Goal: Task Accomplishment & Management: Complete application form

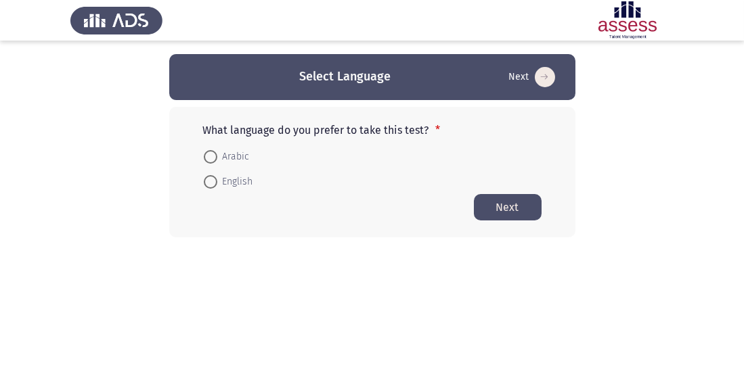
click at [216, 155] on span at bounding box center [211, 157] width 14 height 14
click at [216, 155] on input "Arabic" at bounding box center [211, 157] width 14 height 14
radio input "true"
click at [516, 201] on button "Next" at bounding box center [508, 207] width 68 height 26
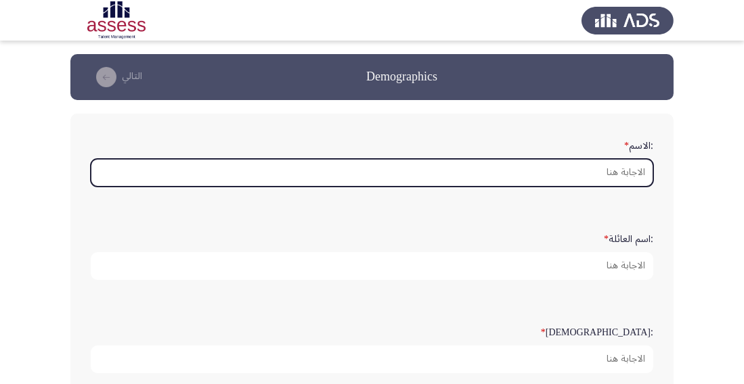
click at [589, 169] on input ":الاسم *" at bounding box center [372, 173] width 562 height 28
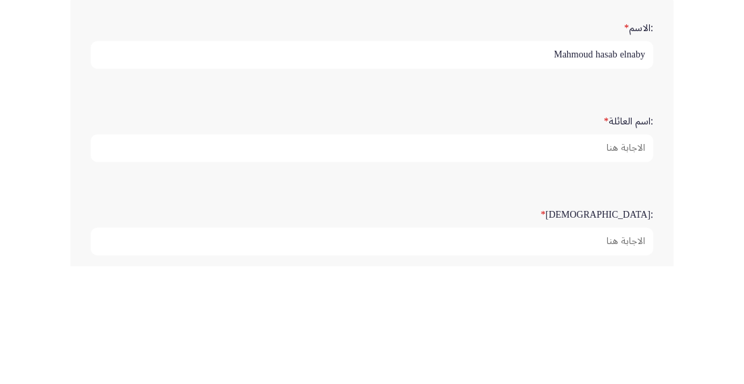
click at [653, 171] on input "Mahmoud hasab elnaby" at bounding box center [372, 173] width 562 height 28
click at [624, 168] on input "Mahmoud hasab elnaby" at bounding box center [372, 173] width 562 height 28
click at [642, 167] on input "Mahmoud naby" at bounding box center [372, 173] width 562 height 28
click at [638, 173] on input "Mahmoud y" at bounding box center [372, 173] width 562 height 28
type input "y"
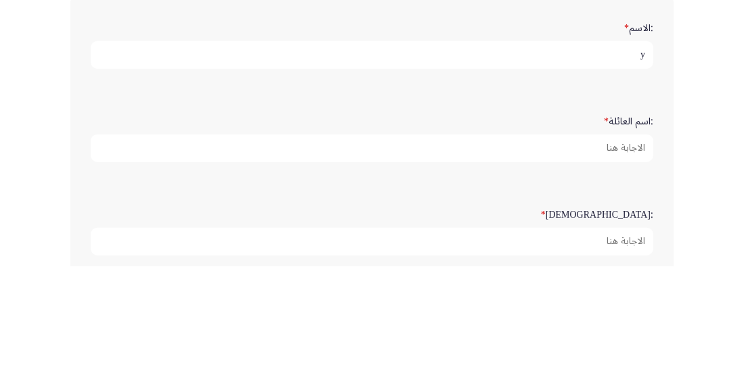
click at [639, 167] on input "y" at bounding box center [372, 173] width 562 height 28
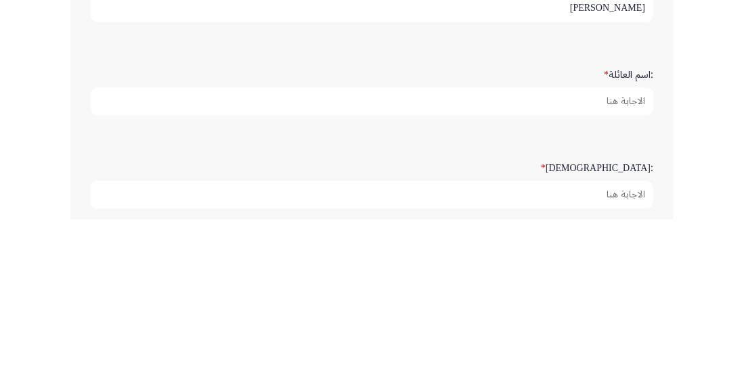
type input "[PERSON_NAME]"
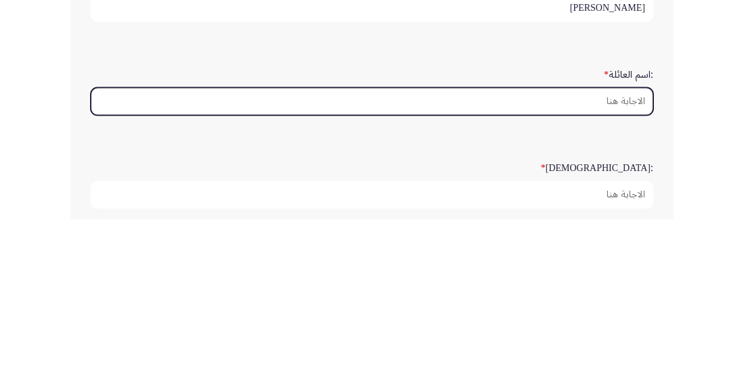
click at [600, 261] on input ":اسم العائلة *" at bounding box center [372, 266] width 562 height 28
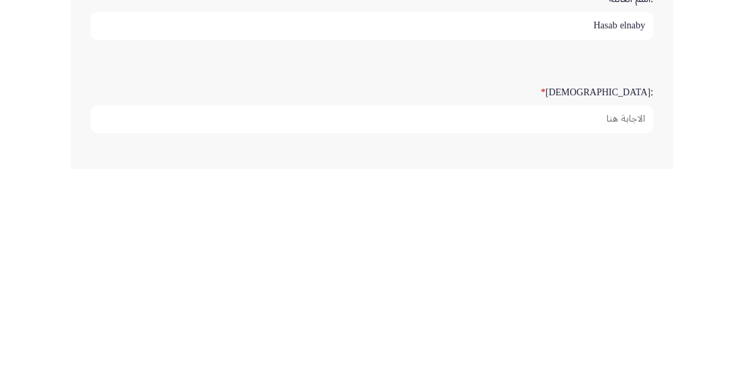
scroll to position [26, 0]
type input "Hasab elnaby"
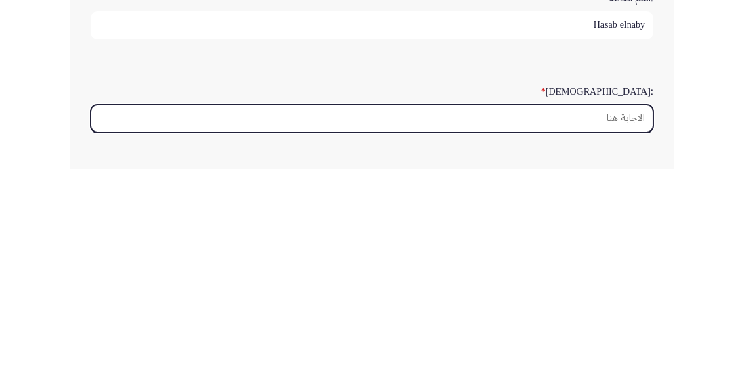
click at [598, 327] on input ":السن *" at bounding box center [372, 334] width 562 height 28
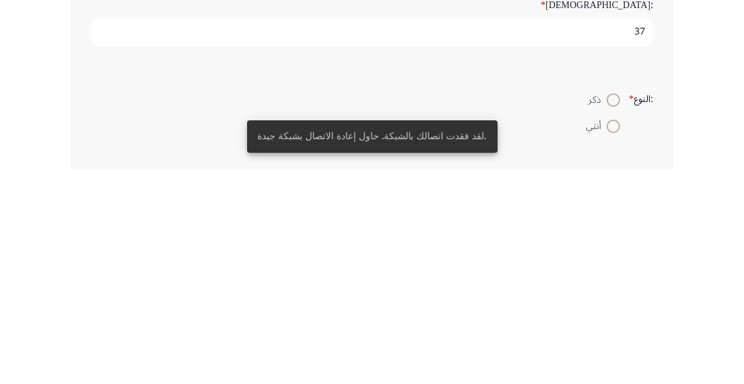
scroll to position [113, 0]
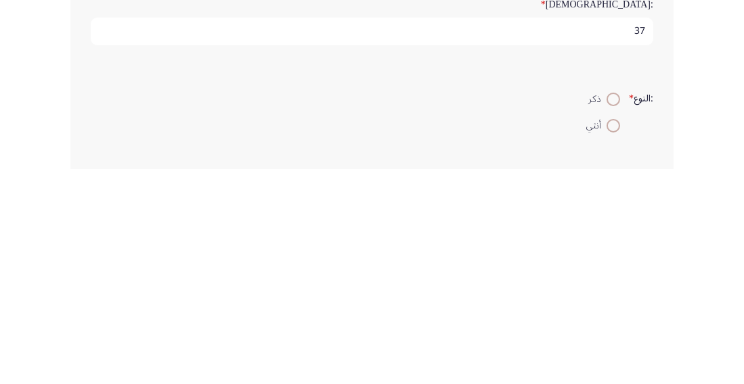
type input "37"
click at [613, 312] on span at bounding box center [613, 315] width 14 height 14
click at [613, 312] on input "ذكر" at bounding box center [613, 315] width 14 height 14
radio input "true"
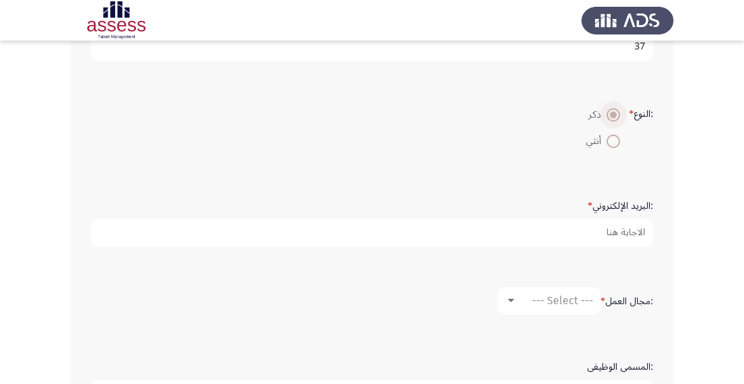
scroll to position [317, 0]
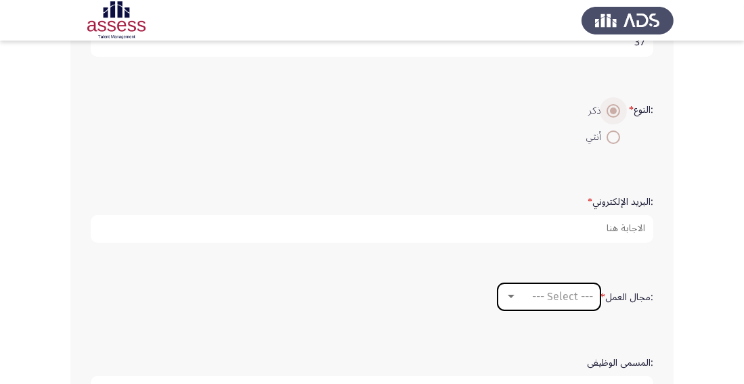
click at [534, 290] on span "--- Select ---" at bounding box center [562, 296] width 61 height 13
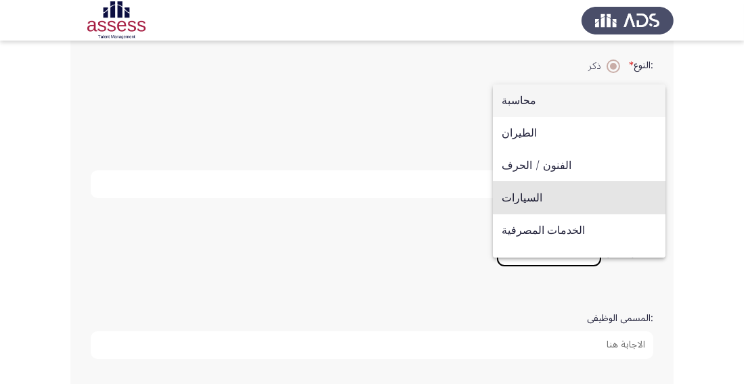
scroll to position [357, 0]
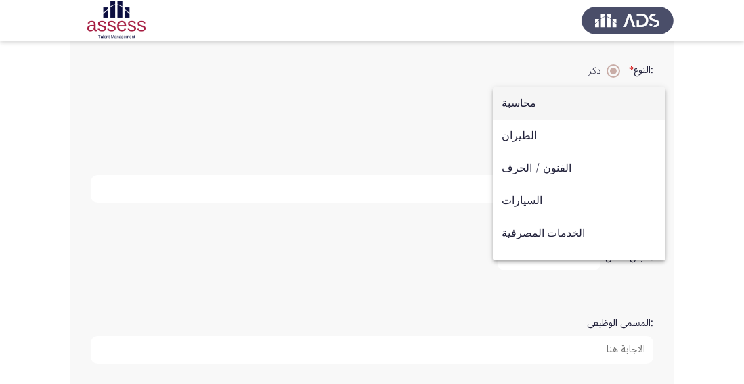
click at [564, 200] on span "السيارات" at bounding box center [578, 201] width 155 height 32
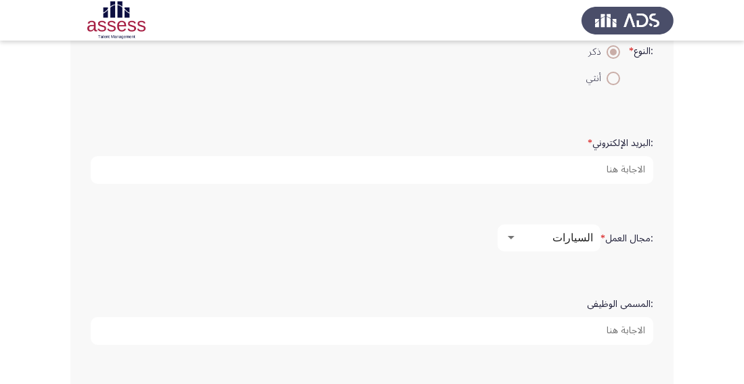
click at [606, 325] on input ":المسمى الوظيفى" at bounding box center [372, 331] width 562 height 28
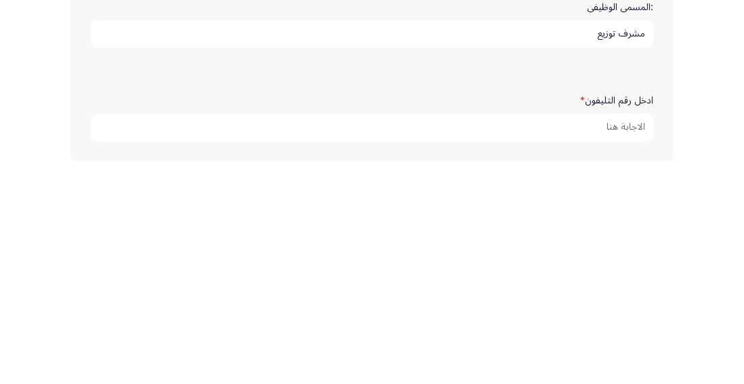
scroll to position [476, 0]
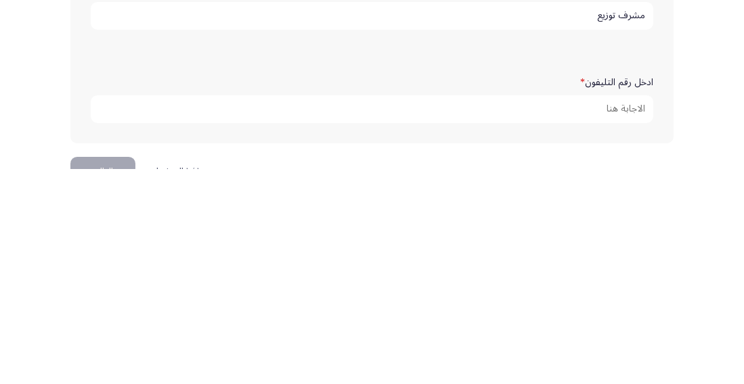
type input "مشرف توزيع"
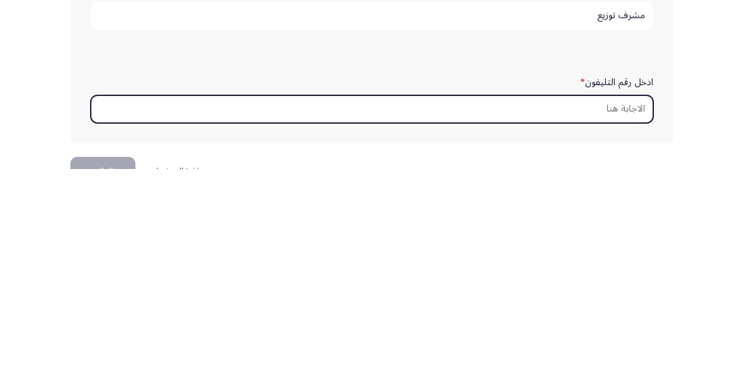
click at [614, 316] on input "ادخل رقم التليفون *" at bounding box center [372, 325] width 562 height 28
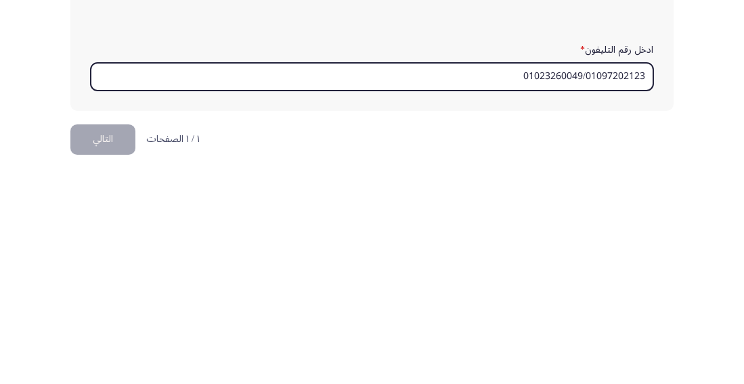
scroll to position [514, 0]
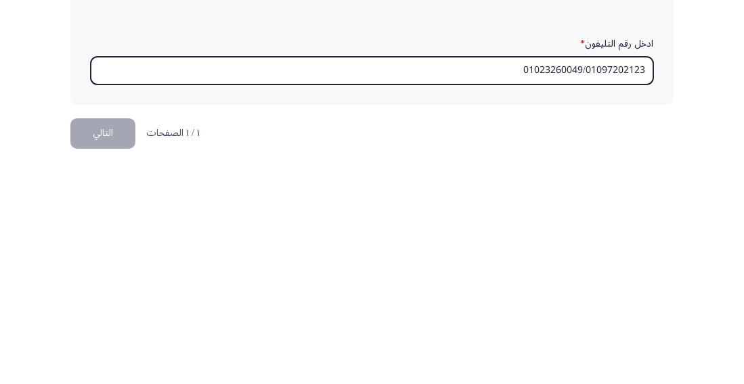
type input "01023260049/01097202123"
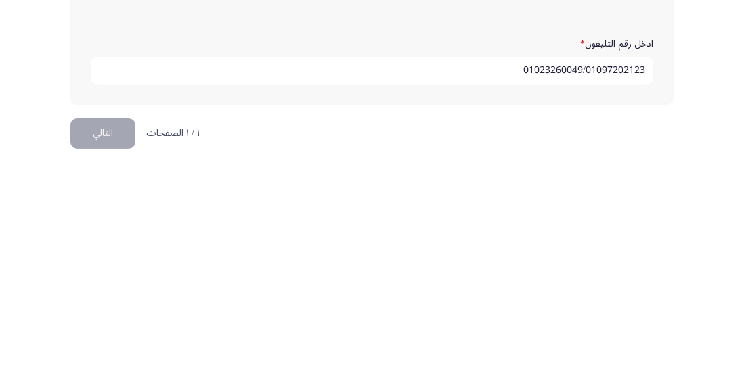
click at [111, 346] on button "التالي" at bounding box center [102, 349] width 65 height 30
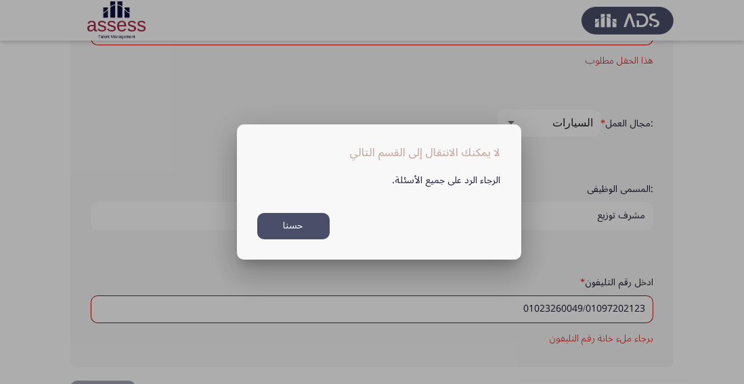
click at [303, 222] on button "حسنا" at bounding box center [293, 226] width 72 height 26
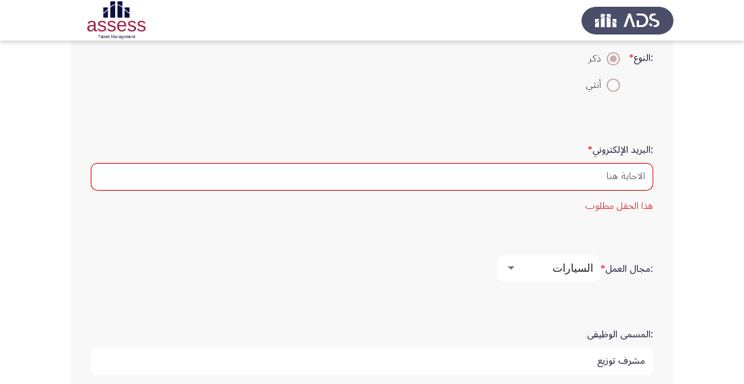
scroll to position [369, 0]
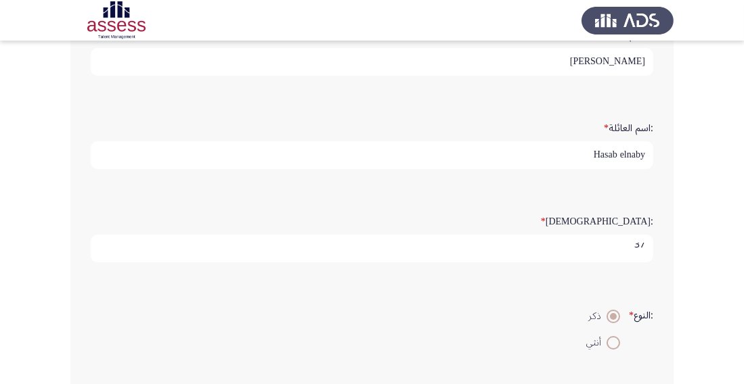
scroll to position [119, 0]
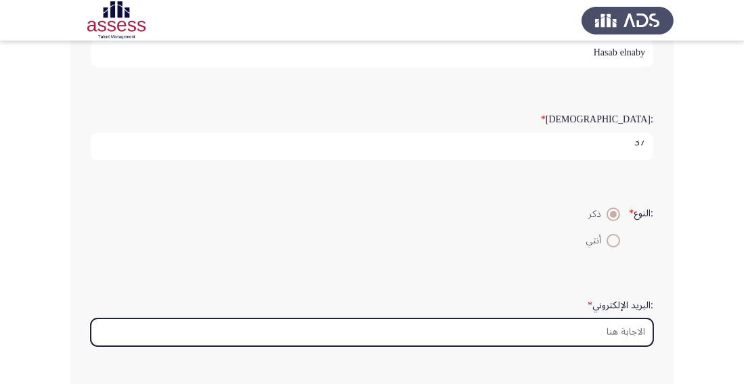
click at [610, 330] on input ":البريد الإلكتروني *" at bounding box center [372, 333] width 562 height 28
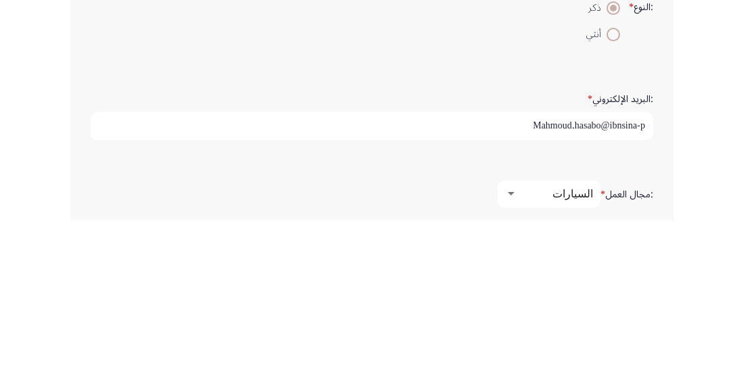
scroll to position [256, 0]
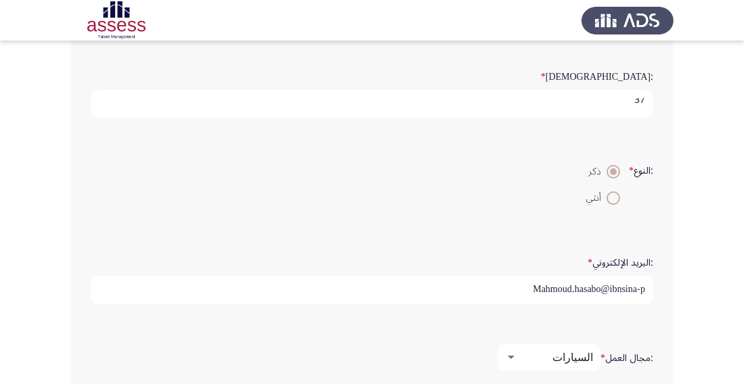
click at [509, 286] on input "Mahmoud.hasabo@ibnsina-p" at bounding box center [372, 290] width 562 height 28
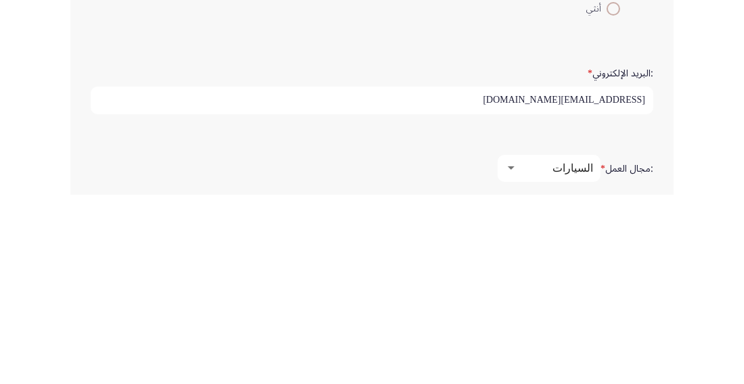
type input "[EMAIL_ADDRESS][DOMAIN_NAME]"
click at [497, 324] on div ":مجال العمل * السيارات" at bounding box center [372, 358] width 576 height 68
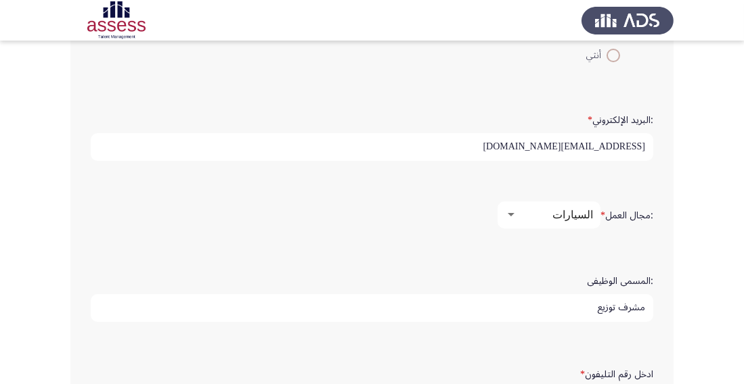
scroll to position [462, 0]
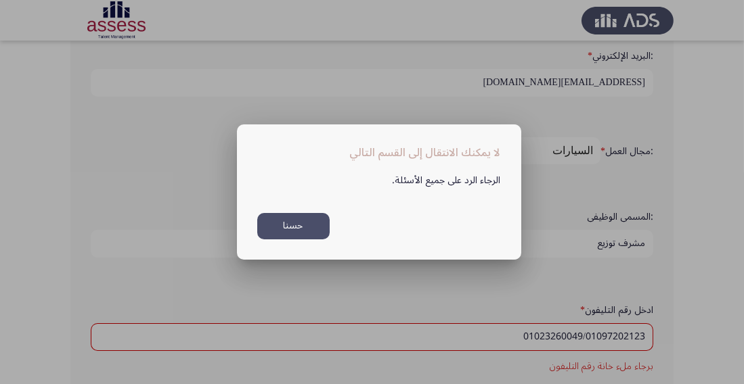
click at [301, 240] on button "حسنا" at bounding box center [293, 226] width 72 height 26
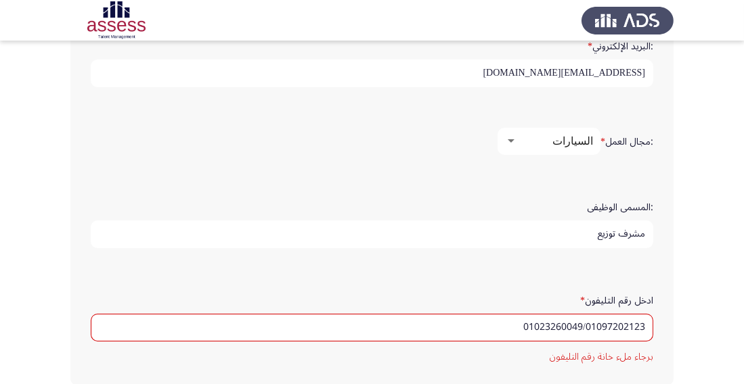
scroll to position [487, 0]
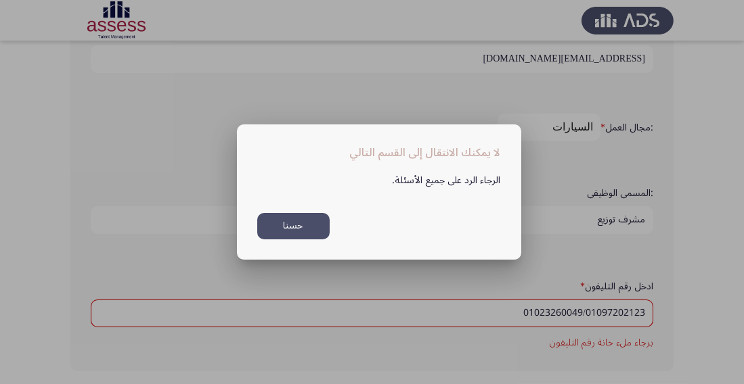
click at [302, 240] on button "حسنا" at bounding box center [293, 226] width 72 height 26
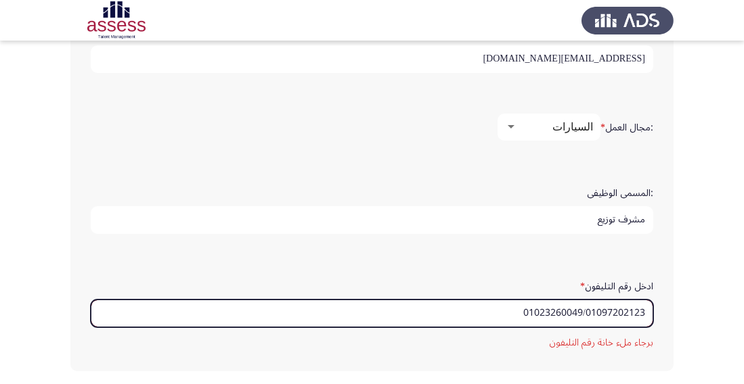
click at [644, 309] on input "01023260049/01097202123" at bounding box center [372, 314] width 562 height 28
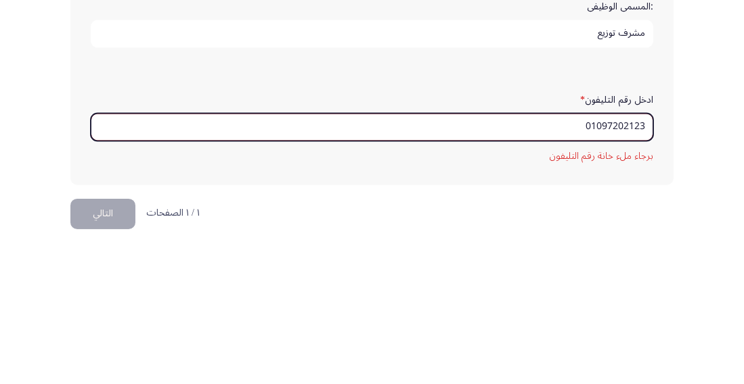
scroll to position [514, 0]
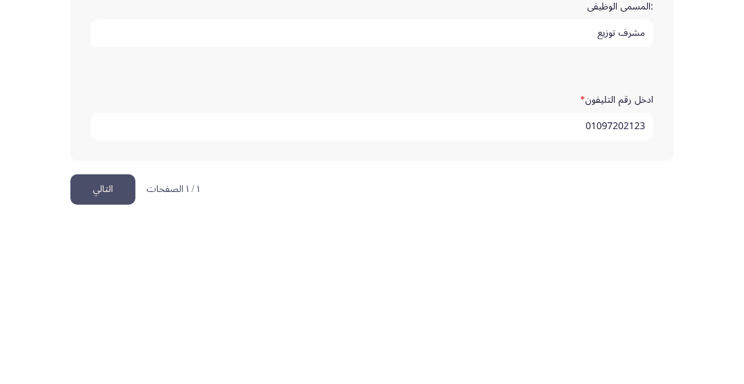
click at [567, 278] on input "01097202123" at bounding box center [372, 286] width 562 height 28
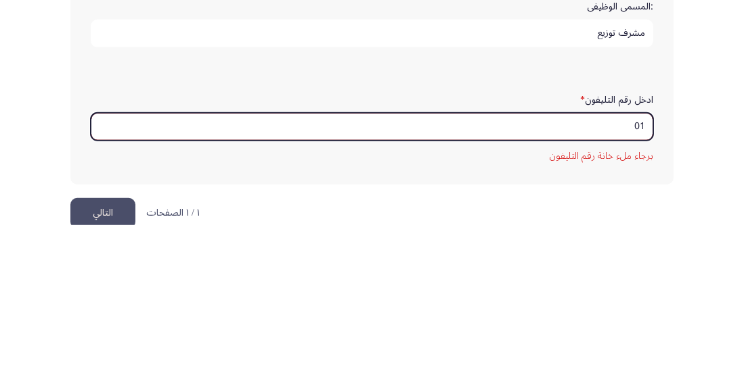
type input "0"
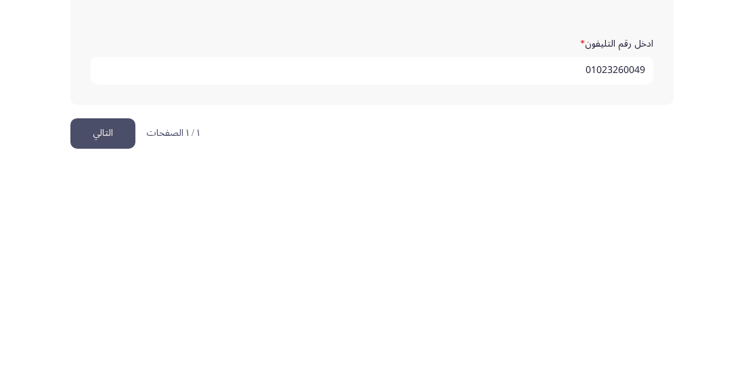
type input "01023260049"
click at [112, 349] on button "التالي" at bounding box center [102, 349] width 65 height 30
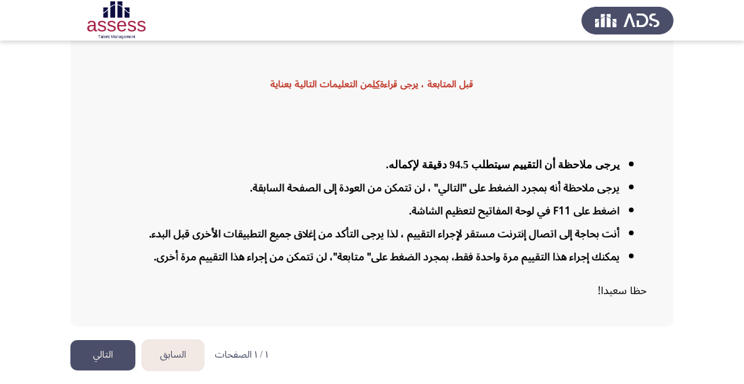
scroll to position [144, 0]
click at [116, 371] on button "التالي" at bounding box center [102, 355] width 65 height 30
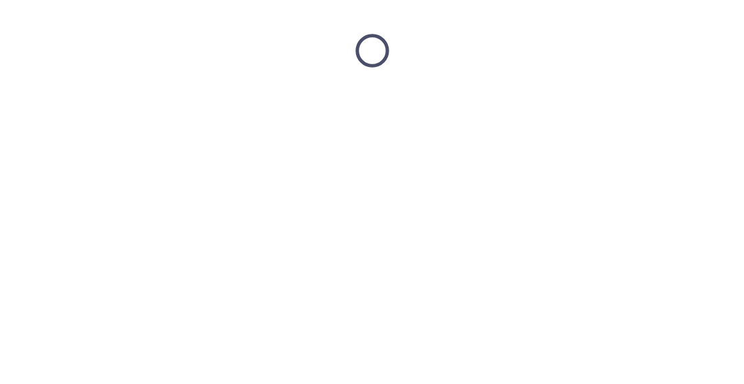
scroll to position [0, 0]
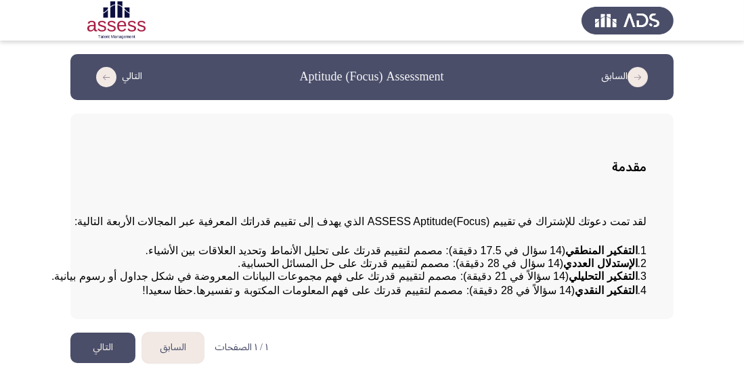
click at [113, 363] on button "التالي" at bounding box center [102, 348] width 65 height 30
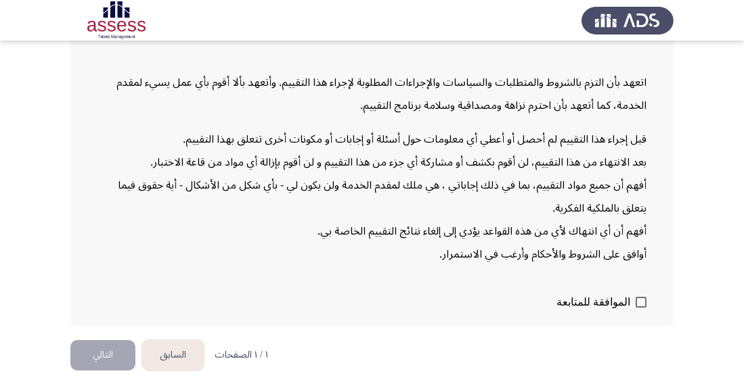
scroll to position [210, 0]
click at [114, 371] on button "التالي" at bounding box center [102, 355] width 65 height 30
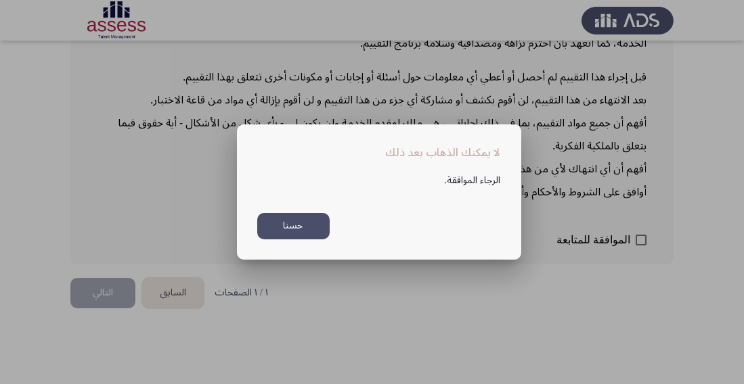
click at [298, 240] on button "حسنا" at bounding box center [293, 226] width 72 height 26
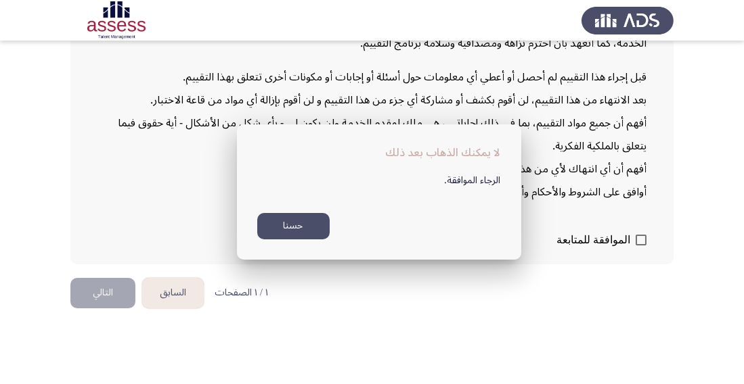
scroll to position [210, 0]
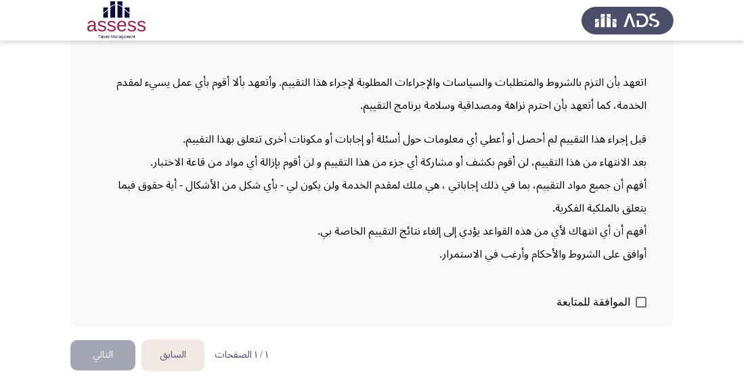
click at [636, 308] on span at bounding box center [640, 302] width 11 height 11
click at [640, 309] on input "الموافقة للمتابعة" at bounding box center [640, 308] width 1 height 1
checkbox input "true"
click at [118, 371] on button "التالي" at bounding box center [102, 355] width 65 height 30
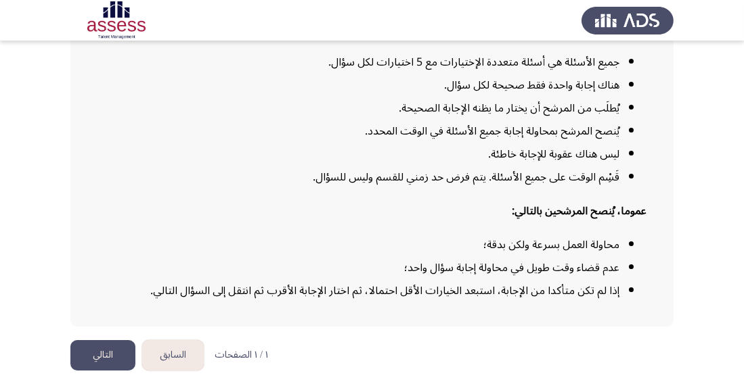
scroll to position [252, 0]
click at [117, 371] on button "التالي" at bounding box center [102, 355] width 65 height 30
click at [109, 371] on button "التالي" at bounding box center [102, 355] width 65 height 30
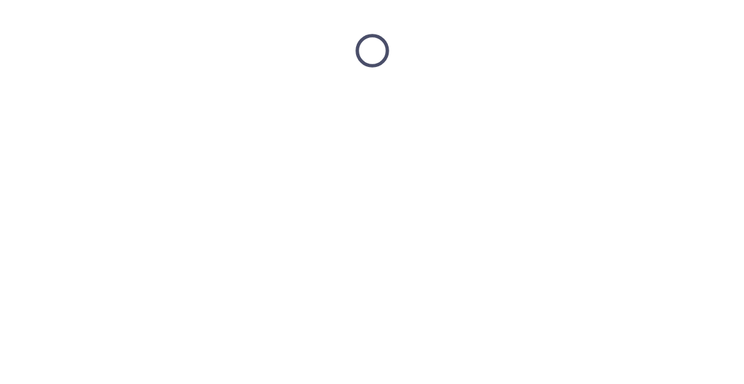
scroll to position [0, 0]
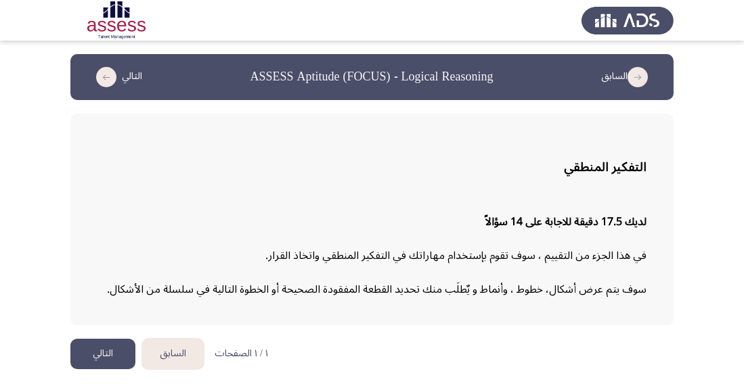
click at [113, 346] on button "التالي" at bounding box center [102, 354] width 65 height 30
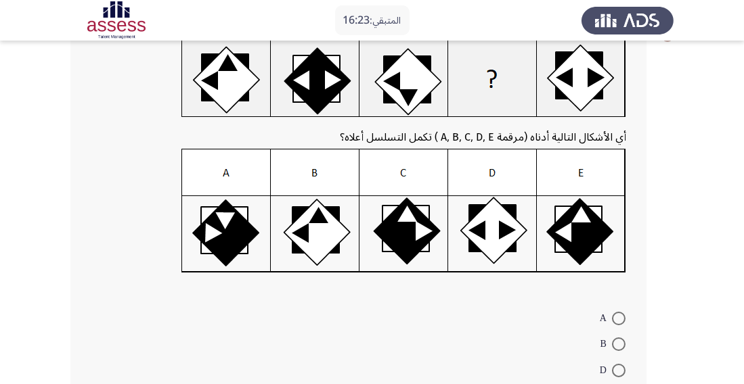
scroll to position [91, 0]
radio input "true"
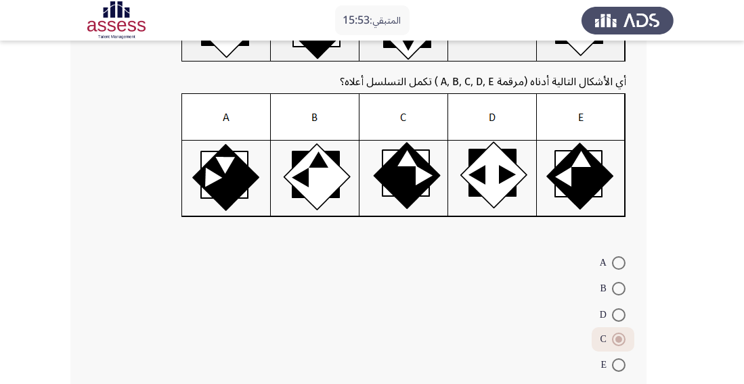
scroll to position [172, 0]
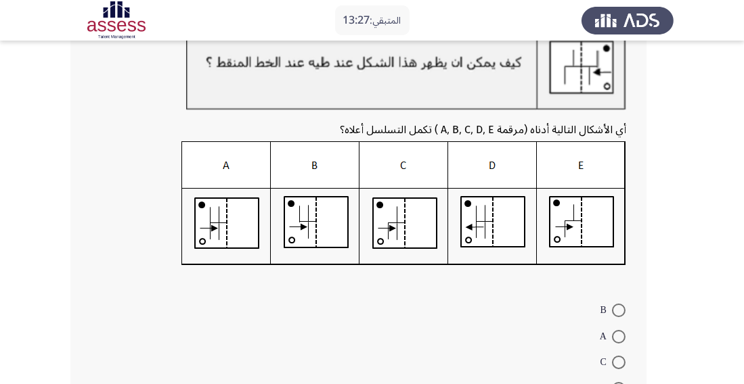
scroll to position [101, 0]
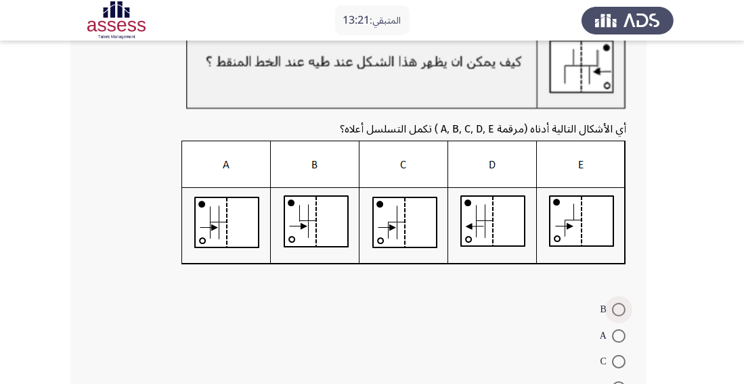
click at [619, 311] on span at bounding box center [619, 310] width 14 height 14
click at [619, 311] on input "B" at bounding box center [619, 310] width 14 height 14
radio input "true"
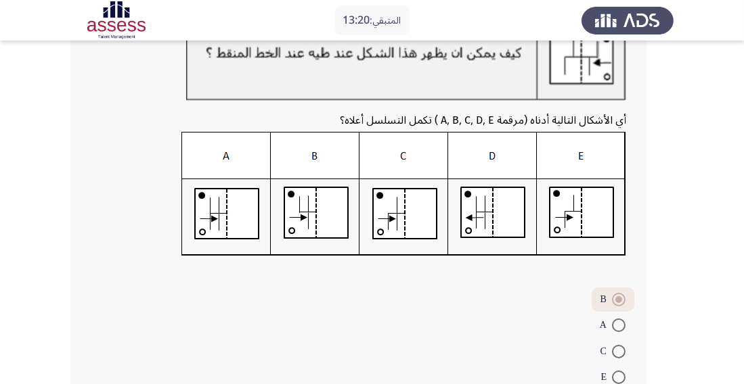
scroll to position [173, 0]
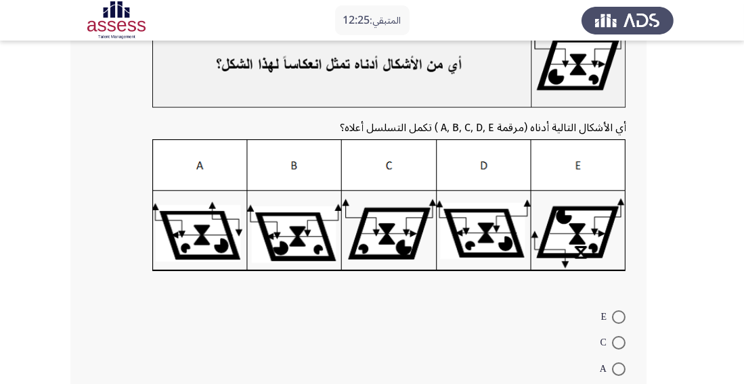
scroll to position [112, 0]
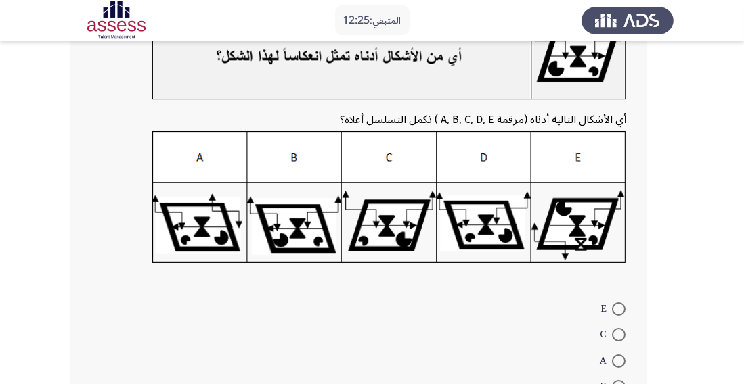
radio input "true"
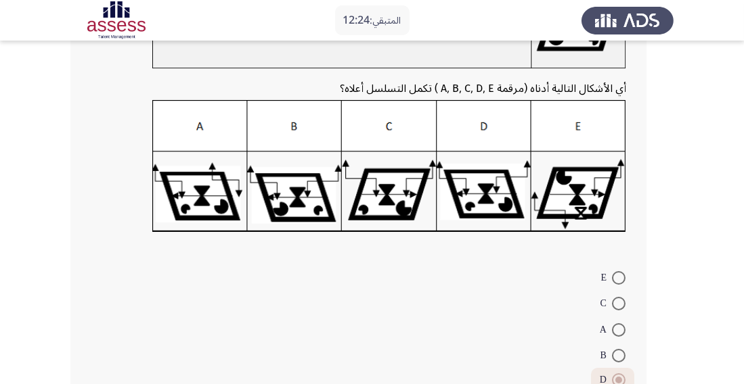
scroll to position [184, 0]
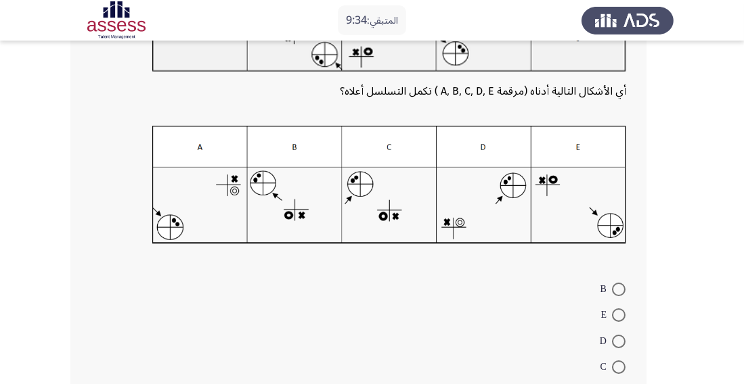
scroll to position [160, 0]
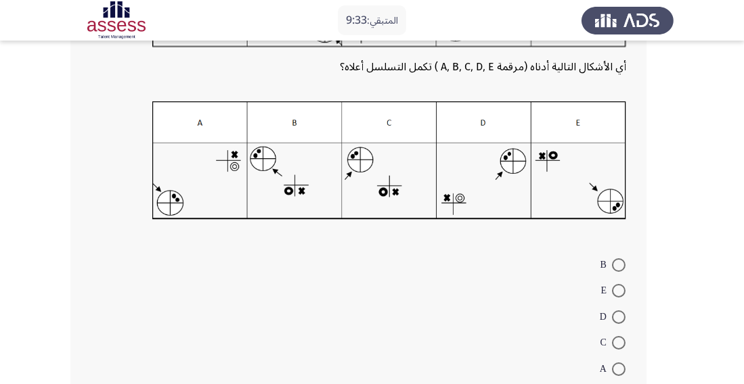
click at [623, 342] on span at bounding box center [619, 343] width 14 height 14
click at [623, 342] on input "C" at bounding box center [619, 343] width 14 height 14
radio input "true"
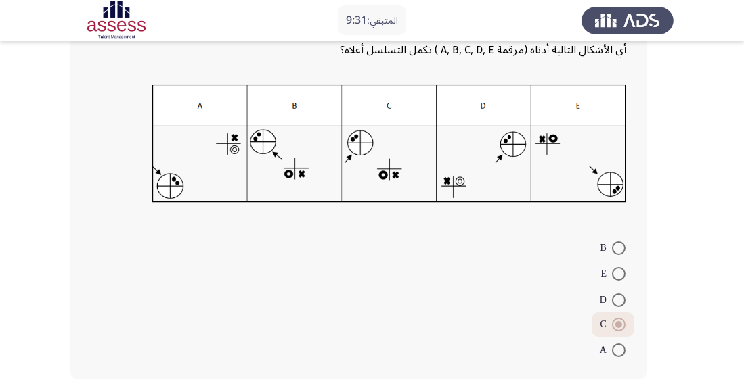
scroll to position [187, 0]
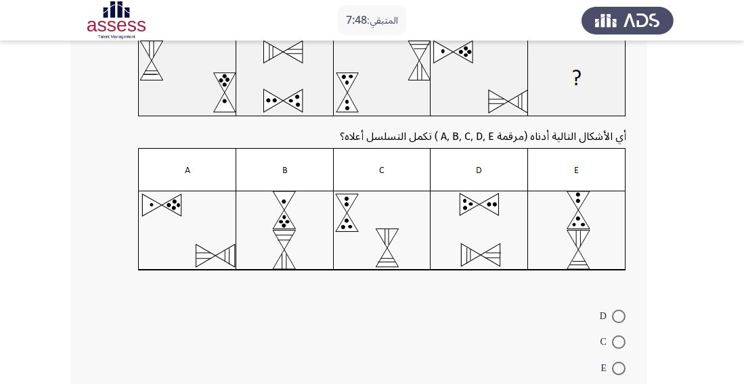
scroll to position [95, 0]
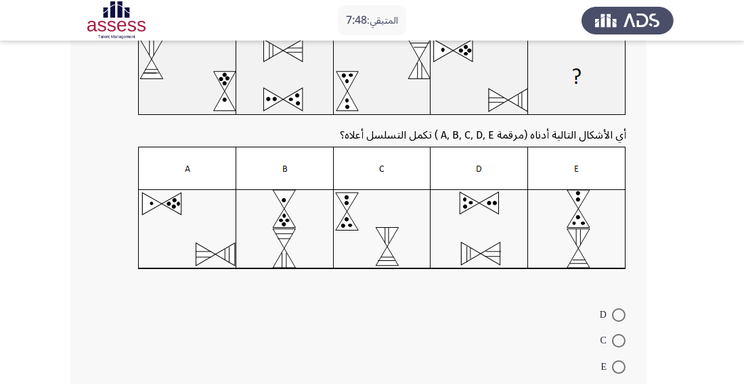
click at [618, 314] on span at bounding box center [619, 316] width 14 height 14
click at [618, 314] on input "D" at bounding box center [619, 316] width 14 height 14
radio input "true"
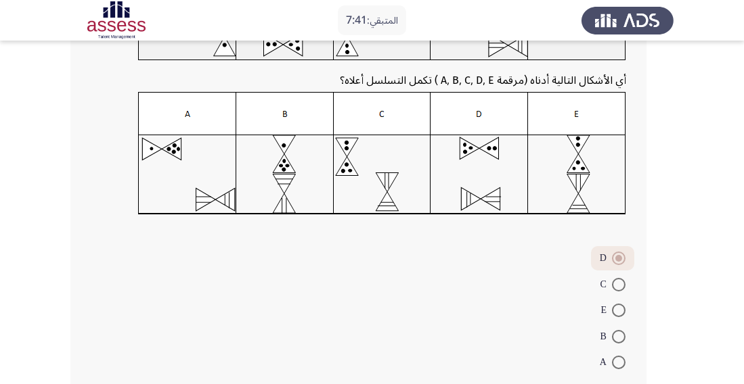
scroll to position [173, 0]
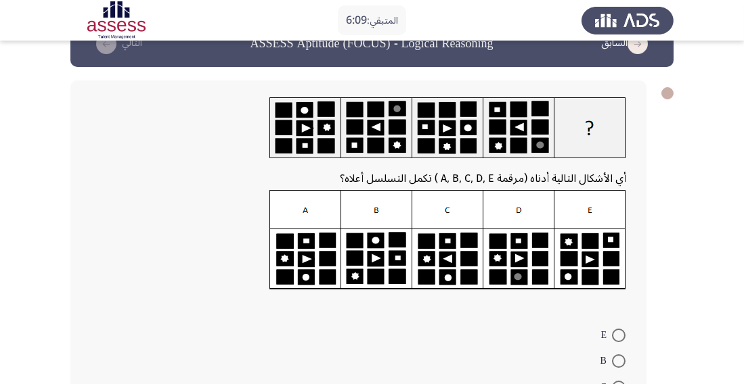
scroll to position [29, 0]
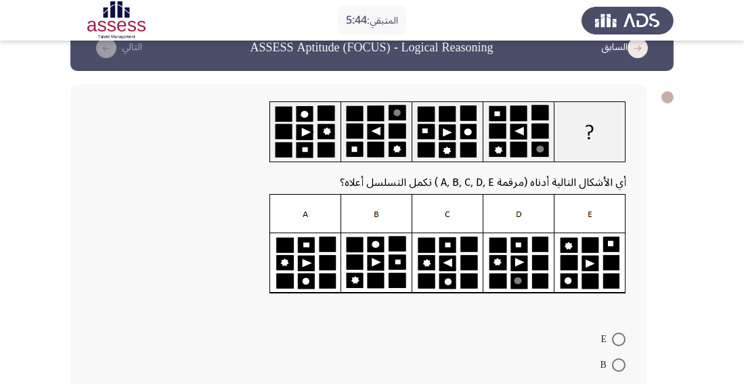
radio input "true"
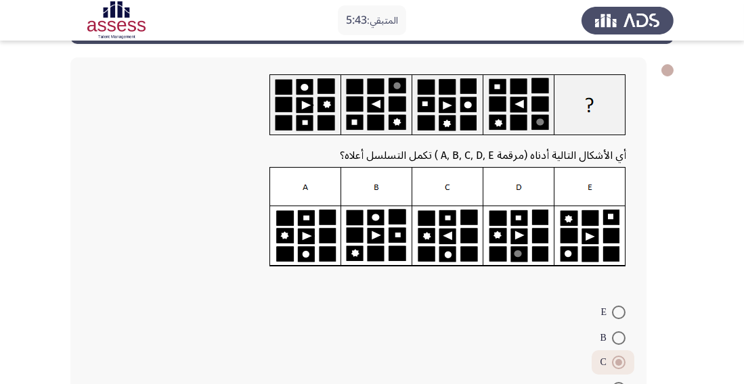
scroll to position [131, 0]
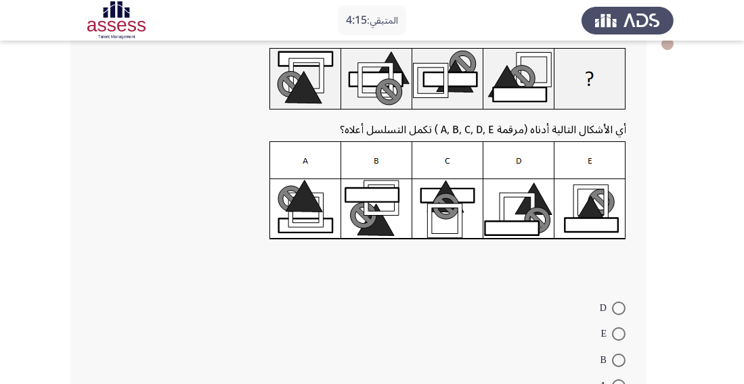
scroll to position [90, 0]
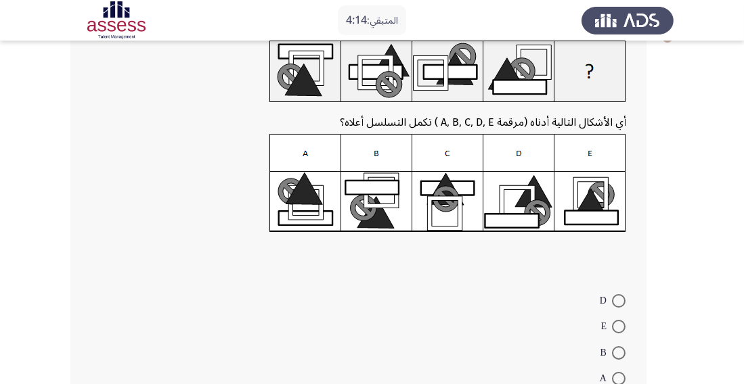
click at [617, 301] on span at bounding box center [619, 301] width 14 height 14
click at [617, 301] on input "D" at bounding box center [619, 301] width 14 height 14
radio input "true"
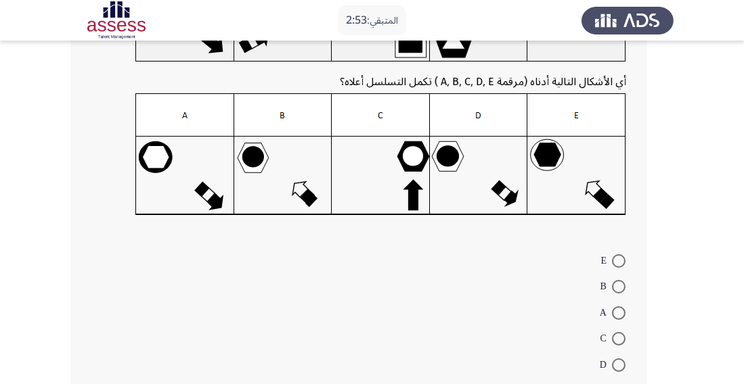
scroll to position [149, 0]
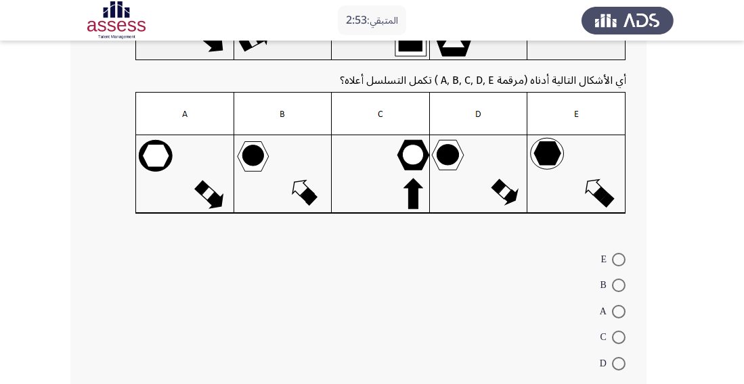
click at [622, 336] on span at bounding box center [619, 338] width 14 height 14
click at [622, 336] on input "C" at bounding box center [619, 338] width 14 height 14
radio input "true"
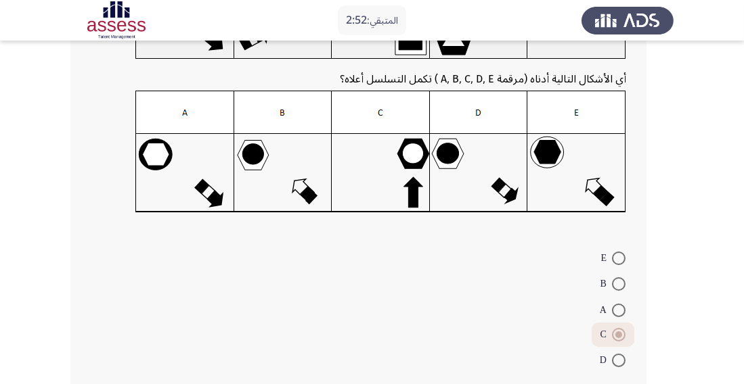
scroll to position [171, 0]
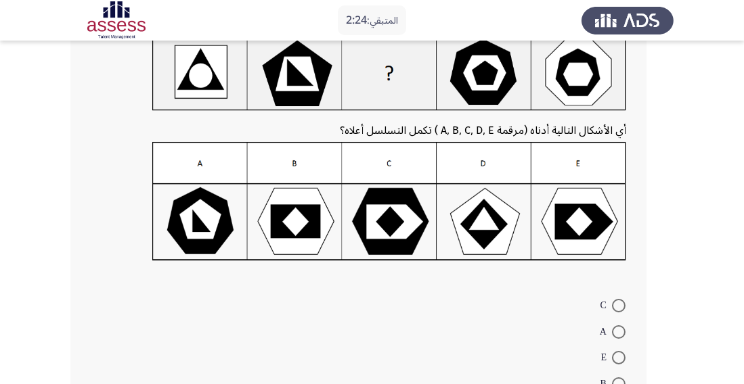
scroll to position [96, 0]
click at [623, 384] on span at bounding box center [619, 385] width 14 height 14
click at [623, 384] on input "B" at bounding box center [619, 385] width 14 height 14
radio input "true"
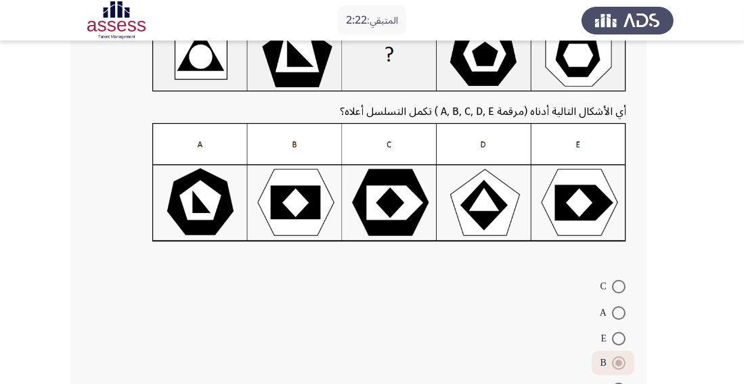
scroll to position [164, 0]
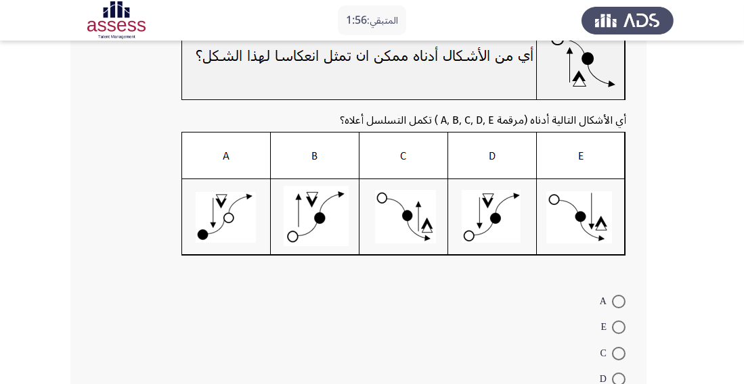
scroll to position [108, 0]
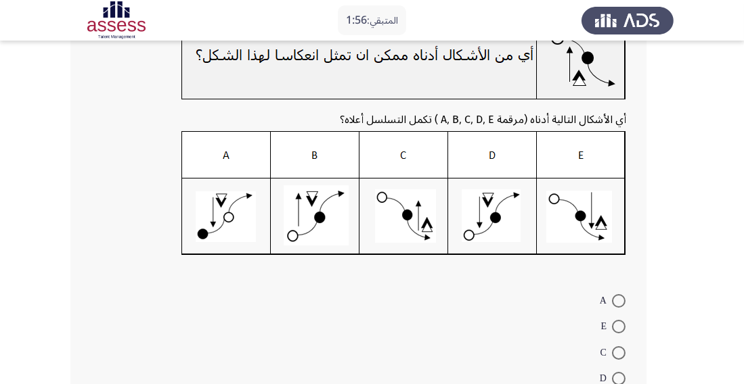
click at [618, 374] on span at bounding box center [619, 379] width 14 height 14
click at [618, 374] on input "D" at bounding box center [619, 379] width 14 height 14
radio input "true"
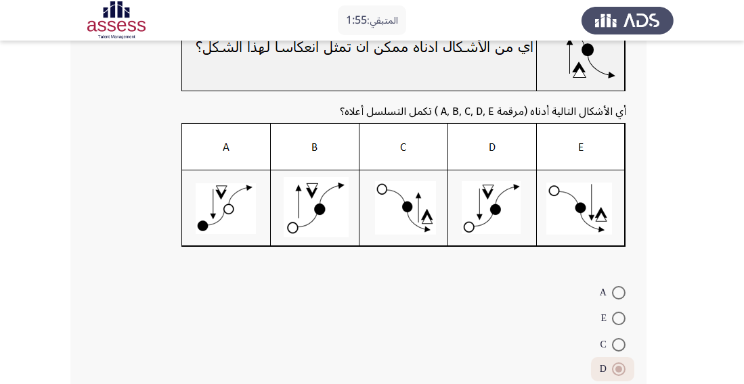
scroll to position [172, 0]
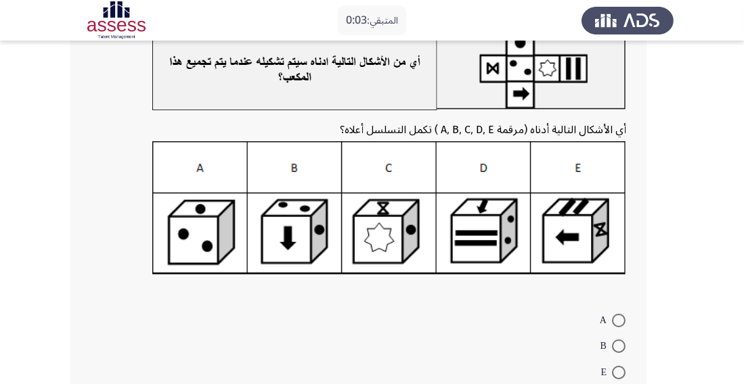
scroll to position [108, 0]
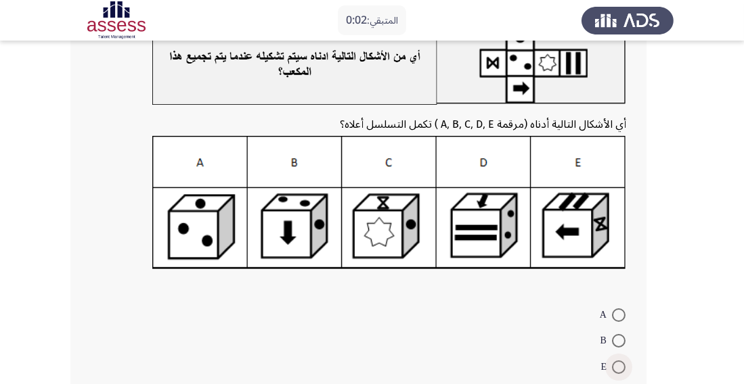
click at [622, 367] on span at bounding box center [619, 368] width 14 height 14
click at [622, 367] on input "E" at bounding box center [619, 368] width 14 height 14
radio input "true"
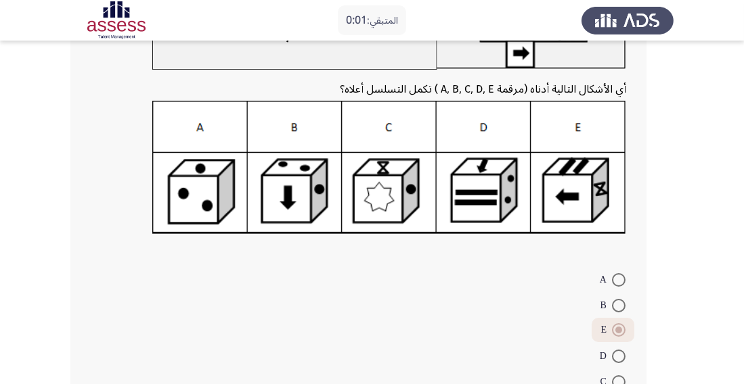
scroll to position [185, 0]
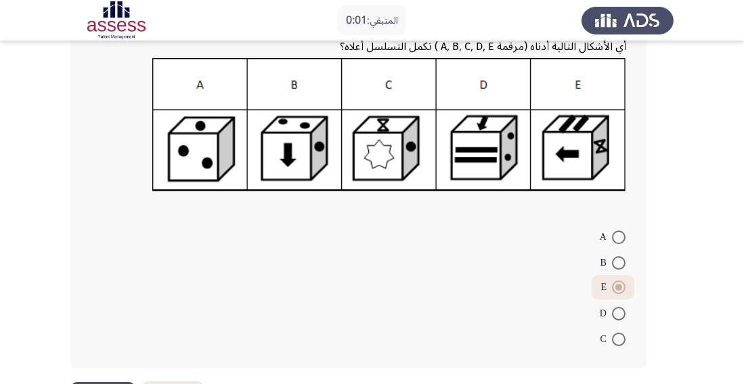
click at [113, 384] on html "المتبقي: 0:01 السابق ASSESS Aptitude (FOCUS) - Logical Reasoning التالي أي الأش…" at bounding box center [372, 126] width 744 height 622
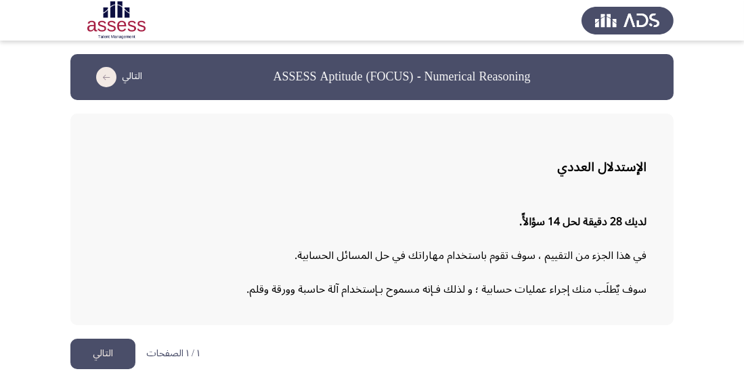
click at [109, 353] on button "التالي" at bounding box center [102, 354] width 65 height 30
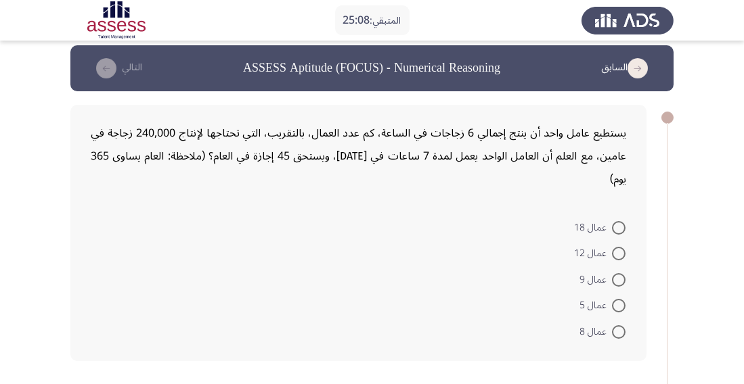
scroll to position [47, 0]
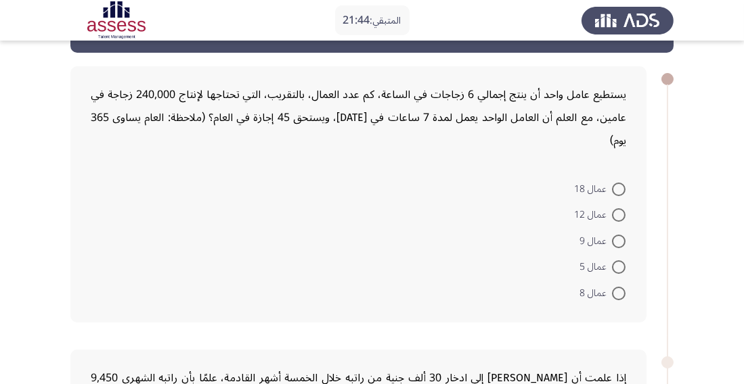
click at [613, 287] on span at bounding box center [619, 294] width 14 height 14
click at [613, 287] on input "عمال 8" at bounding box center [619, 294] width 14 height 14
radio input "true"
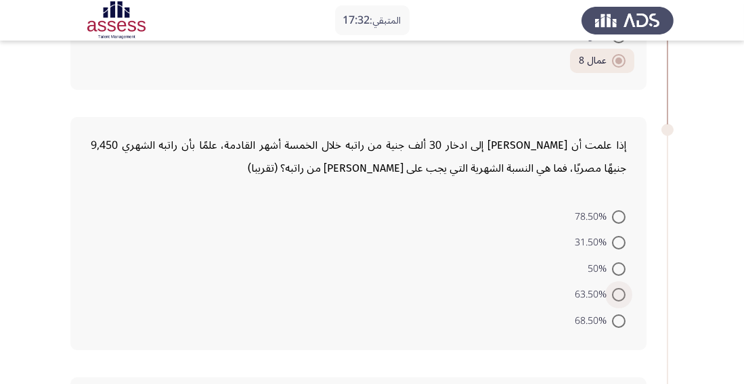
scroll to position [285, 0]
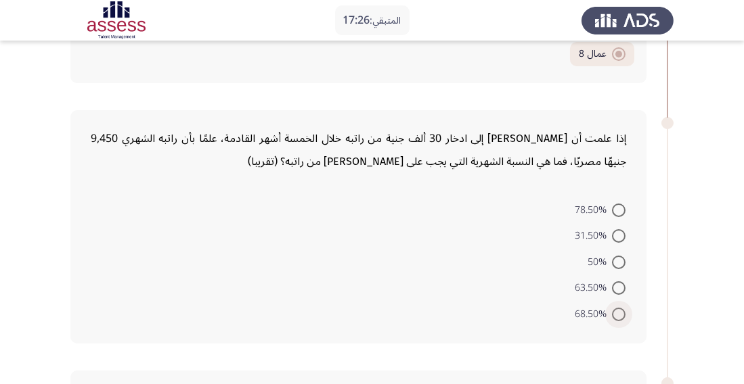
click at [619, 315] on span at bounding box center [619, 315] width 0 height 0
click at [618, 308] on input "68.50%" at bounding box center [619, 315] width 14 height 14
radio input "true"
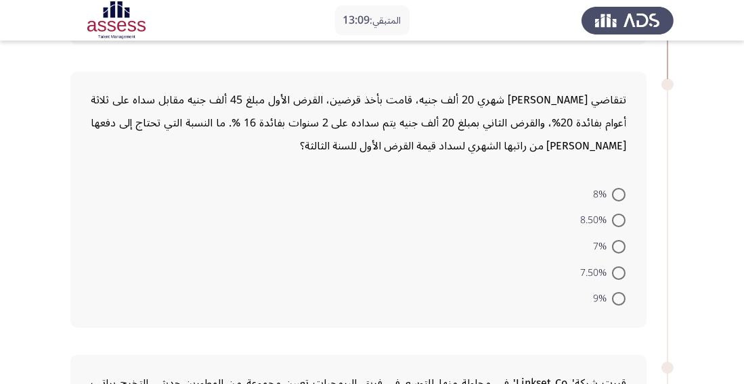
scroll to position [583, 0]
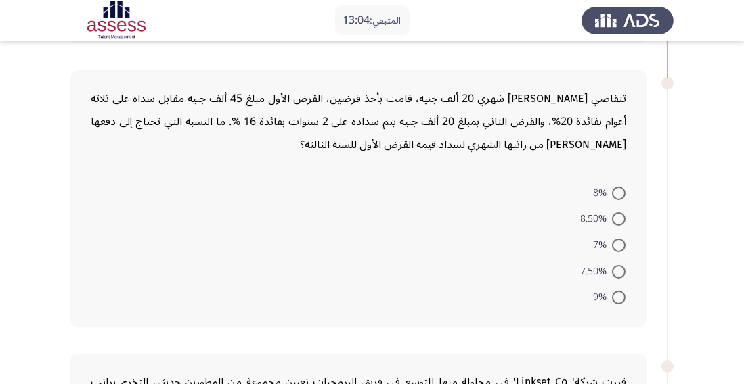
click at [617, 239] on span at bounding box center [619, 246] width 14 height 14
click at [617, 239] on input "7%" at bounding box center [619, 246] width 14 height 14
radio input "true"
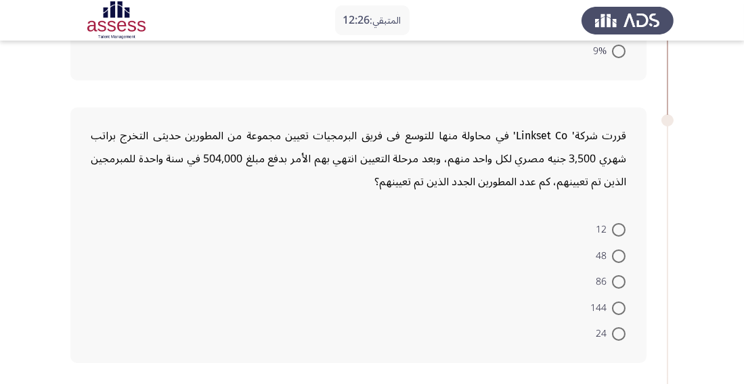
scroll to position [841, 0]
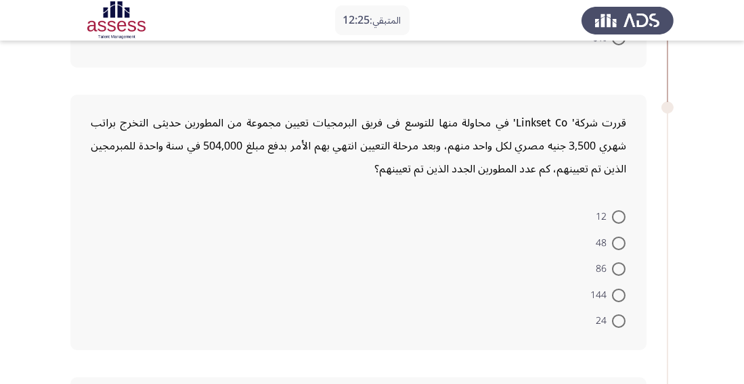
click at [623, 289] on span at bounding box center [619, 296] width 14 height 14
click at [623, 289] on input "144" at bounding box center [619, 296] width 14 height 14
radio input "true"
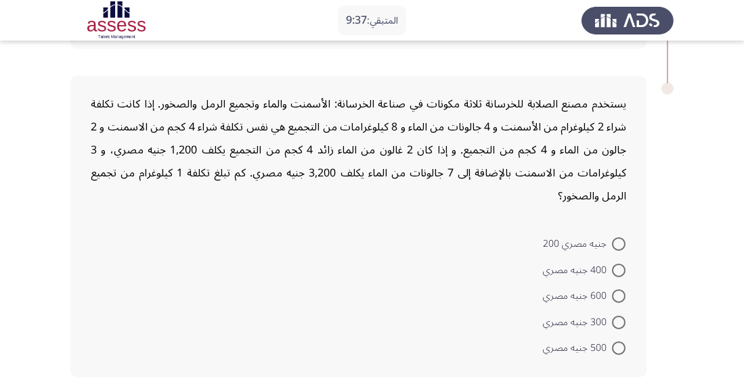
scroll to position [1146, 0]
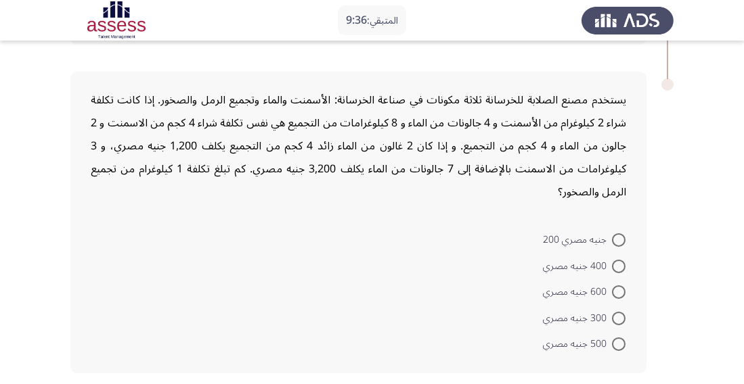
click at [618, 338] on span at bounding box center [619, 345] width 14 height 14
click at [618, 338] on input "500 جنيه مصري" at bounding box center [619, 345] width 14 height 14
radio input "true"
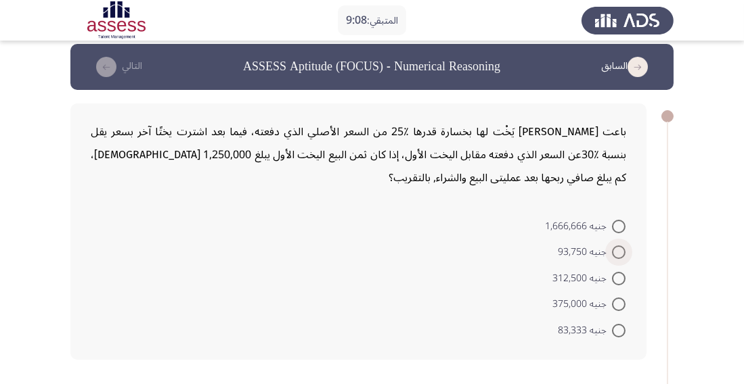
scroll to position [12, 0]
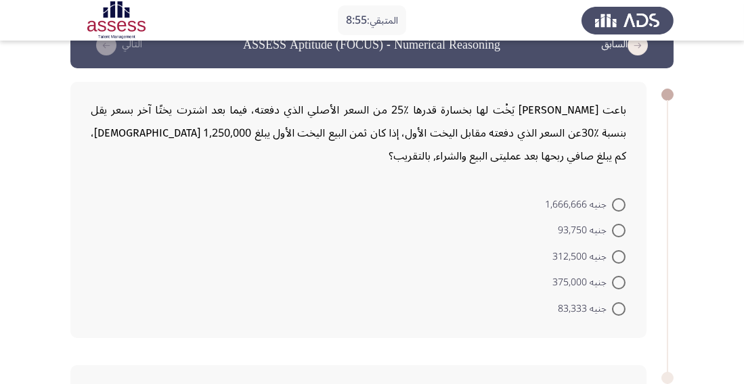
click at [619, 309] on span at bounding box center [619, 309] width 14 height 14
click at [619, 309] on input "جنيه 83,333" at bounding box center [619, 309] width 14 height 14
radio input "true"
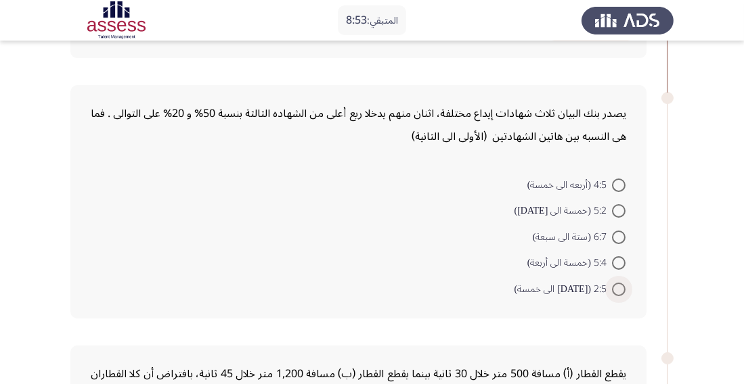
scroll to position [330, 0]
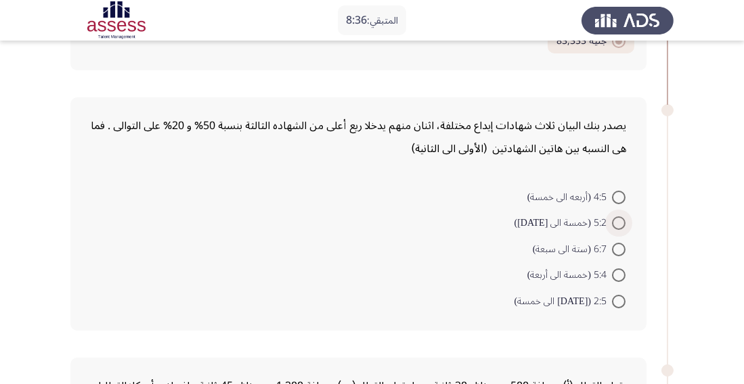
click at [594, 225] on span "5:2 (خمسة الى أثنين)" at bounding box center [562, 223] width 97 height 16
click at [612, 225] on input "5:2 (خمسة الى أثنين)" at bounding box center [619, 224] width 14 height 14
radio input "true"
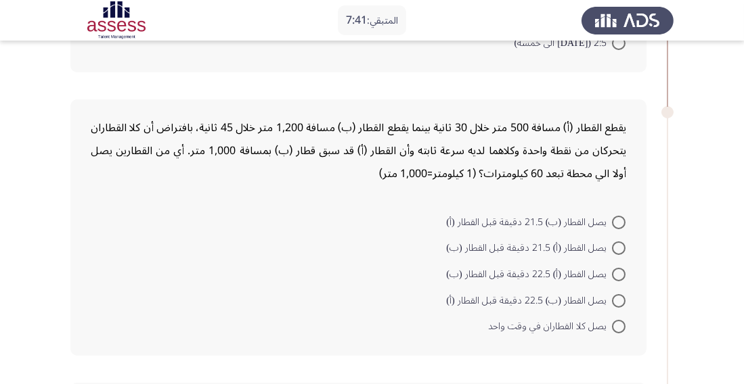
scroll to position [583, 0]
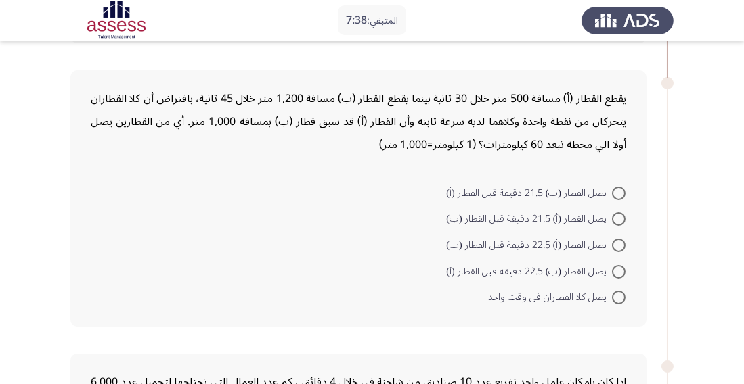
click at [617, 298] on span at bounding box center [619, 298] width 14 height 14
click at [617, 298] on input "يصل كلا القطاران في وقت واحد" at bounding box center [619, 298] width 14 height 14
radio input "true"
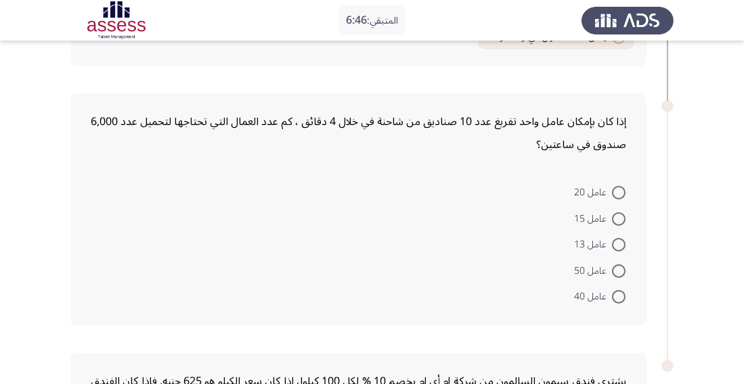
scroll to position [840, 0]
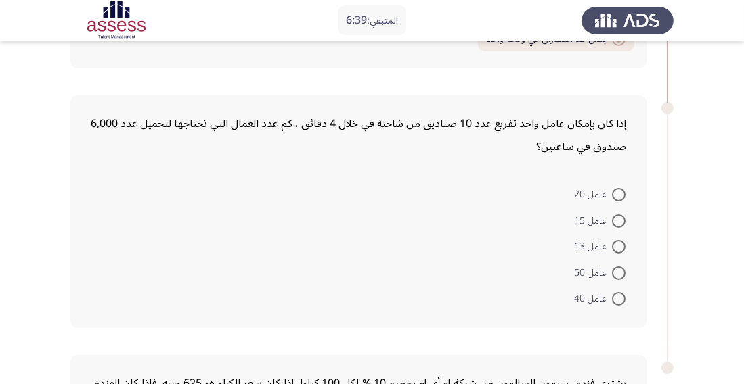
click at [618, 192] on span at bounding box center [619, 195] width 14 height 14
click at [618, 192] on input "عامل 20" at bounding box center [619, 195] width 14 height 14
radio input "true"
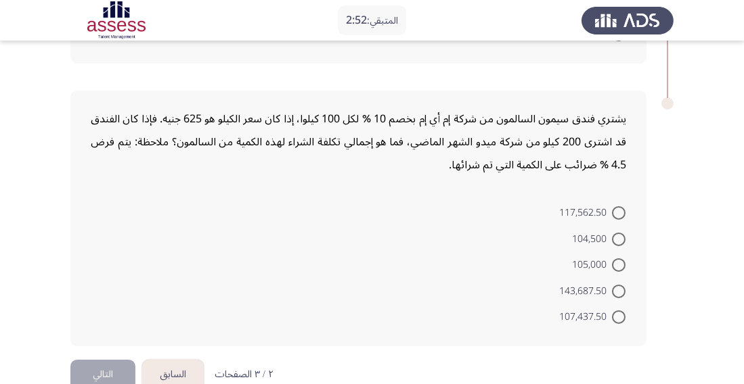
scroll to position [1110, 0]
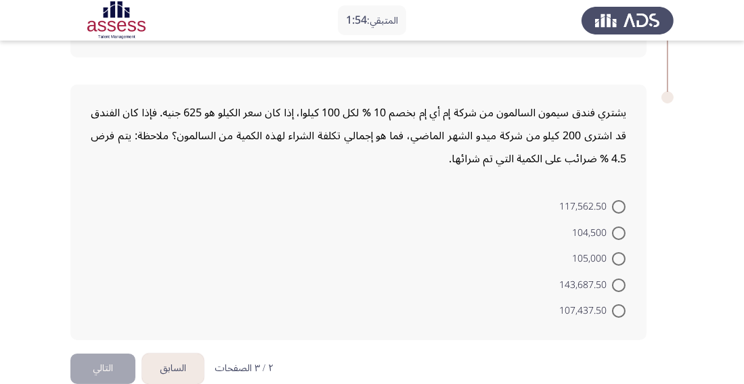
click at [612, 227] on span at bounding box center [619, 234] width 14 height 14
click at [612, 227] on input "104,500" at bounding box center [619, 234] width 14 height 14
radio input "true"
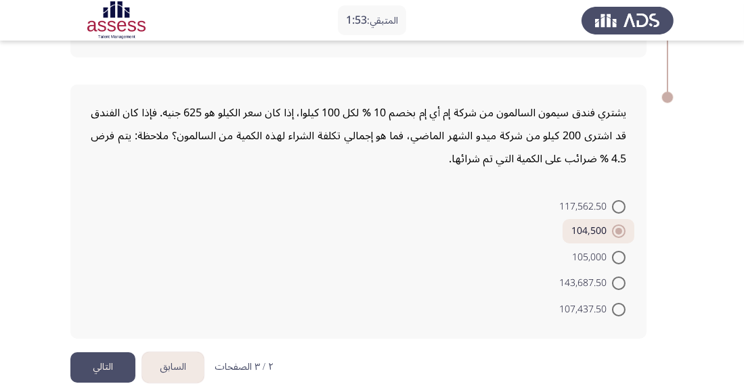
click at [116, 355] on button "التالي" at bounding box center [102, 368] width 65 height 30
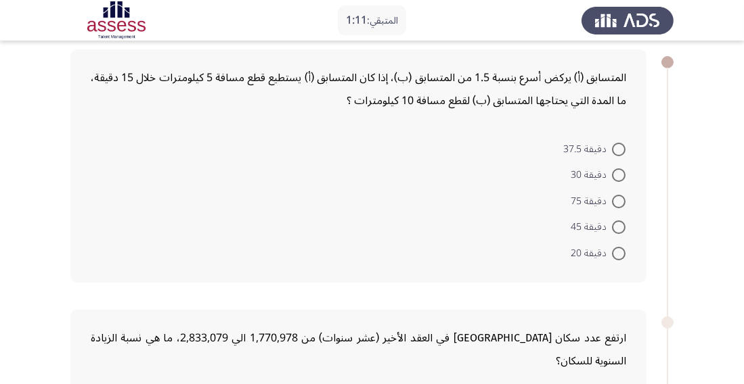
scroll to position [70, 0]
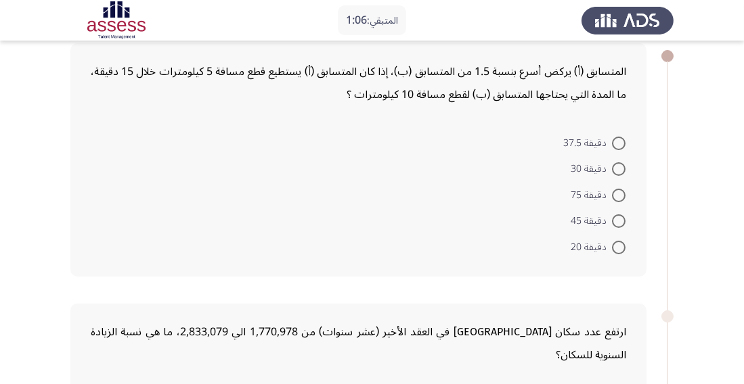
click at [616, 146] on span at bounding box center [619, 144] width 14 height 14
click at [616, 146] on input "دقيقة 37.5" at bounding box center [619, 144] width 14 height 14
radio input "true"
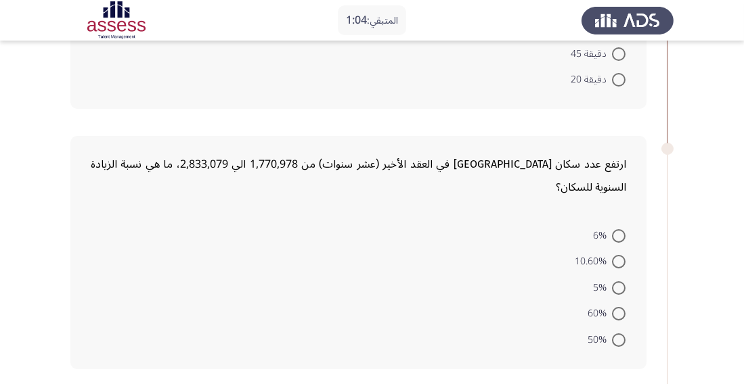
scroll to position [237, 0]
click at [621, 307] on span at bounding box center [619, 314] width 14 height 14
click at [621, 307] on input "60%" at bounding box center [619, 314] width 14 height 14
radio input "true"
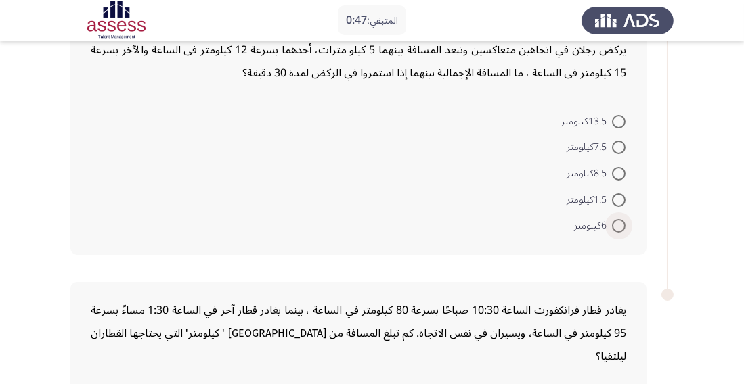
scroll to position [609, 0]
click at [618, 219] on span at bounding box center [619, 226] width 14 height 14
click at [618, 219] on input "6كيلومتر" at bounding box center [619, 226] width 14 height 14
radio input "true"
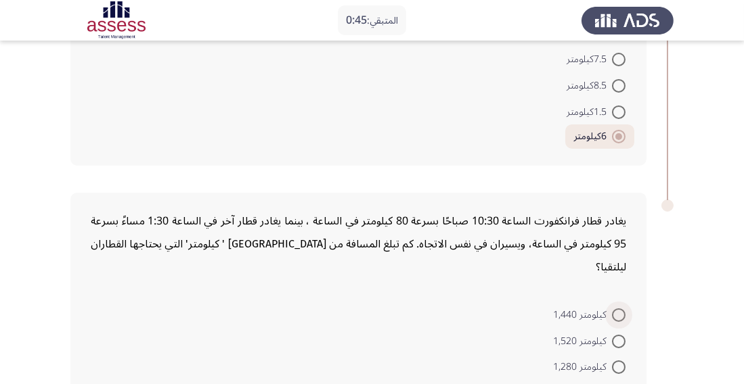
scroll to position [729, 0]
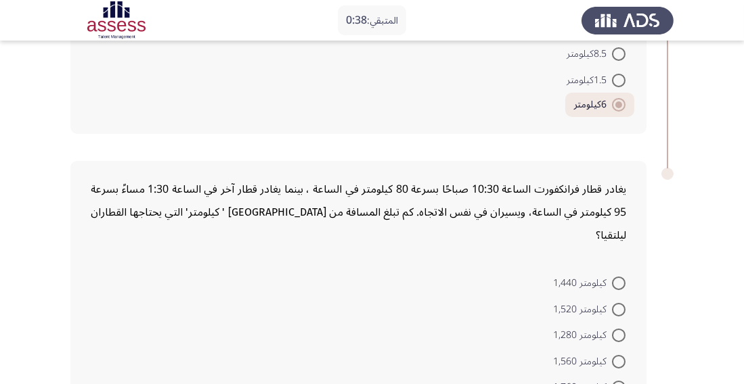
click at [622, 355] on span at bounding box center [619, 362] width 14 height 14
click at [622, 355] on input "كيلومتر 1,560" at bounding box center [619, 362] width 14 height 14
radio input "true"
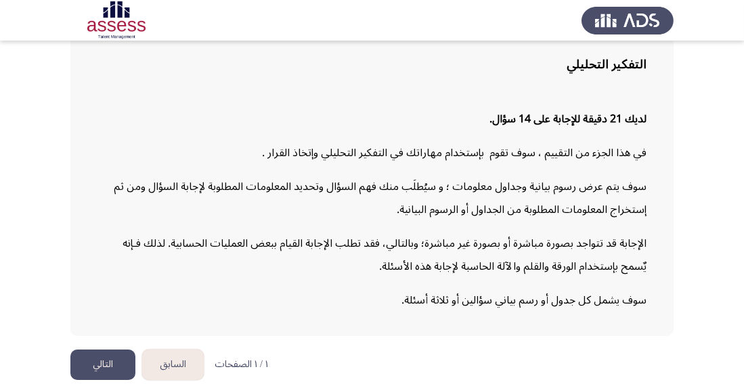
scroll to position [108, 0]
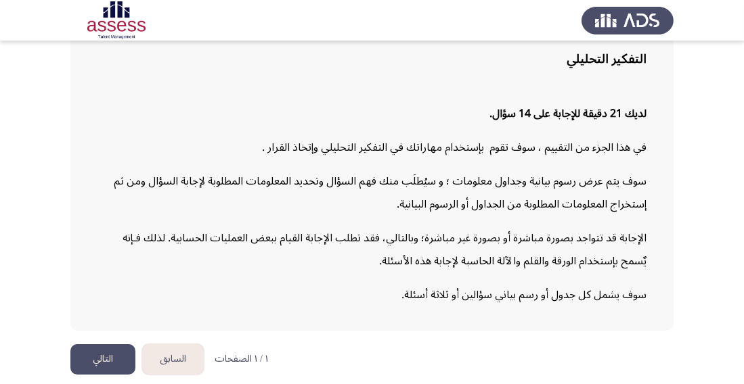
click at [114, 375] on button "التالي" at bounding box center [102, 359] width 65 height 30
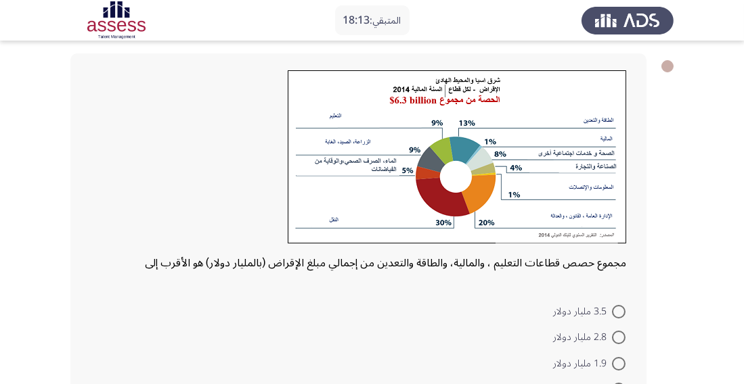
scroll to position [60, 0]
radio input "true"
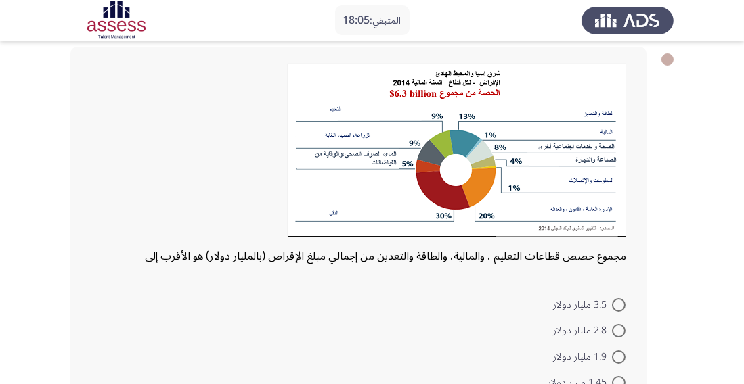
scroll to position [135, 0]
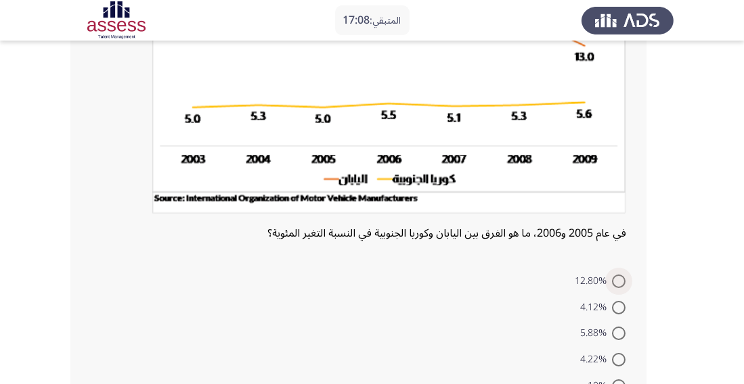
scroll to position [208, 0]
click at [623, 359] on span at bounding box center [619, 360] width 14 height 14
click at [623, 359] on input "4.22%" at bounding box center [619, 360] width 14 height 14
radio input "true"
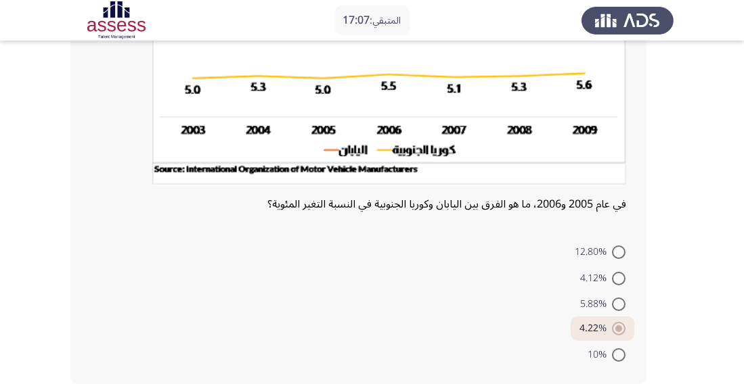
scroll to position [252, 0]
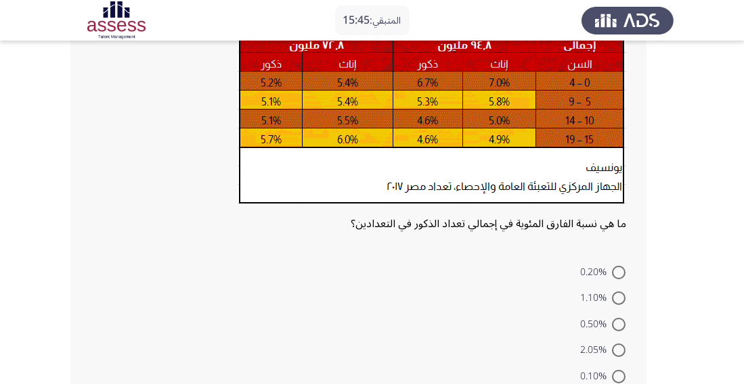
scroll to position [164, 0]
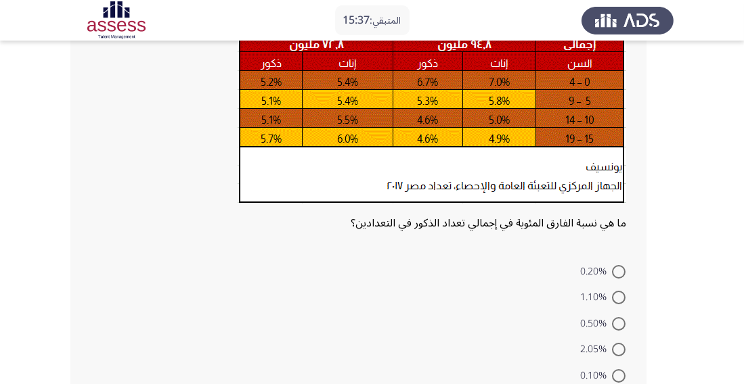
click at [620, 301] on span at bounding box center [619, 298] width 14 height 14
click at [620, 301] on input "1.10%" at bounding box center [619, 298] width 14 height 14
radio input "true"
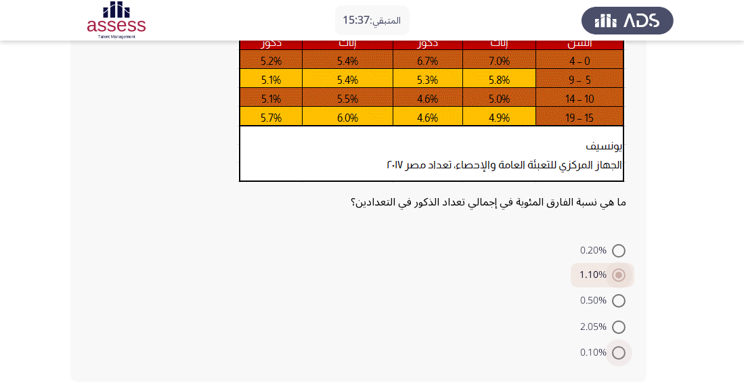
scroll to position [198, 0]
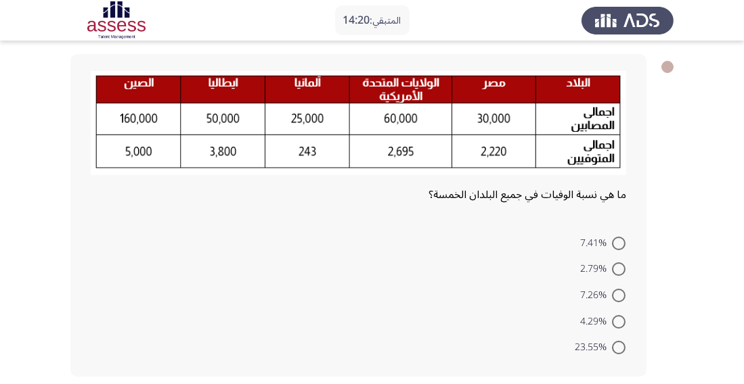
scroll to position [68, 0]
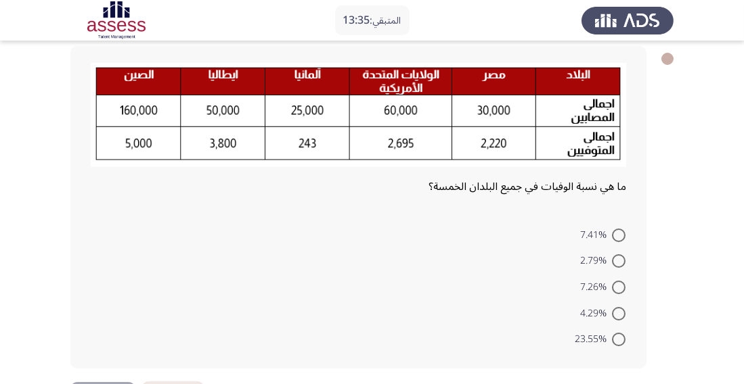
click at [621, 265] on span at bounding box center [619, 261] width 14 height 14
click at [621, 265] on input "2.79%" at bounding box center [619, 261] width 14 height 14
radio input "true"
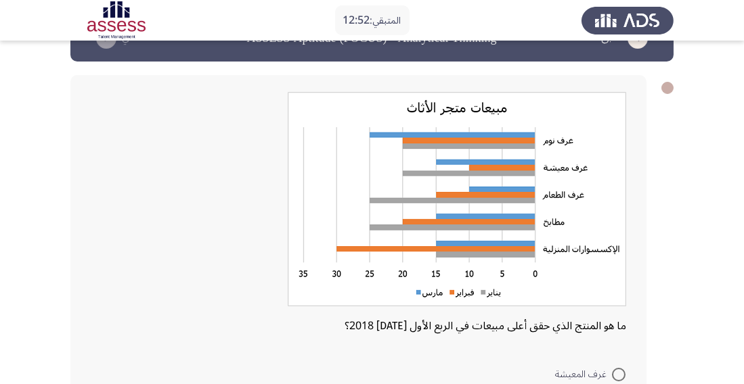
scroll to position [37, 0]
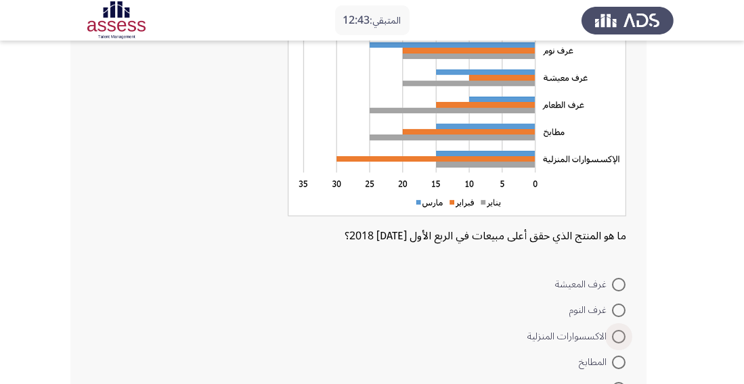
click at [612, 338] on span at bounding box center [619, 337] width 14 height 14
click at [612, 338] on input "الاكسسوارات المنزلية" at bounding box center [619, 337] width 14 height 14
radio input "true"
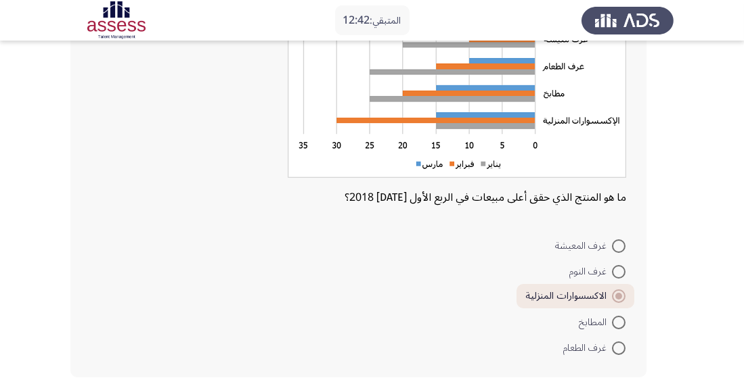
scroll to position [176, 0]
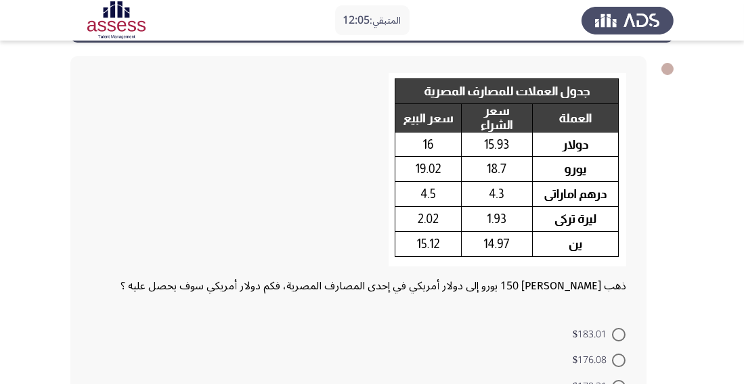
scroll to position [60, 0]
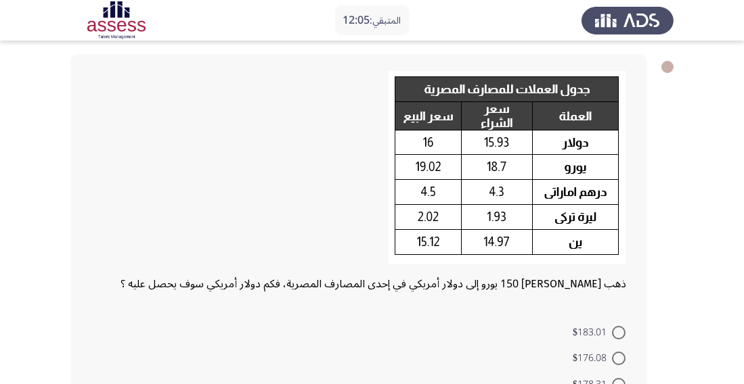
click at [252, 333] on form "$183.01 $176.08 $178.31 $179.10 $181.07" at bounding box center [358, 384] width 535 height 131
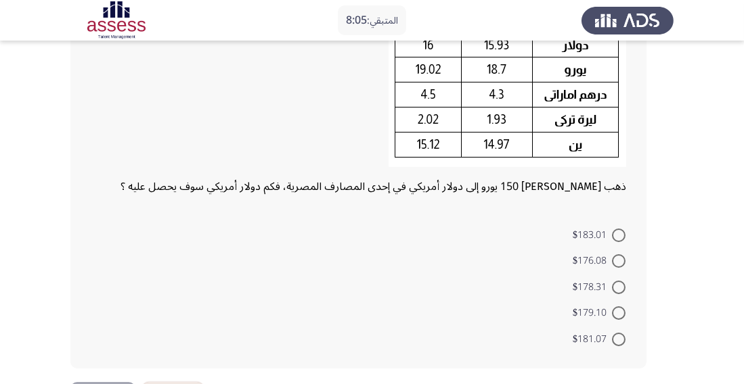
scroll to position [162, 0]
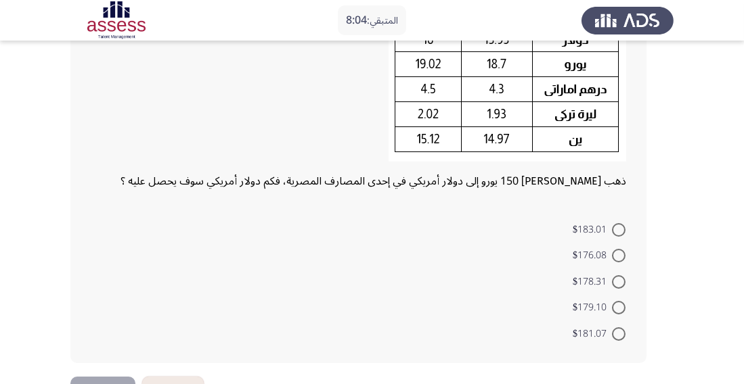
click at [579, 227] on span "$183.01" at bounding box center [591, 230] width 39 height 16
click at [612, 227] on input "$183.01" at bounding box center [619, 230] width 14 height 14
radio input "true"
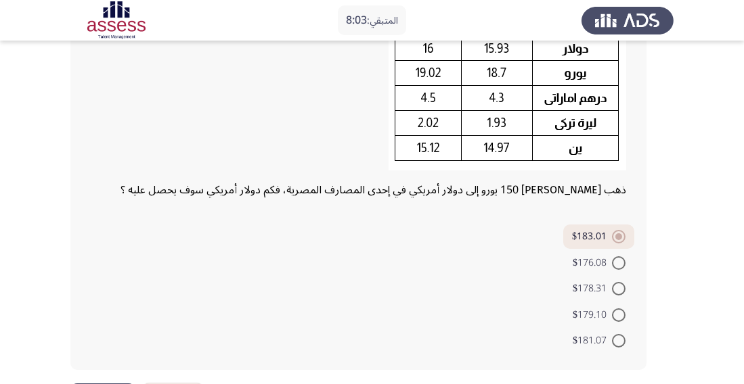
scroll to position [155, 0]
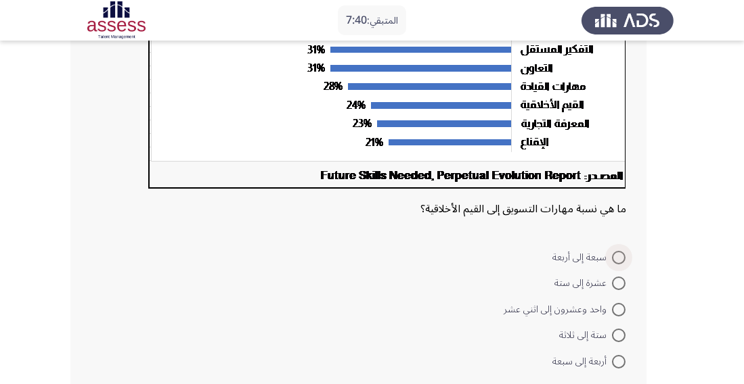
scroll to position [296, 0]
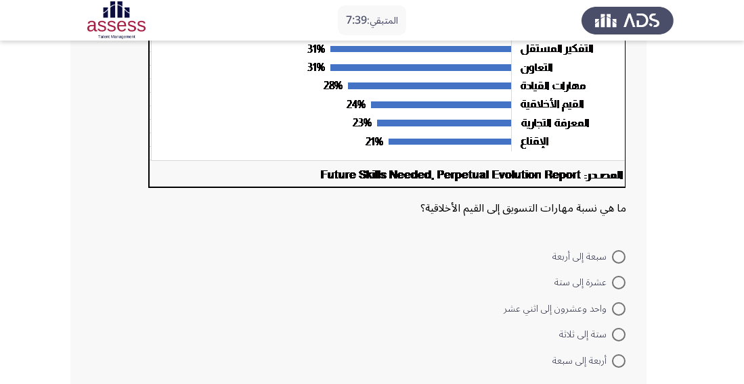
click at [619, 335] on span at bounding box center [619, 335] width 0 height 0
click at [618, 334] on input "ستة إلى ثلاثة" at bounding box center [619, 335] width 14 height 14
radio input "true"
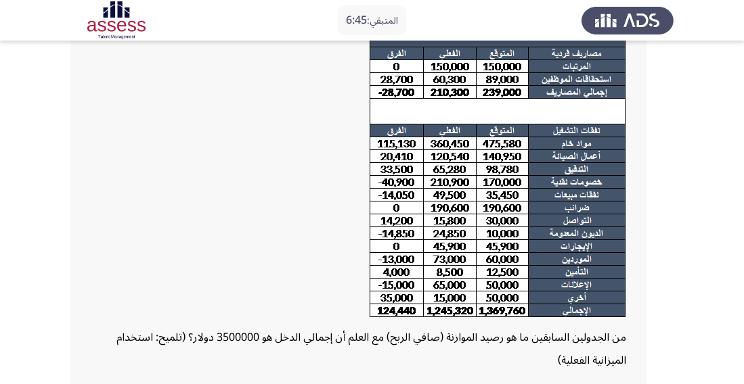
scroll to position [109, 0]
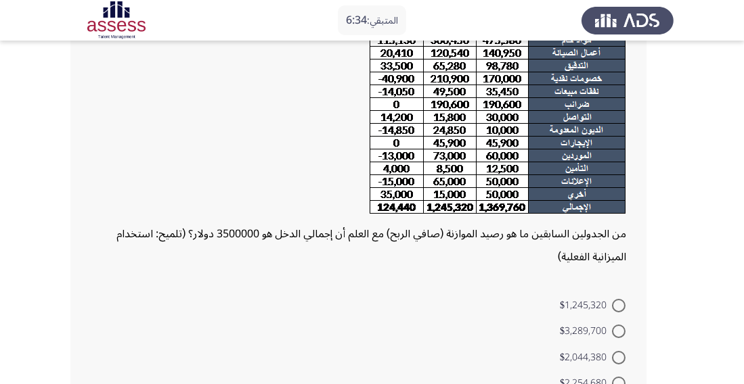
click at [621, 311] on span at bounding box center [619, 306] width 14 height 14
click at [621, 311] on input "$1,245,320" at bounding box center [619, 306] width 14 height 14
radio input "true"
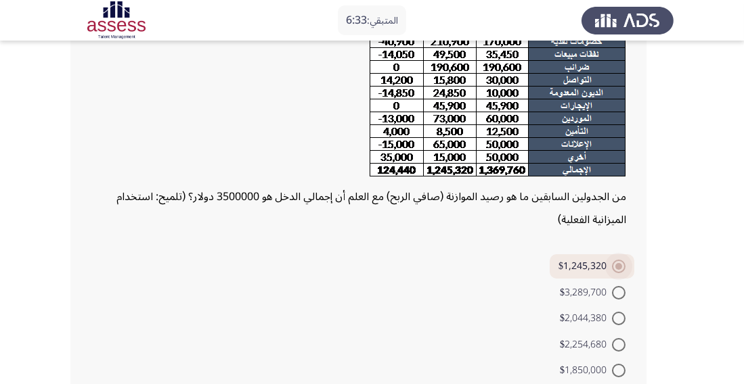
scroll to position [282, 0]
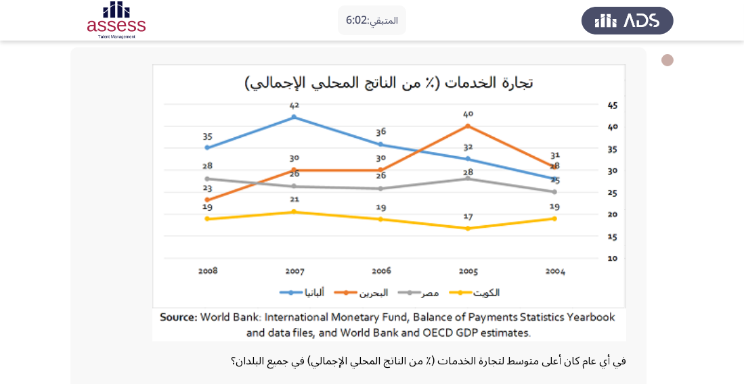
scroll to position [102, 0]
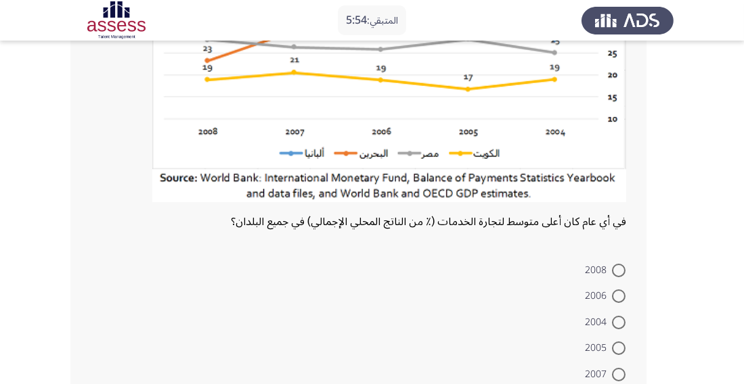
click at [617, 374] on span at bounding box center [619, 375] width 14 height 14
click at [617, 374] on input "2007" at bounding box center [619, 375] width 14 height 14
radio input "true"
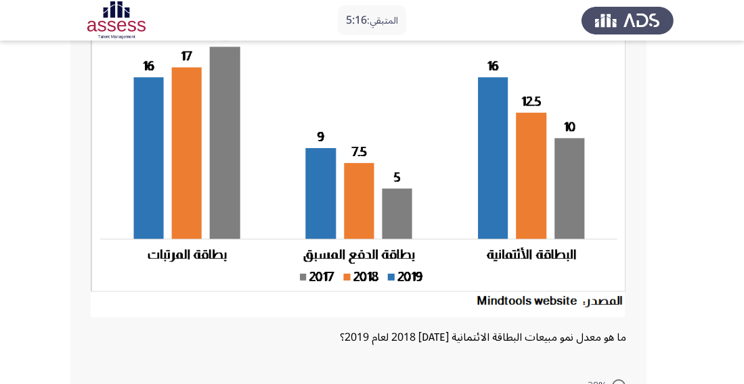
scroll to position [137, 0]
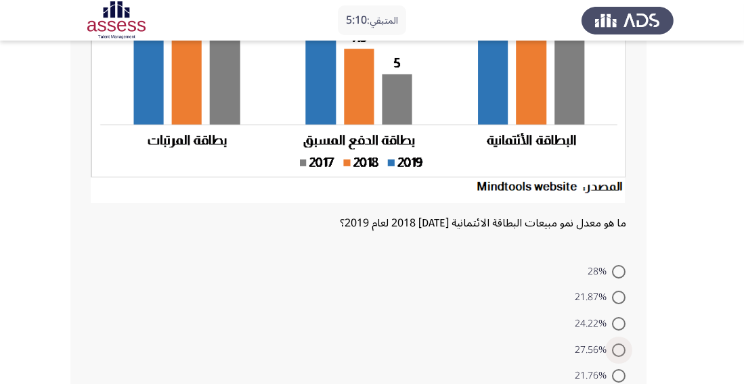
click at [614, 353] on span at bounding box center [619, 351] width 14 height 14
click at [614, 353] on input "27.56%" at bounding box center [619, 351] width 14 height 14
radio input "true"
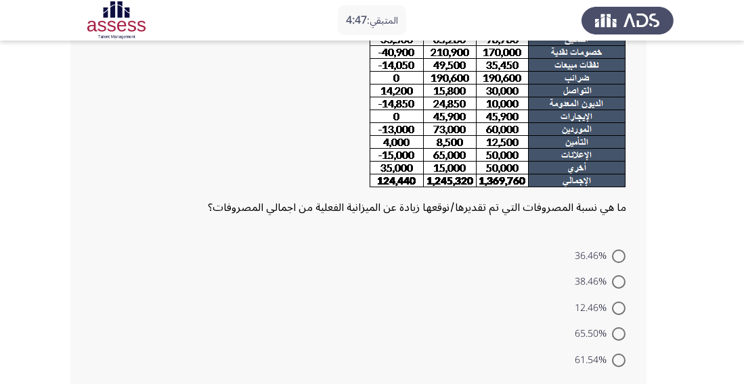
scroll to position [163, 0]
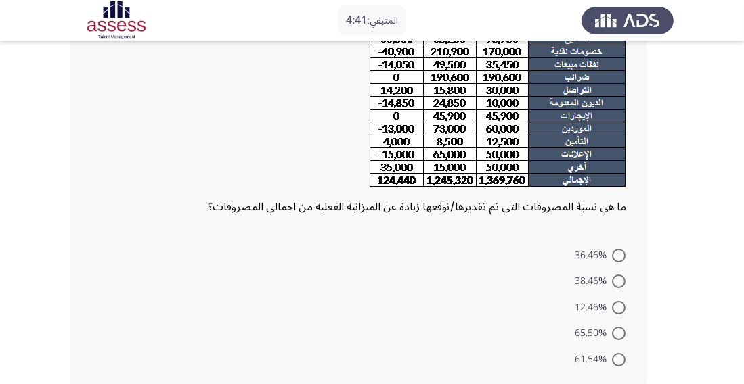
click at [619, 307] on span at bounding box center [619, 308] width 14 height 14
click at [619, 307] on input "12.46%" at bounding box center [619, 308] width 14 height 14
radio input "true"
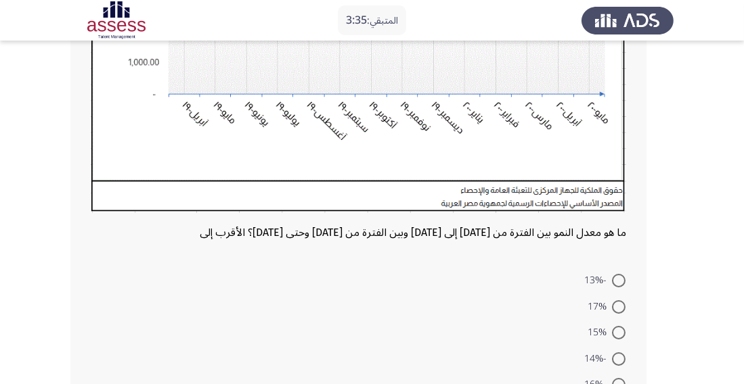
scroll to position [338, 0]
click at [621, 334] on span at bounding box center [619, 333] width 14 height 14
click at [621, 334] on input "15%" at bounding box center [619, 333] width 14 height 14
radio input "true"
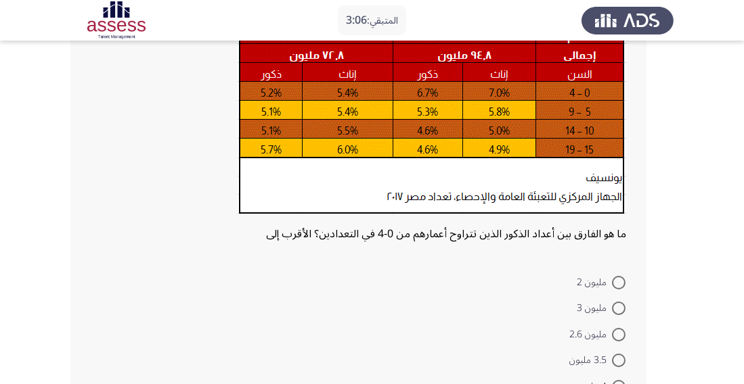
scroll to position [154, 0]
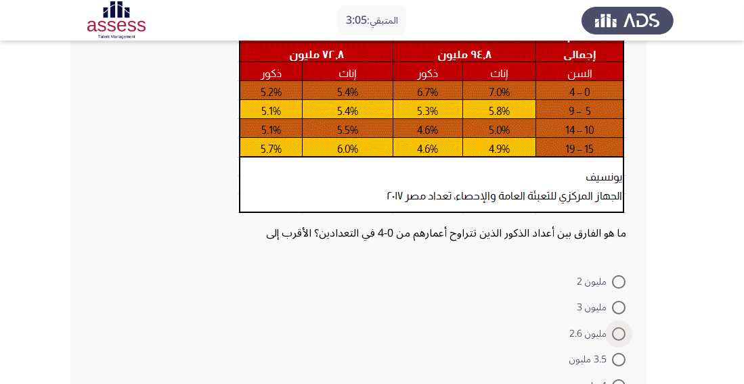
click at [612, 335] on span at bounding box center [619, 335] width 14 height 14
click at [612, 335] on input "مليون 2.6" at bounding box center [619, 335] width 14 height 14
radio input "true"
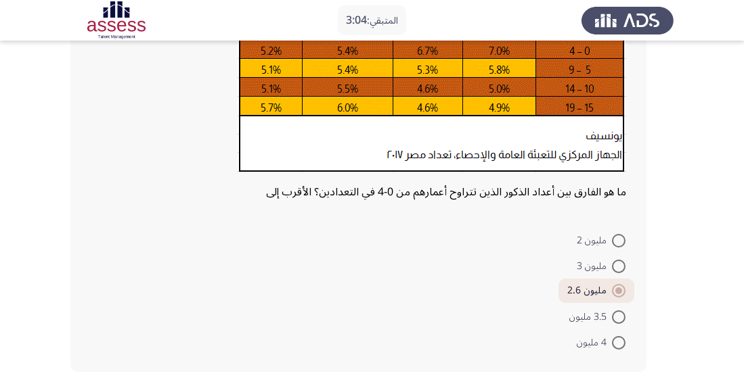
scroll to position [194, 0]
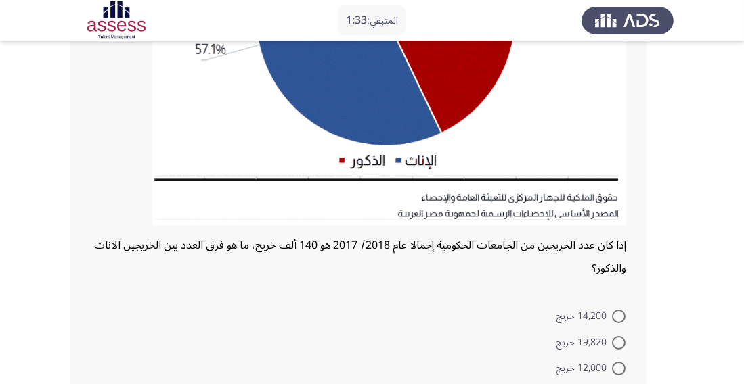
scroll to position [294, 0]
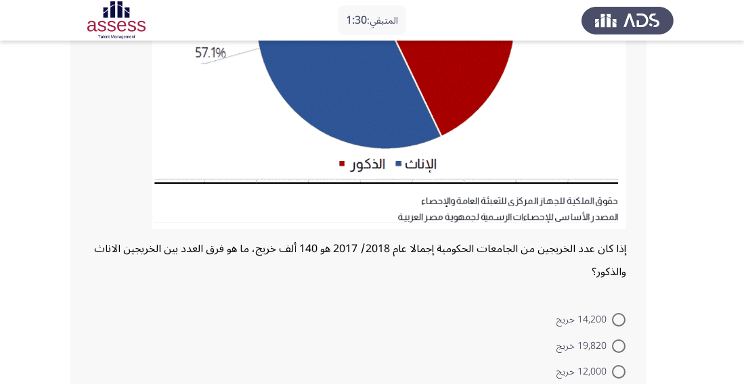
click at [619, 320] on span at bounding box center [619, 320] width 0 height 0
click at [618, 319] on input "14,200 خريج" at bounding box center [619, 320] width 14 height 14
radio input "true"
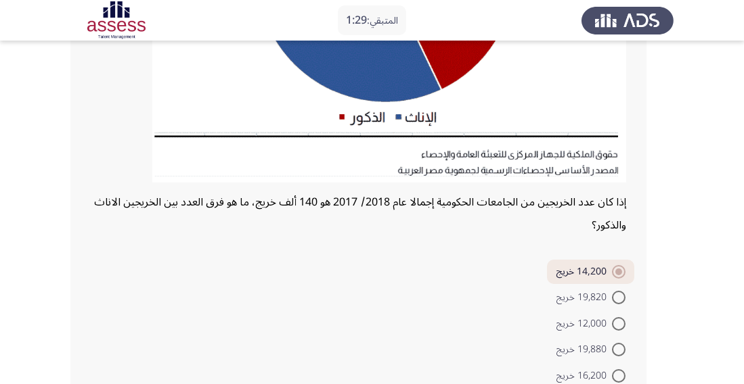
scroll to position [376, 0]
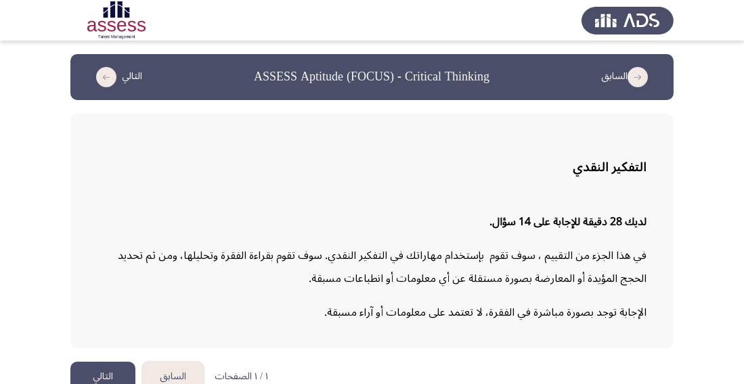
click at [118, 380] on button "التالي" at bounding box center [102, 377] width 65 height 30
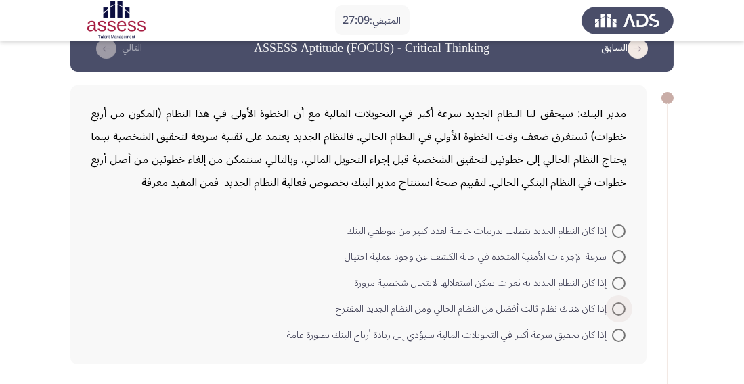
scroll to position [24, 0]
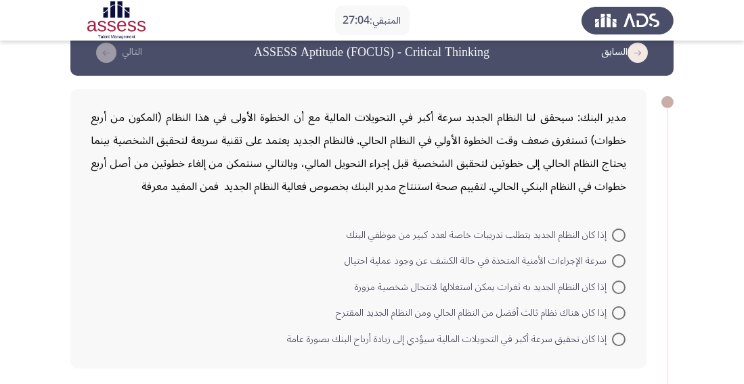
click at [619, 344] on span at bounding box center [619, 340] width 14 height 14
click at [619, 344] on input "إذا كان تحقيق سرعة أكبر في التحويلات المالية سيؤدي إلى زيادة أرباح البنك بصورة …" at bounding box center [619, 340] width 14 height 14
radio input "true"
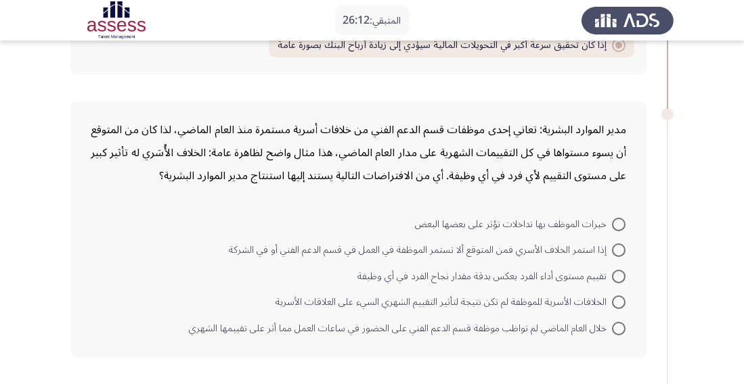
scroll to position [317, 0]
click at [619, 250] on span at bounding box center [619, 250] width 0 height 0
click at [618, 249] on input "إذا استمر الخلاف الأسري فمن المتوقع ألا تستمر الموظفة في العمل في قسم الدعم الف…" at bounding box center [619, 251] width 14 height 14
radio input "true"
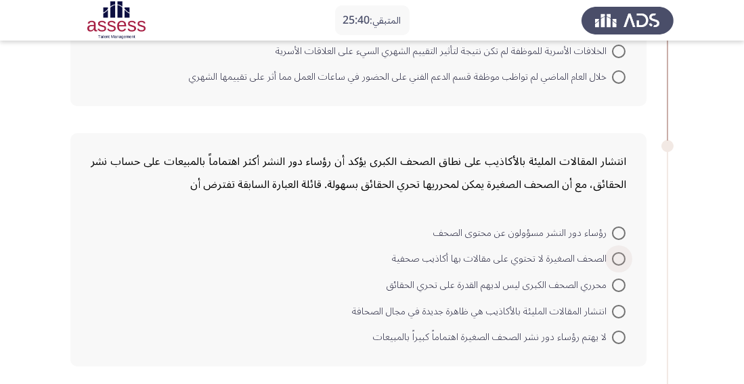
scroll to position [569, 0]
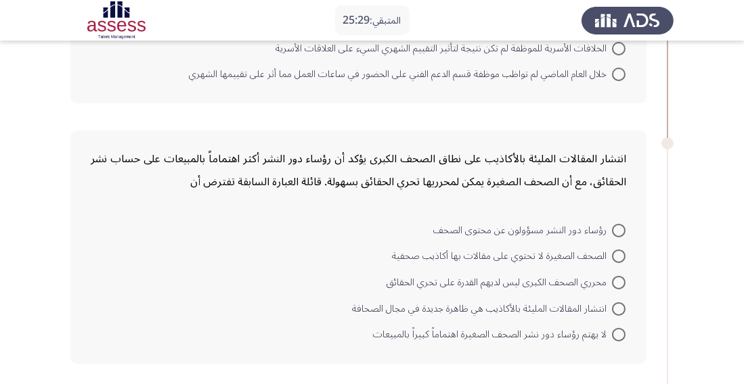
click at [612, 302] on span at bounding box center [619, 309] width 14 height 14
click at [612, 302] on input "انتشار المقالات المليئة بالأكاذيب هي ظاهرة جديدة في مجال الصحافة" at bounding box center [619, 309] width 14 height 14
radio input "true"
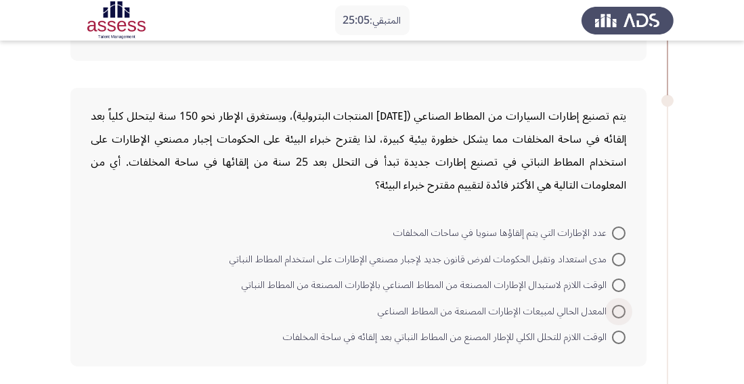
scroll to position [872, 0]
click at [621, 279] on span at bounding box center [619, 285] width 14 height 14
click at [621, 279] on input "الوقت اللازم لاستبدال الإطارات المصنعة من المطاط الصناعي بالإطارات المصنعة من ا…" at bounding box center [619, 285] width 14 height 14
radio input "true"
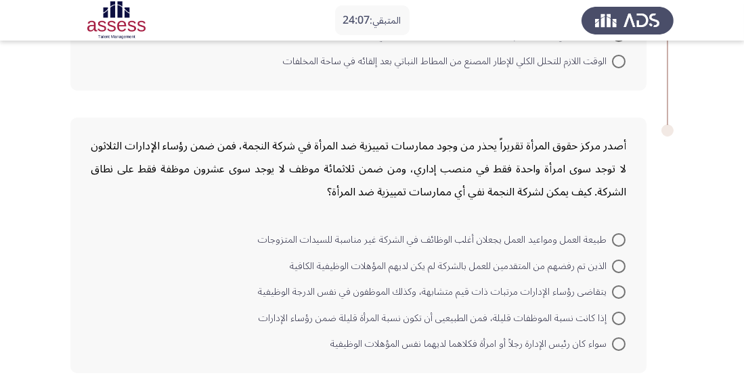
scroll to position [1148, 0]
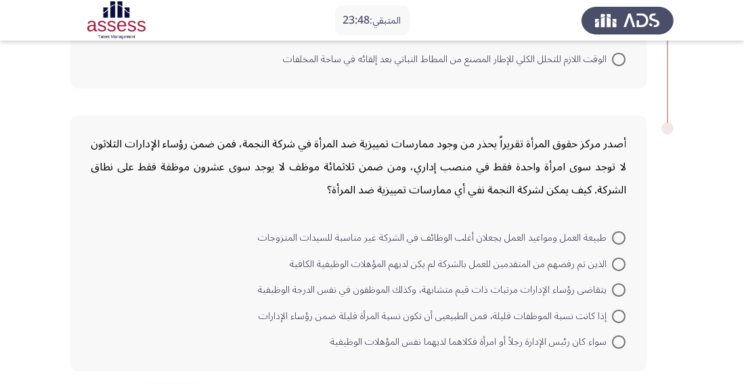
click at [618, 338] on span at bounding box center [619, 343] width 14 height 14
click at [618, 338] on input "سواء كان رئيس الإدارة رجلاً أو امرأة فكلاهما لديهما نفس المؤهلات الوظيفية" at bounding box center [619, 343] width 14 height 14
radio input "true"
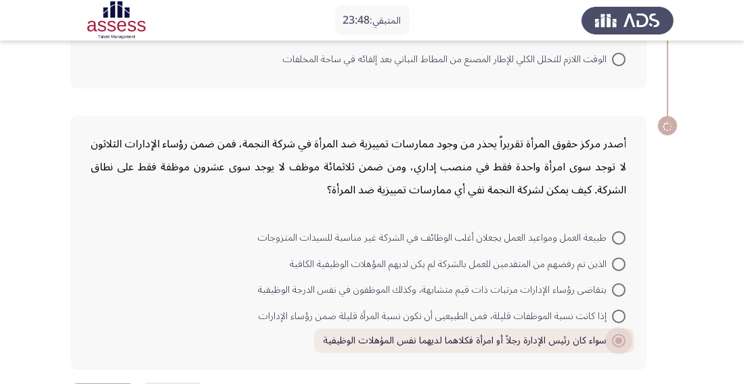
scroll to position [1146, 0]
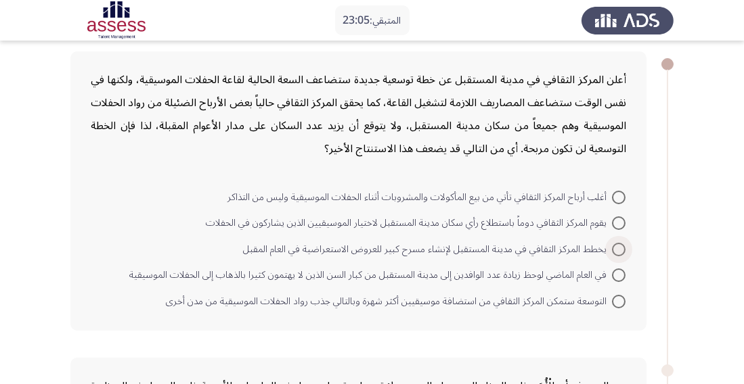
scroll to position [62, 0]
click at [623, 296] on span at bounding box center [619, 302] width 14 height 14
click at [623, 296] on input "التوسعة ستمكن المركز الثقافي من استضافة موسيقيين أكثر شهرة وبالتالي جذب رواد ال…" at bounding box center [619, 302] width 14 height 14
radio input "true"
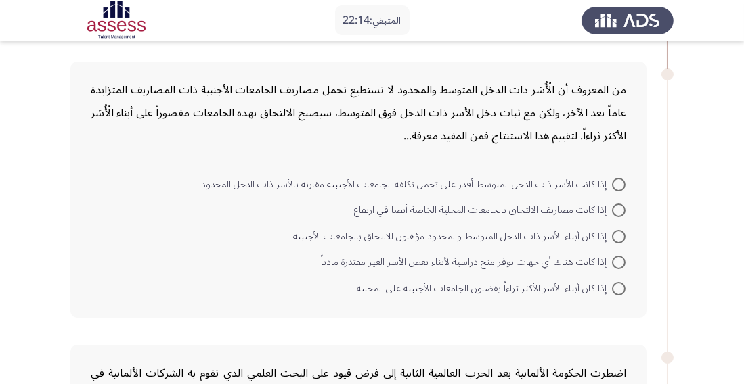
scroll to position [358, 0]
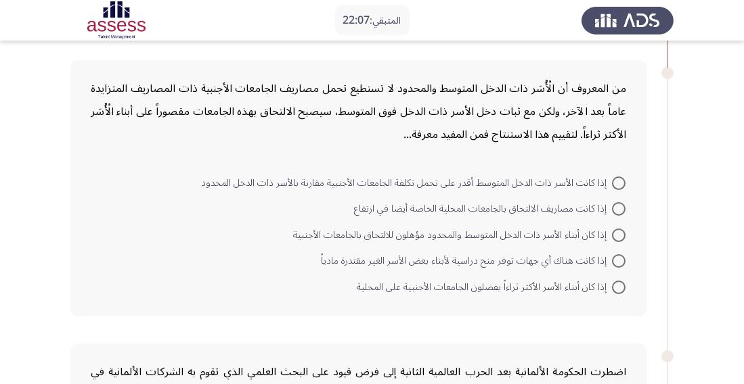
click at [617, 263] on span at bounding box center [619, 261] width 14 height 14
click at [617, 263] on input "إذا كانت هناك أي جهات توفر منح دراسية لأبناء بعض الأسر الغير مقتدرة مادياً" at bounding box center [619, 261] width 14 height 14
radio input "true"
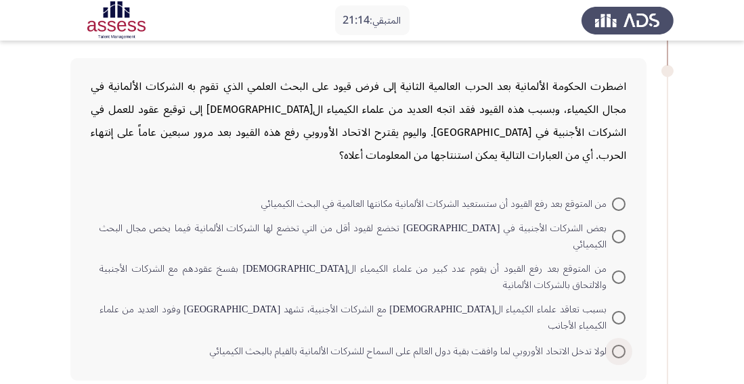
scroll to position [648, 0]
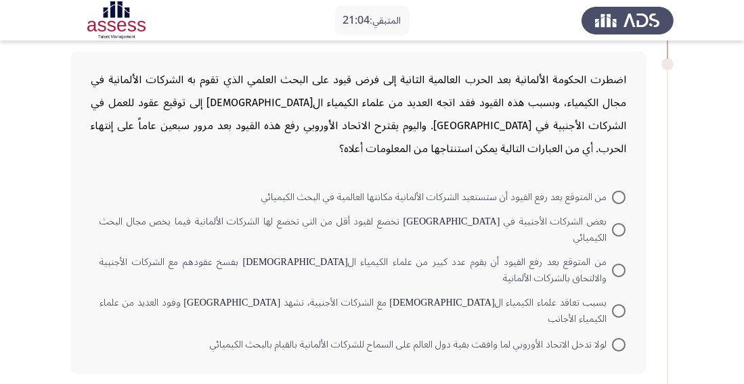
click at [620, 291] on mat-radio-button "بسبب تعاقد علماء الكيمياء الألمان مع الشركات الأجنبية، تشهد ألمانيا وفود العديد…" at bounding box center [362, 311] width 543 height 41
click at [622, 305] on span at bounding box center [619, 312] width 14 height 14
click at [622, 305] on input "بسبب تعاقد علماء الكيمياء الألمان مع الشركات الأجنبية، تشهد ألمانيا وفود العديد…" at bounding box center [619, 312] width 14 height 14
radio input "true"
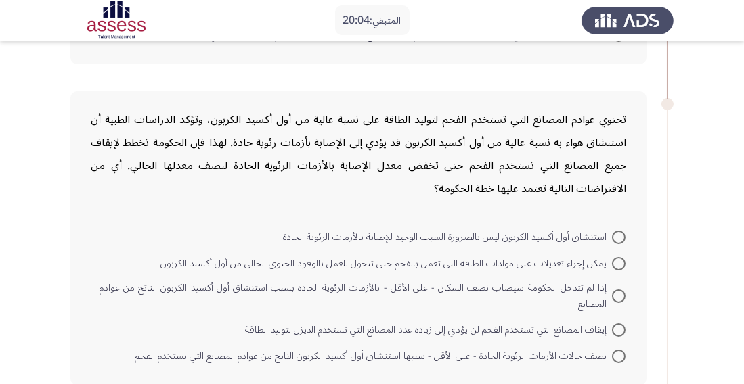
scroll to position [953, 0]
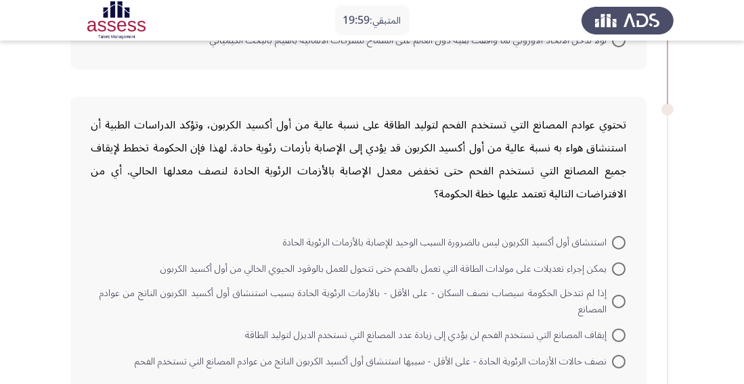
click at [617, 236] on span at bounding box center [619, 243] width 14 height 14
click at [617, 236] on input "استنشاق أول أكسيد الكربون ليس بالضرورة السبب الوحيد للإصابة بالأزمات الرئوية ال…" at bounding box center [619, 243] width 14 height 14
radio input "true"
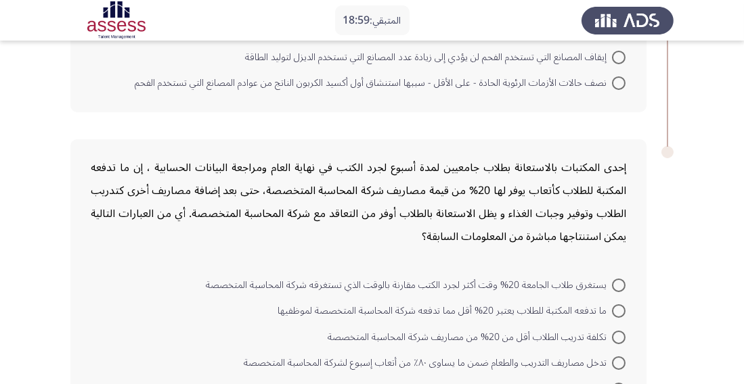
scroll to position [1231, 0]
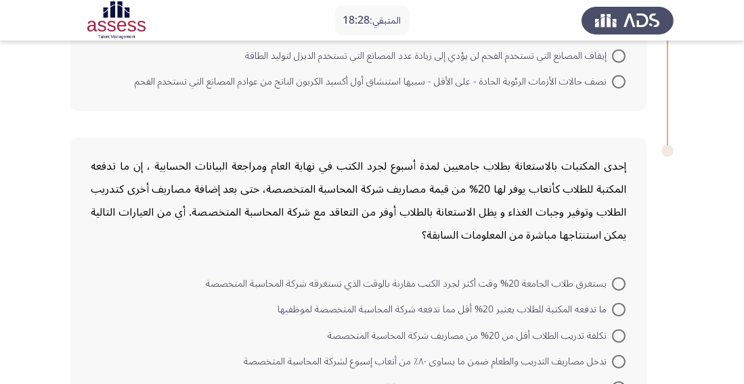
click at [619, 303] on span at bounding box center [619, 310] width 14 height 14
click at [619, 303] on input "ما تدفعه المكتبة للطلاب يعتبر 20% أقل مما تدفعه شركة المحاسبة المتخصصة لموظفيها" at bounding box center [619, 310] width 14 height 14
radio input "true"
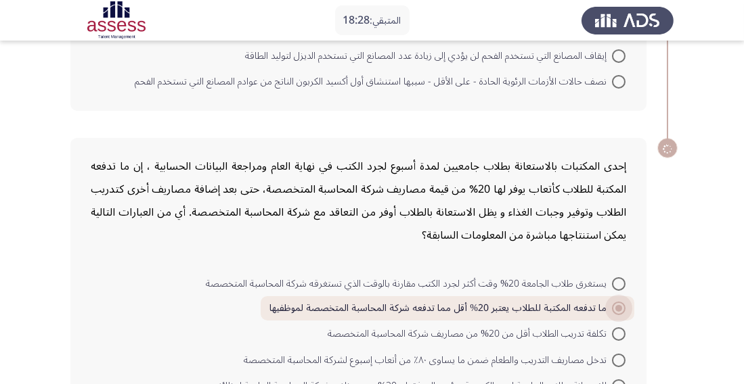
scroll to position [1230, 0]
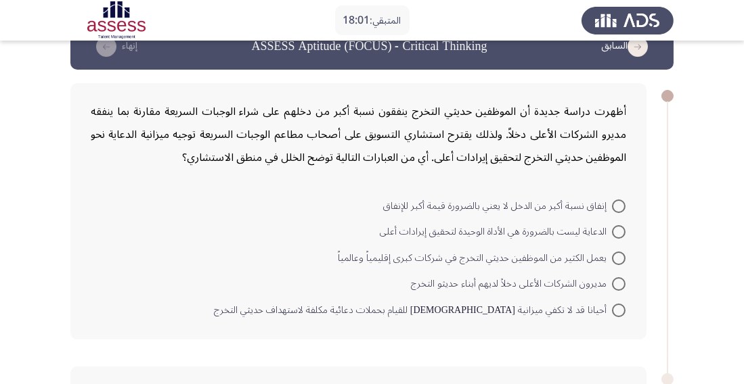
scroll to position [32, 0]
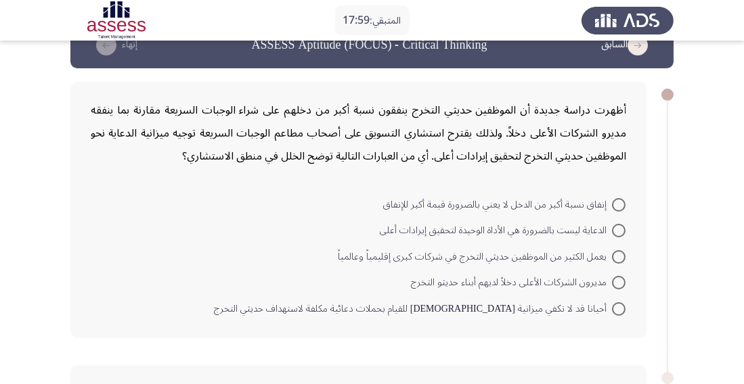
click at [621, 215] on mat-radio-button "إنفاق نسبة أكبر من الدخل لا يعني بالضرورة قيمة أكبر للإنفاق" at bounding box center [504, 204] width 260 height 26
click at [621, 236] on span at bounding box center [619, 231] width 14 height 14
click at [621, 236] on input "الدعاية ليست بالضرورة هي الأداة الوحيدة لتحقيق إيرادات أعلى" at bounding box center [619, 231] width 14 height 14
radio input "true"
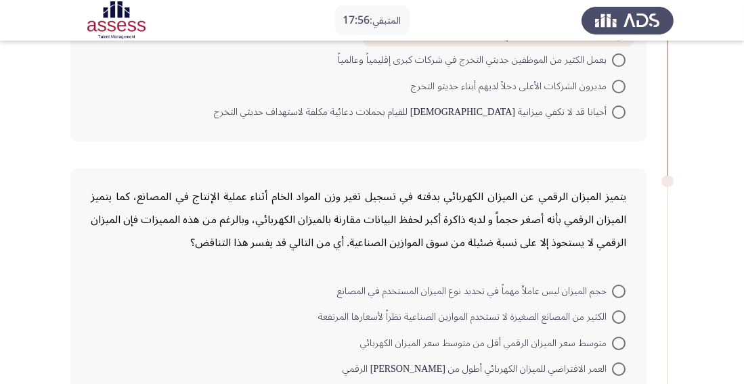
scroll to position [227, 0]
click at [623, 287] on span at bounding box center [619, 291] width 14 height 14
click at [623, 287] on input "حجم الميزان ليس عاملاُ مهماً في تحديد نوع الميزان المستخدم في المصانع" at bounding box center [619, 291] width 14 height 14
radio input "true"
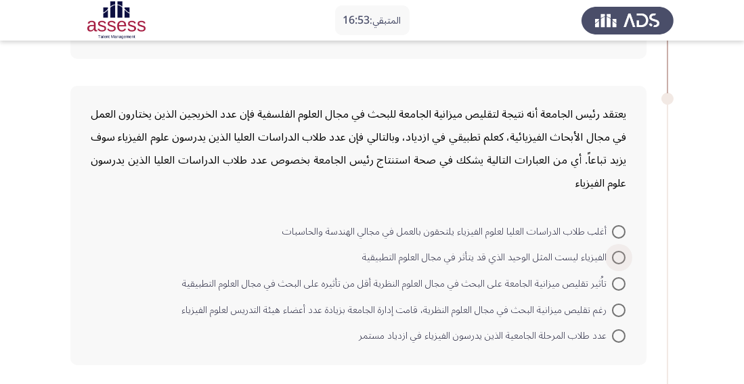
scroll to position [591, 0]
click at [619, 231] on span at bounding box center [619, 231] width 0 height 0
click at [618, 229] on input "أغلب طلاب الدراسات العليا لعلوم الفيزياء يلتحقون بالعمل في مجالي الهندسة والحاس…" at bounding box center [619, 232] width 14 height 14
radio input "true"
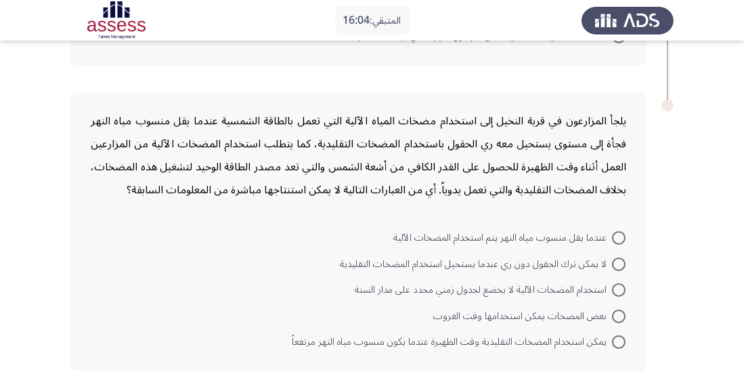
scroll to position [890, 0]
click at [616, 257] on span at bounding box center [619, 264] width 14 height 14
click at [616, 257] on input "لا يمكن ترك الحقول دون ري عندما يستحيل استخدام المضخات التقليدية" at bounding box center [619, 264] width 14 height 14
radio input "true"
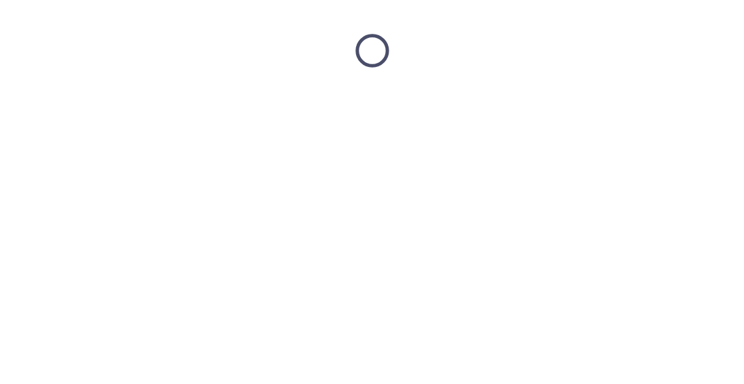
scroll to position [0, 0]
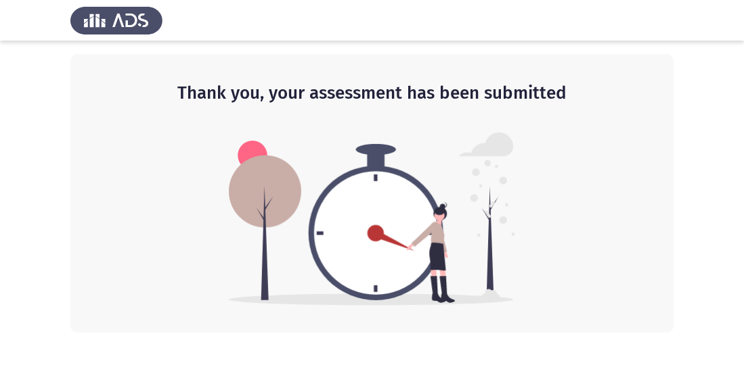
click at [0, 5] on div at bounding box center [372, 20] width 744 height 41
click at [0, 4] on div at bounding box center [372, 20] width 744 height 41
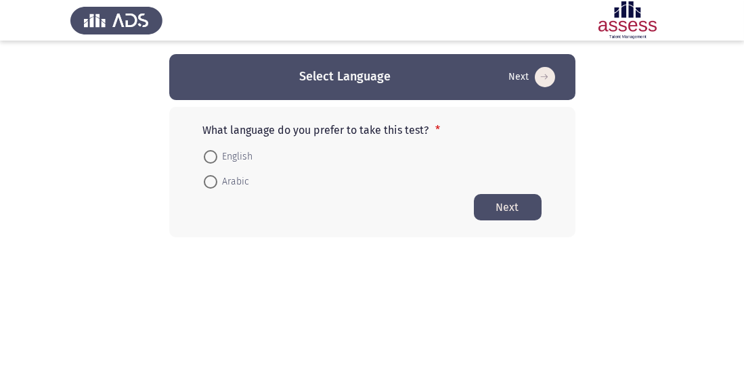
click at [213, 189] on label "Arabic" at bounding box center [227, 182] width 46 height 16
click at [213, 189] on input "Arabic" at bounding box center [211, 182] width 14 height 14
radio input "true"
click at [523, 212] on button "Next" at bounding box center [508, 207] width 68 height 26
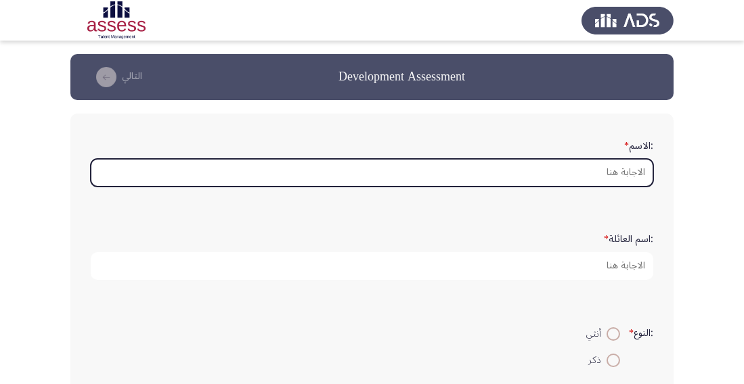
click at [609, 175] on input ":الاسم *" at bounding box center [372, 173] width 562 height 28
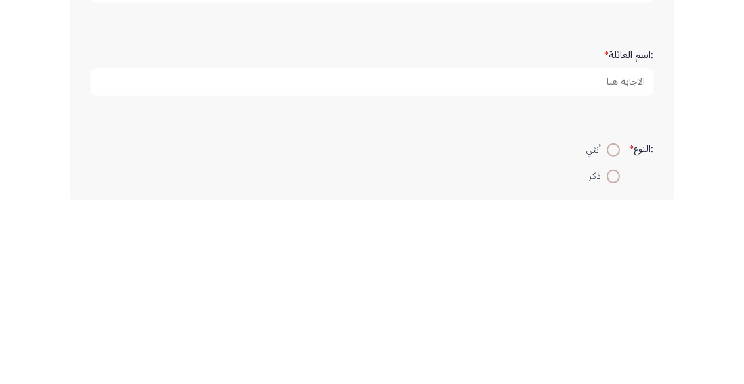
type input "[PERSON_NAME]"
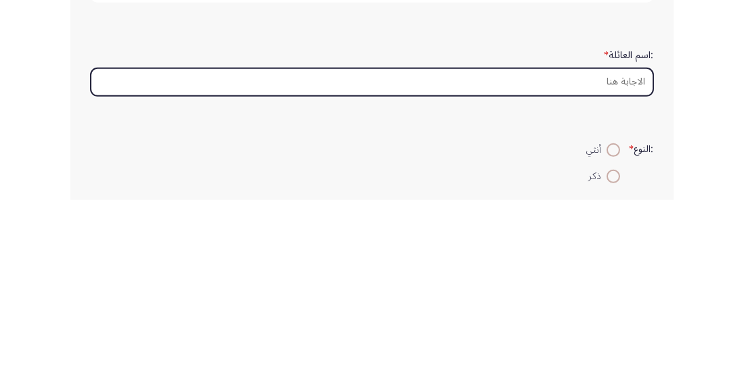
click at [580, 264] on input ":اسم العائلة *" at bounding box center [372, 266] width 562 height 28
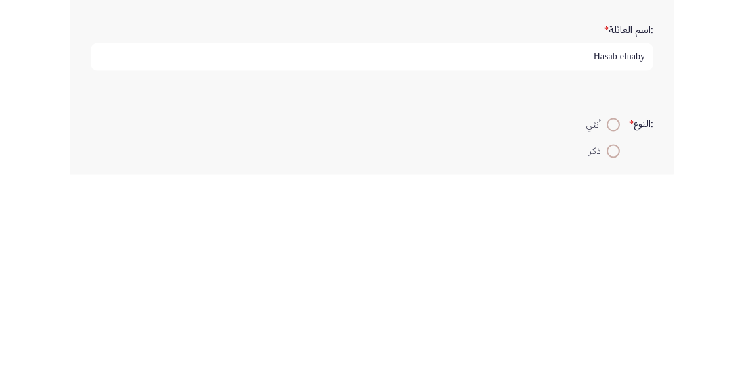
scroll to position [40, 0]
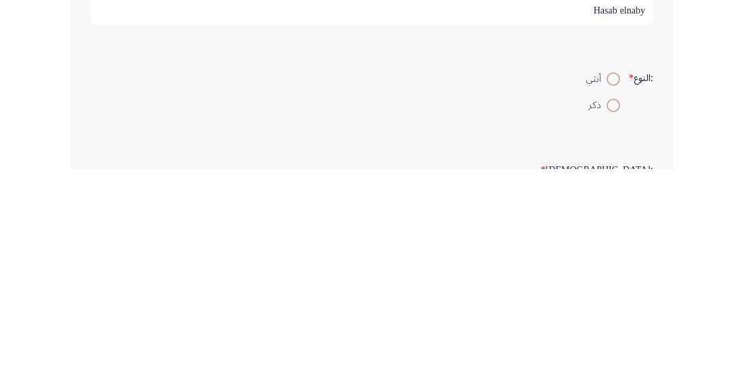
type input "Hasab elnaby"
click at [615, 321] on span at bounding box center [613, 321] width 14 height 14
click at [615, 321] on input "ذكر" at bounding box center [613, 321] width 14 height 14
radio input "true"
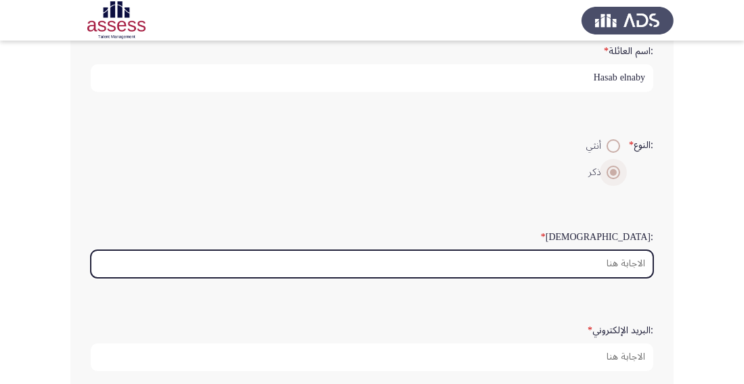
click at [584, 260] on input ":السن *" at bounding box center [372, 264] width 562 height 28
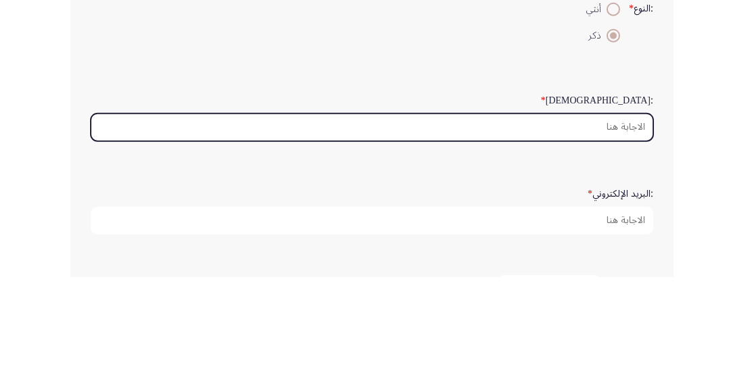
scroll to position [218, 0]
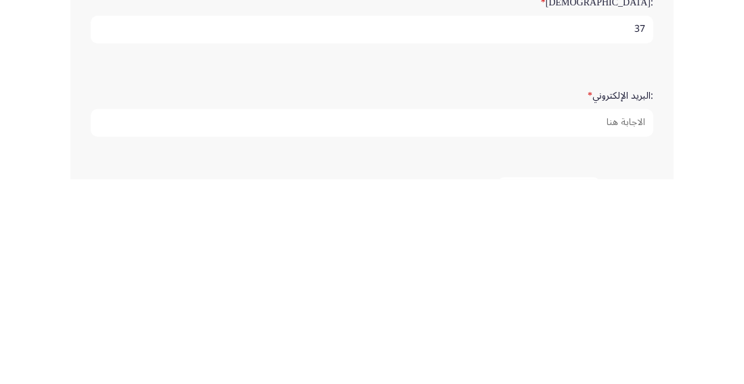
type input "37"
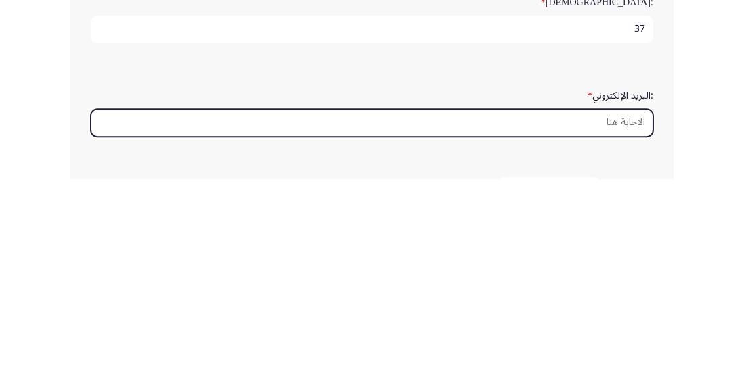
click at [585, 328] on input ":البريد الإلكتروني *" at bounding box center [372, 328] width 562 height 28
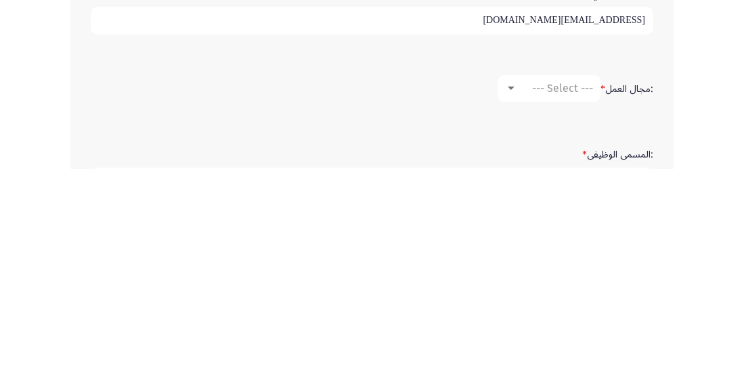
scroll to position [311, 0]
type input "[EMAIL_ADDRESS][DOMAIN_NAME]"
click at [524, 299] on div "--- Select ---" at bounding box center [555, 302] width 76 height 13
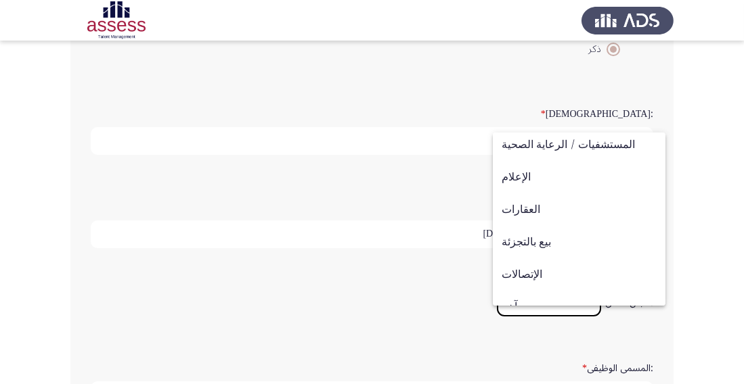
scroll to position [443, 0]
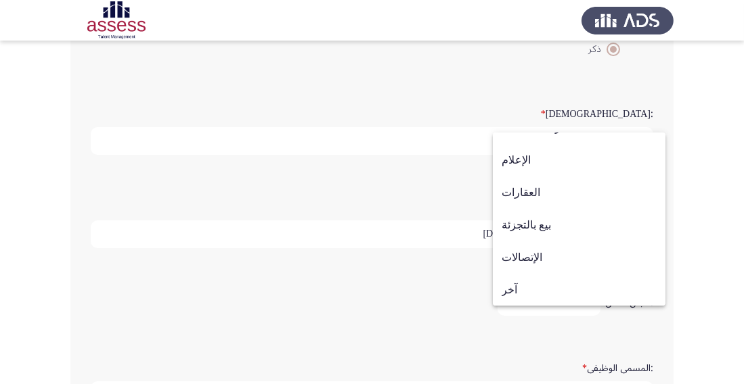
click at [526, 291] on span "آخر" at bounding box center [578, 290] width 155 height 32
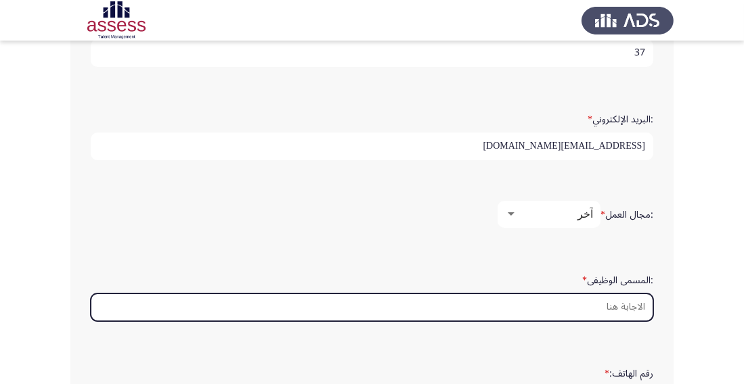
click at [608, 302] on input ":المسمى الوظيفى *" at bounding box center [372, 308] width 562 height 28
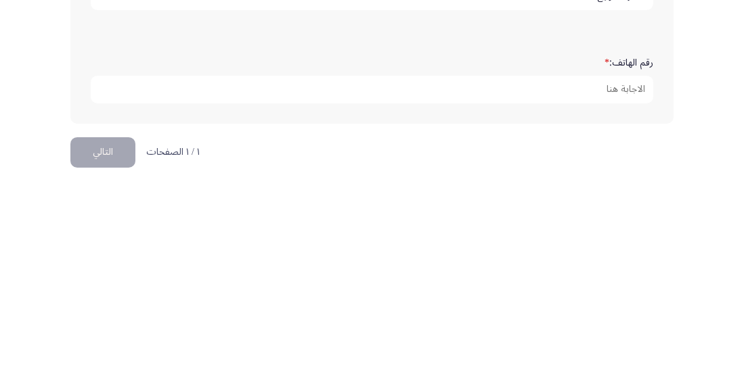
scroll to position [497, 0]
type input "مشرف توزيع"
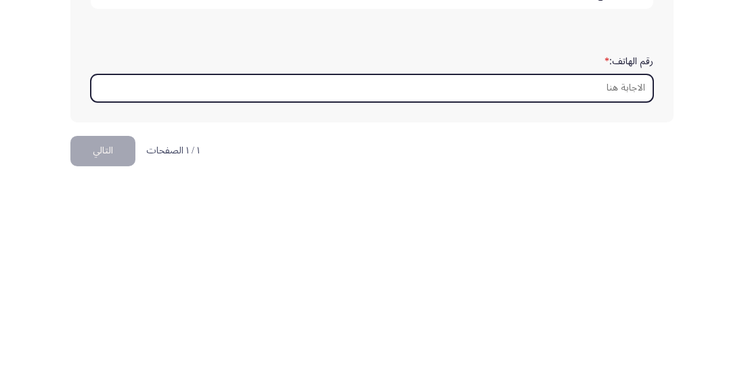
click at [604, 295] on input "رقم الهاتف: *" at bounding box center [372, 304] width 562 height 28
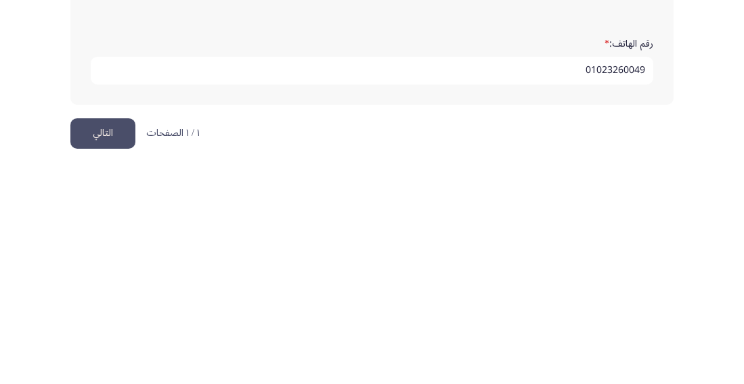
type input "01023260049"
click at [112, 346] on button "التالي" at bounding box center [102, 349] width 65 height 30
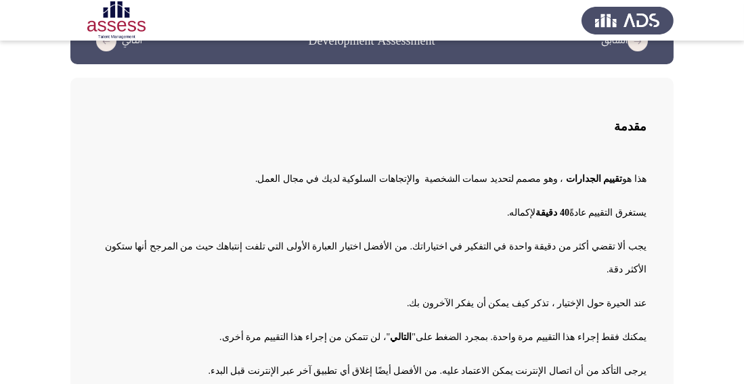
scroll to position [55, 0]
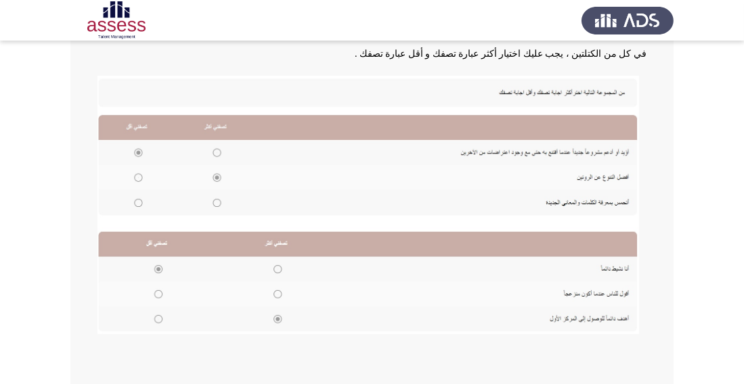
scroll to position [263, 0]
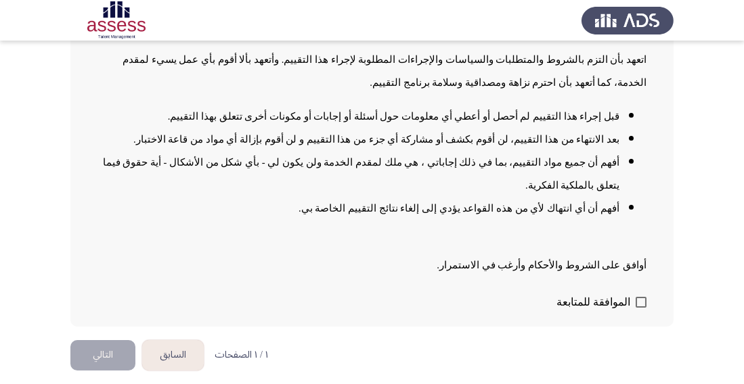
scroll to position [175, 0]
click at [636, 308] on span at bounding box center [640, 302] width 11 height 11
click at [640, 309] on input "الموافقة للمتابعة" at bounding box center [640, 308] width 1 height 1
checkbox input "true"
click at [95, 371] on button "التالي" at bounding box center [102, 355] width 65 height 30
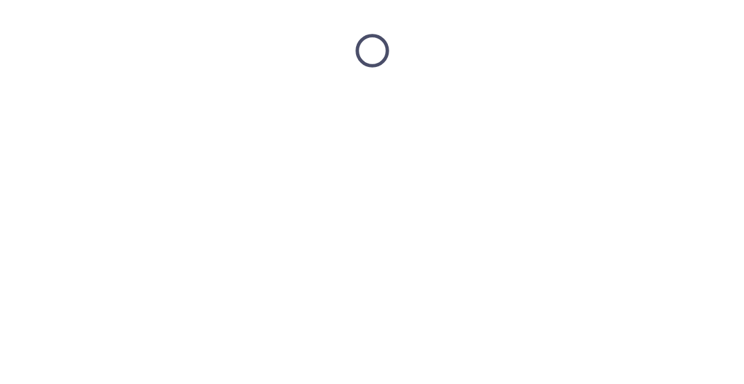
scroll to position [0, 0]
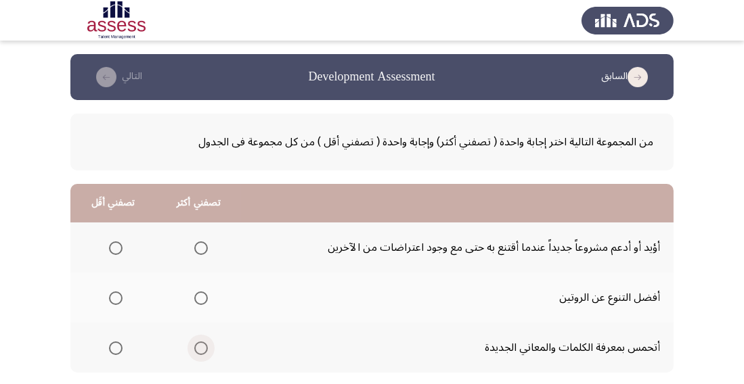
click at [206, 354] on span "Select an option" at bounding box center [201, 349] width 14 height 14
click at [206, 354] on input "Select an option" at bounding box center [201, 349] width 14 height 14
click at [214, 290] on th at bounding box center [198, 298] width 85 height 50
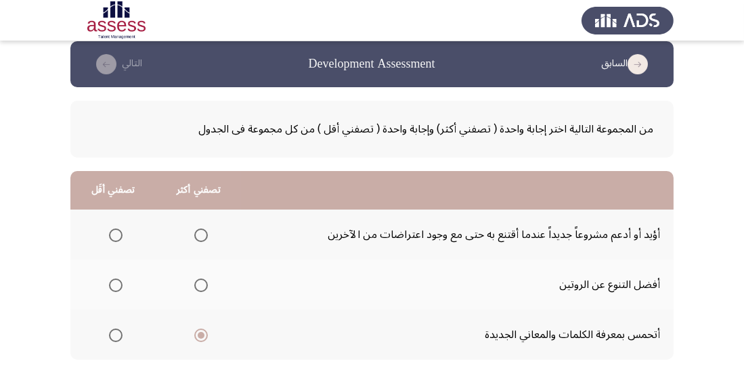
click at [201, 286] on span "Select an option" at bounding box center [201, 286] width 0 height 0
click at [200, 284] on input "Select an option" at bounding box center [201, 286] width 14 height 14
click at [201, 336] on span "Select an option" at bounding box center [201, 336] width 0 height 0
click at [200, 334] on input "Select an option" at bounding box center [201, 336] width 14 height 14
click at [116, 240] on span "Select an option" at bounding box center [116, 236] width 14 height 14
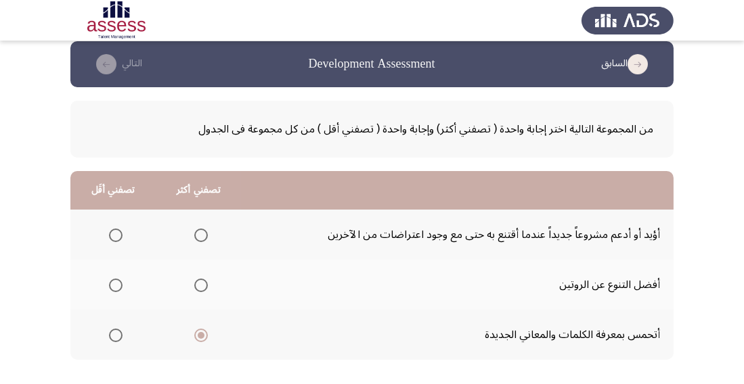
click at [116, 240] on input "Select an option" at bounding box center [116, 236] width 14 height 14
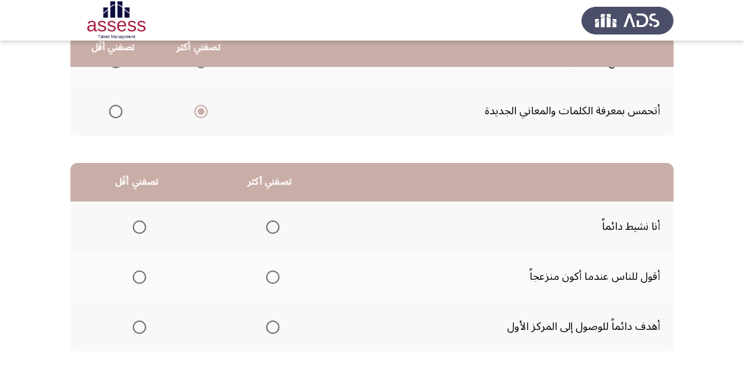
scroll to position [242, 0]
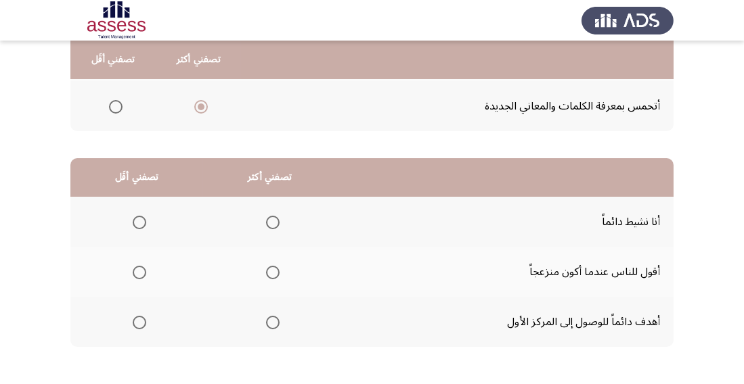
click at [140, 276] on span "Select an option" at bounding box center [140, 273] width 14 height 14
click at [140, 276] on input "Select an option" at bounding box center [140, 273] width 14 height 14
click at [271, 317] on span "Select an option" at bounding box center [273, 323] width 14 height 14
click at [271, 317] on input "Select an option" at bounding box center [273, 323] width 14 height 14
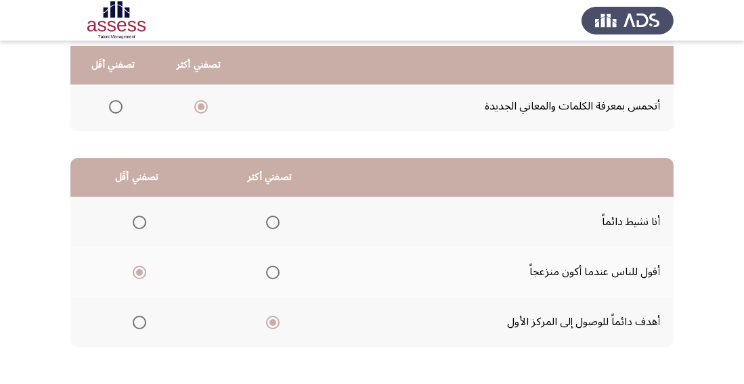
scroll to position [247, 0]
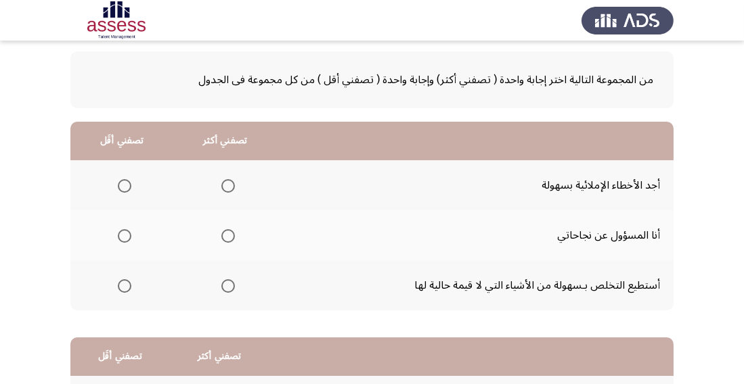
scroll to position [64, 0]
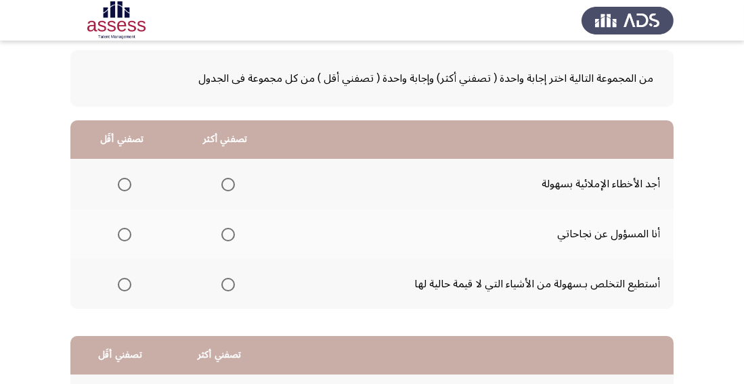
click at [125, 284] on span "Select an option" at bounding box center [125, 285] width 14 height 14
click at [125, 284] on input "Select an option" at bounding box center [125, 285] width 14 height 14
click at [221, 184] on span "Select an option" at bounding box center [228, 185] width 14 height 14
click at [221, 184] on input "Select an option" at bounding box center [228, 185] width 14 height 14
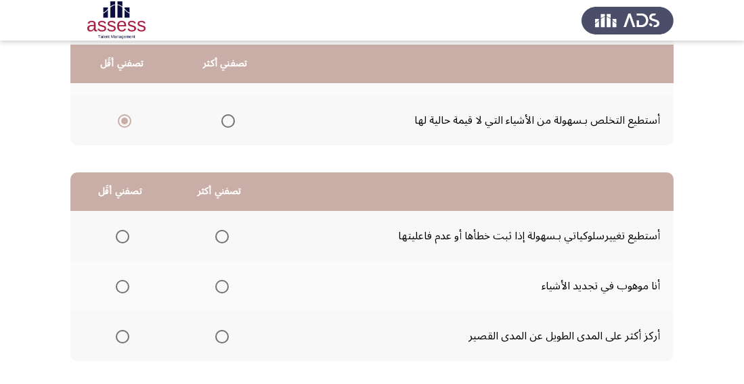
scroll to position [232, 0]
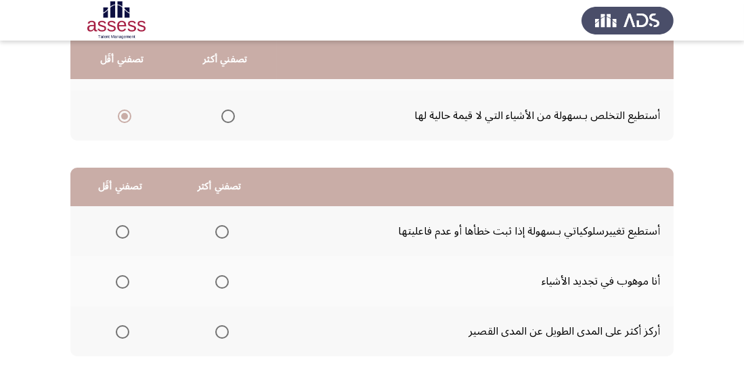
click at [217, 237] on span "Select an option" at bounding box center [222, 232] width 14 height 14
click at [217, 237] on input "Select an option" at bounding box center [222, 232] width 14 height 14
click at [122, 332] on span "Select an option" at bounding box center [123, 332] width 14 height 14
click at [122, 332] on input "Select an option" at bounding box center [123, 332] width 14 height 14
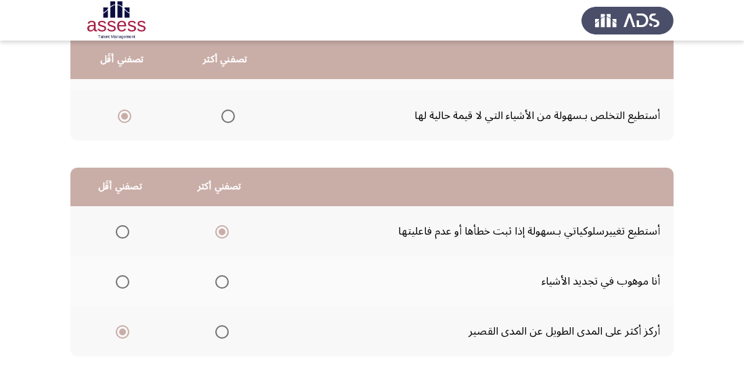
scroll to position [0, 0]
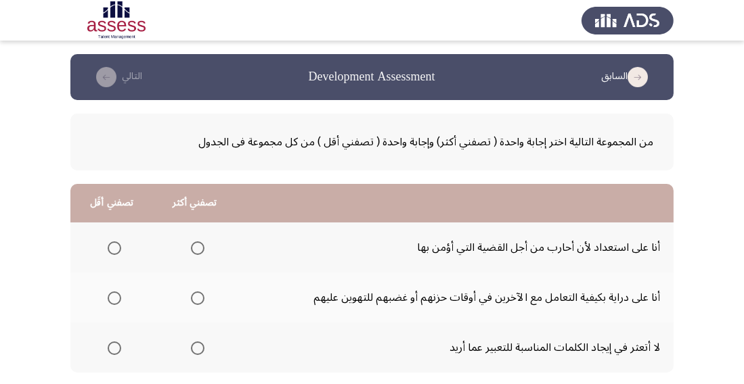
click at [202, 300] on span "Select an option" at bounding box center [198, 299] width 14 height 14
click at [202, 300] on input "Select an option" at bounding box center [198, 299] width 14 height 14
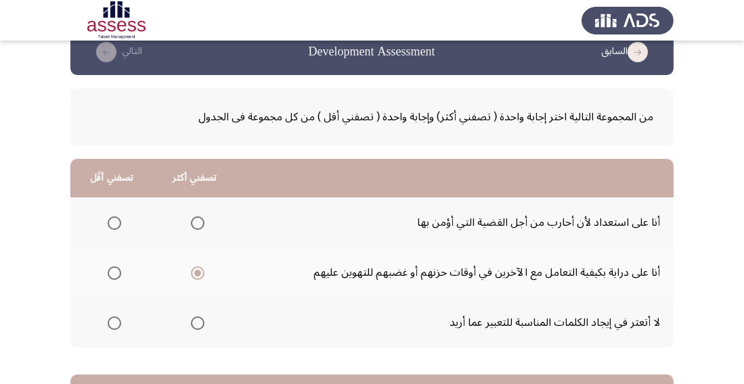
scroll to position [26, 0]
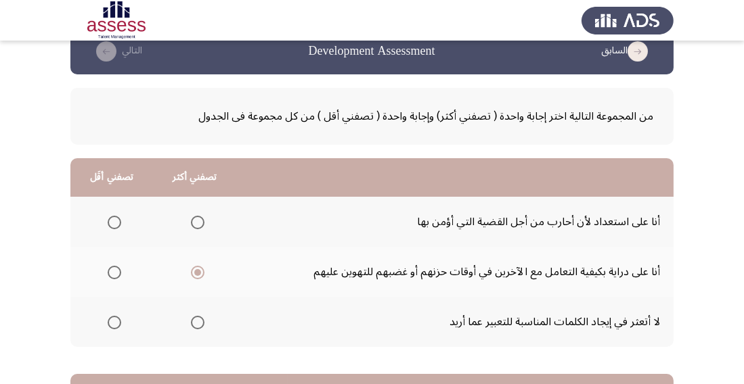
click at [118, 317] on span "Select an option" at bounding box center [115, 323] width 14 height 14
click at [118, 317] on input "Select an option" at bounding box center [115, 323] width 14 height 14
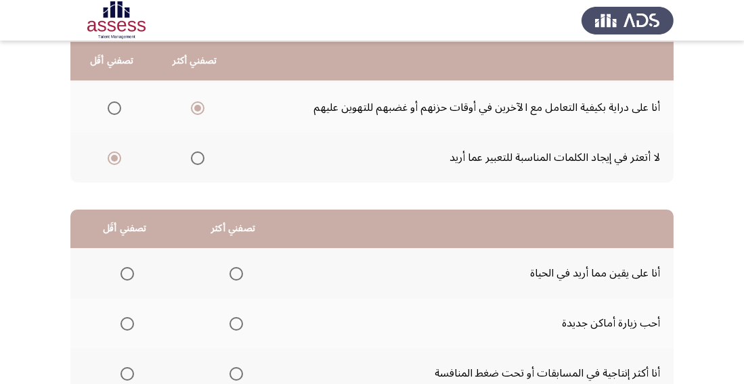
scroll to position [191, 0]
click at [239, 376] on span "Select an option" at bounding box center [236, 374] width 14 height 14
click at [239, 376] on input "Select an option" at bounding box center [236, 374] width 14 height 14
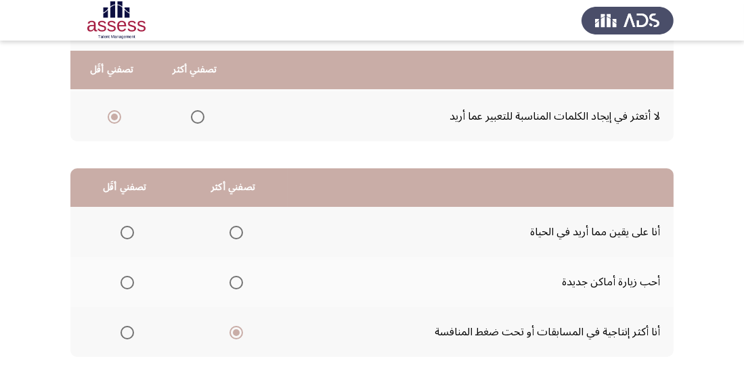
scroll to position [247, 0]
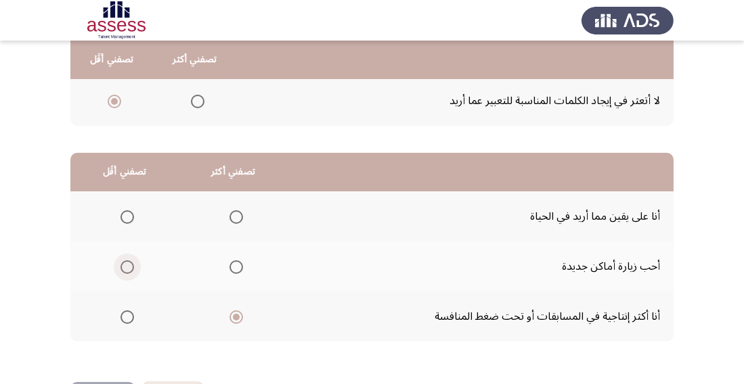
click at [131, 267] on span "Select an option" at bounding box center [127, 268] width 14 height 14
click at [131, 267] on input "Select an option" at bounding box center [127, 268] width 14 height 14
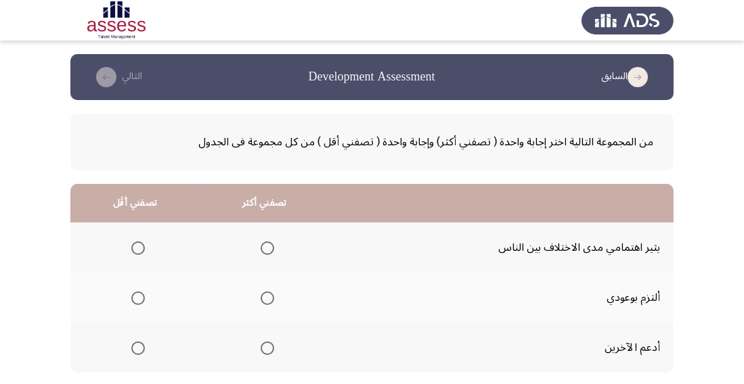
click at [265, 298] on span "Select an option" at bounding box center [268, 299] width 14 height 14
click at [265, 298] on input "Select an option" at bounding box center [268, 299] width 14 height 14
click at [141, 246] on span "Select an option" at bounding box center [138, 249] width 14 height 14
click at [141, 246] on input "Select an option" at bounding box center [138, 249] width 14 height 14
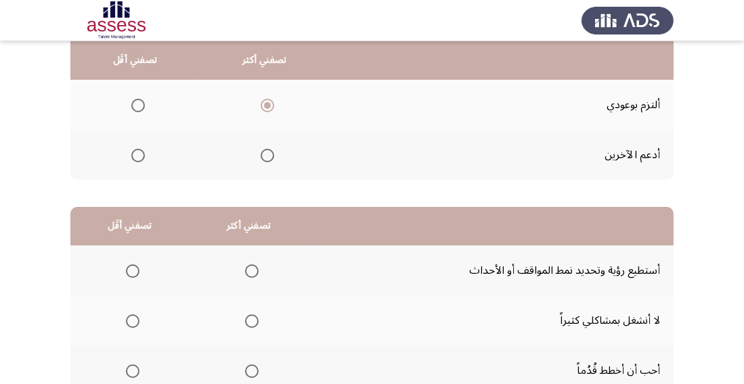
scroll to position [194, 0]
click at [662, 32] on img at bounding box center [627, 20] width 92 height 38
click at [250, 252] on th at bounding box center [248, 270] width 119 height 50
click at [250, 264] on span "Select an option" at bounding box center [252, 271] width 14 height 14
click at [250, 264] on input "Select an option" at bounding box center [252, 271] width 14 height 14
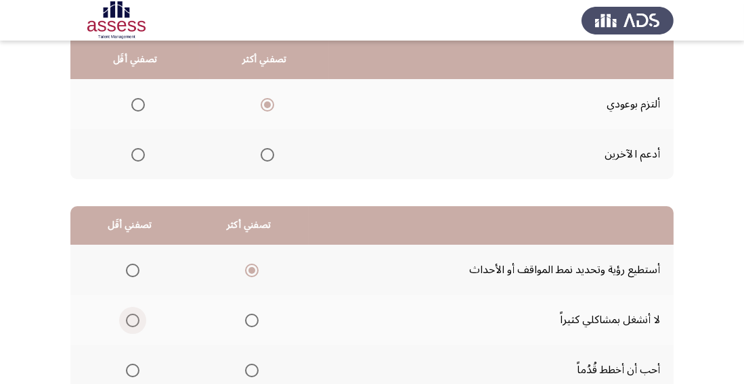
click at [135, 325] on span "Select an option" at bounding box center [133, 321] width 14 height 14
click at [135, 325] on input "Select an option" at bounding box center [133, 321] width 14 height 14
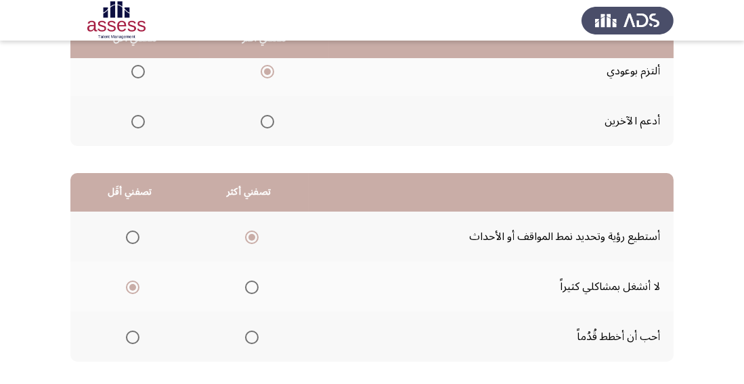
scroll to position [247, 0]
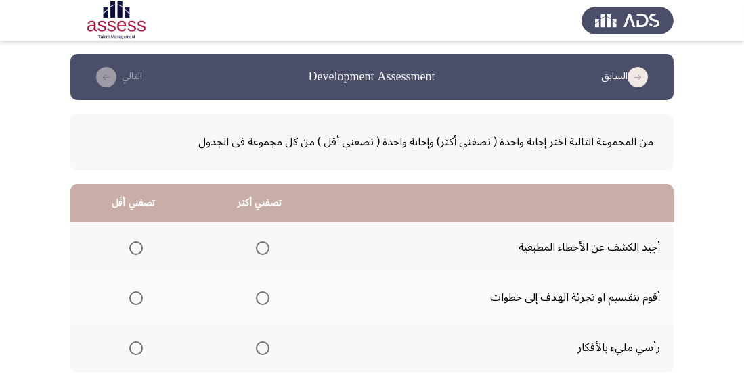
click at [256, 299] on span "Select an option" at bounding box center [263, 299] width 14 height 14
click at [256, 299] on input "Select an option" at bounding box center [263, 299] width 14 height 14
click at [136, 348] on span "Select an option" at bounding box center [136, 348] width 0 height 0
click at [135, 348] on input "Select an option" at bounding box center [136, 349] width 14 height 14
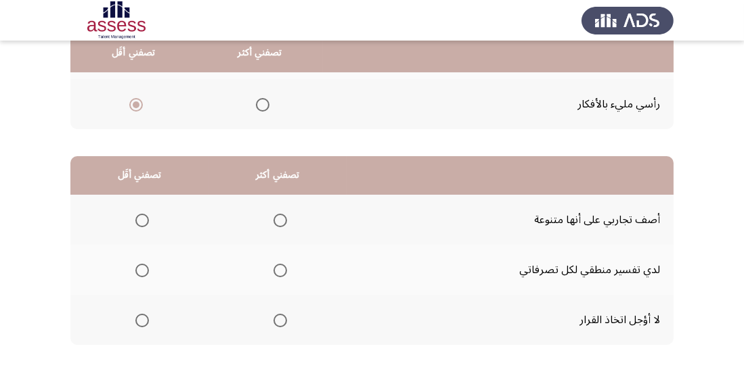
scroll to position [247, 0]
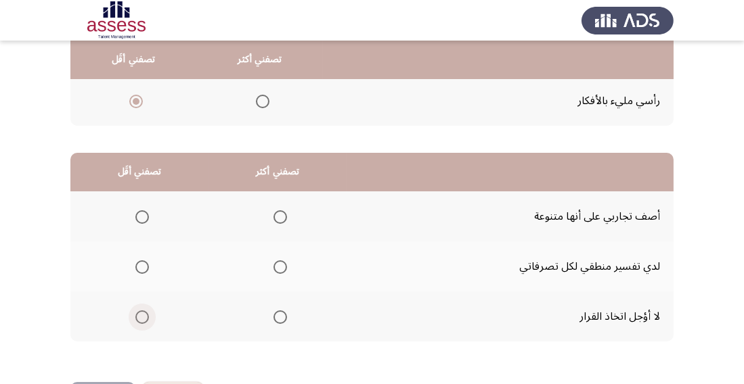
click at [141, 323] on span "Select an option" at bounding box center [142, 318] width 14 height 14
click at [141, 323] on input "Select an option" at bounding box center [142, 318] width 14 height 14
click at [283, 212] on span "Select an option" at bounding box center [280, 217] width 14 height 14
click at [283, 212] on input "Select an option" at bounding box center [280, 217] width 14 height 14
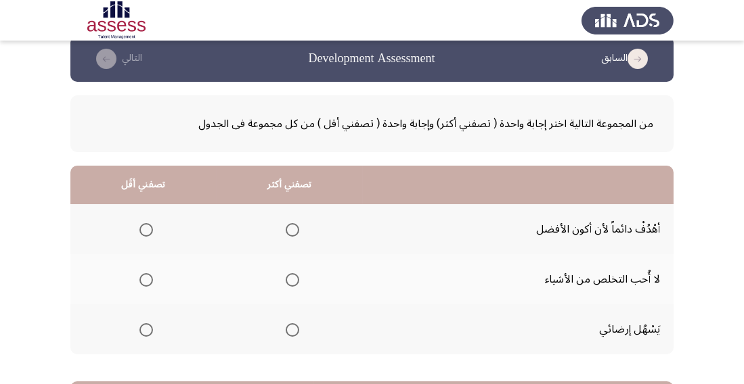
scroll to position [19, 0]
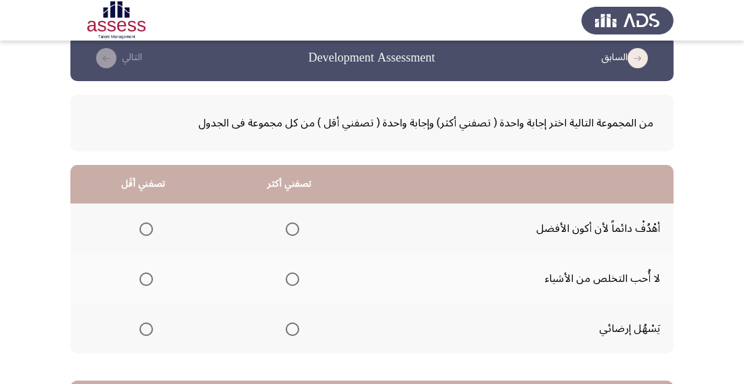
click at [290, 224] on span "Select an option" at bounding box center [293, 230] width 14 height 14
click at [290, 224] on input "Select an option" at bounding box center [293, 230] width 14 height 14
click at [148, 330] on span "Select an option" at bounding box center [146, 330] width 14 height 14
click at [148, 330] on input "Select an option" at bounding box center [146, 330] width 14 height 14
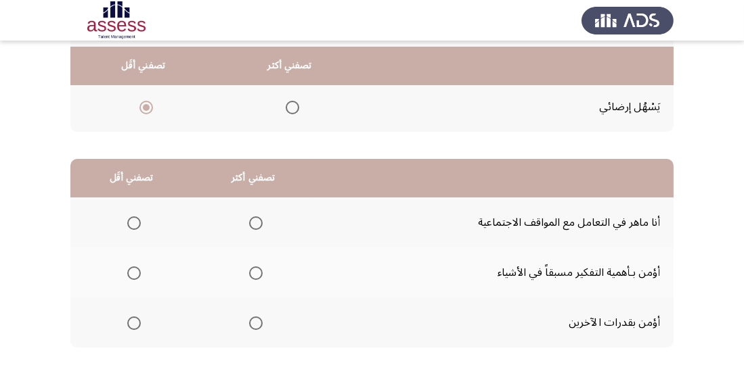
scroll to position [247, 0]
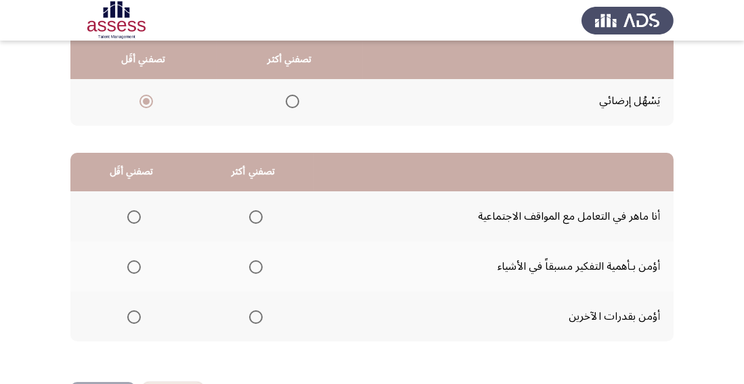
click at [261, 219] on span "Select an option" at bounding box center [256, 217] width 14 height 14
click at [261, 219] on input "Select an option" at bounding box center [256, 217] width 14 height 14
click at [137, 272] on span "Select an option" at bounding box center [134, 268] width 14 height 14
click at [137, 272] on input "Select an option" at bounding box center [134, 268] width 14 height 14
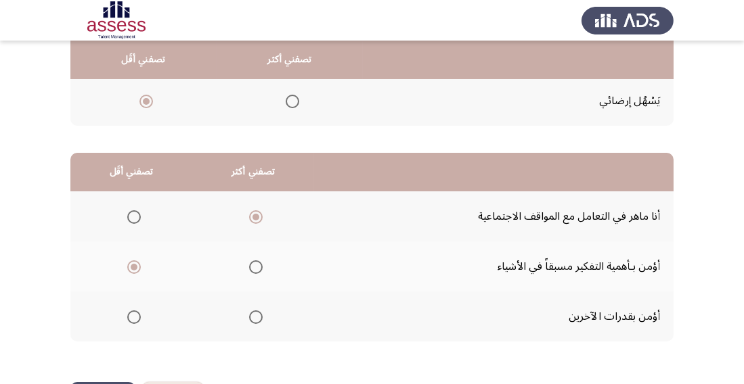
scroll to position [0, 0]
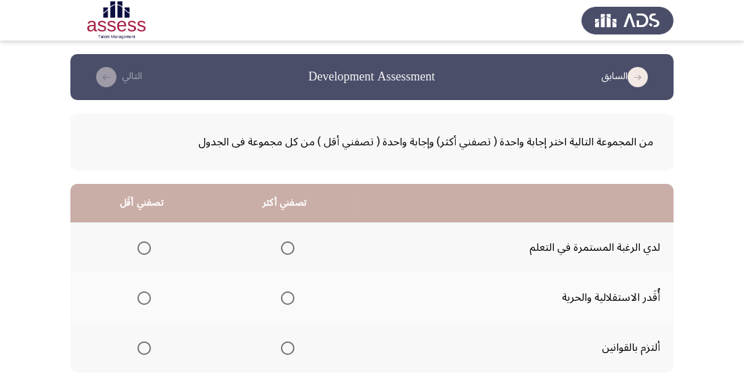
click at [287, 248] on span "Select an option" at bounding box center [288, 249] width 14 height 14
click at [287, 248] on input "Select an option" at bounding box center [288, 249] width 14 height 14
click at [147, 300] on span "Select an option" at bounding box center [144, 299] width 14 height 14
click at [147, 300] on input "Select an option" at bounding box center [144, 299] width 14 height 14
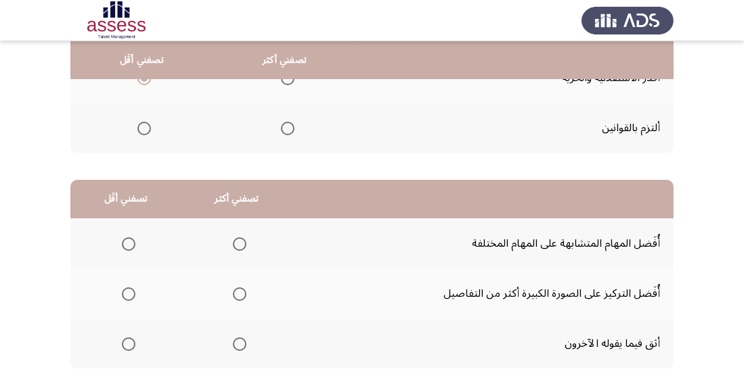
scroll to position [223, 0]
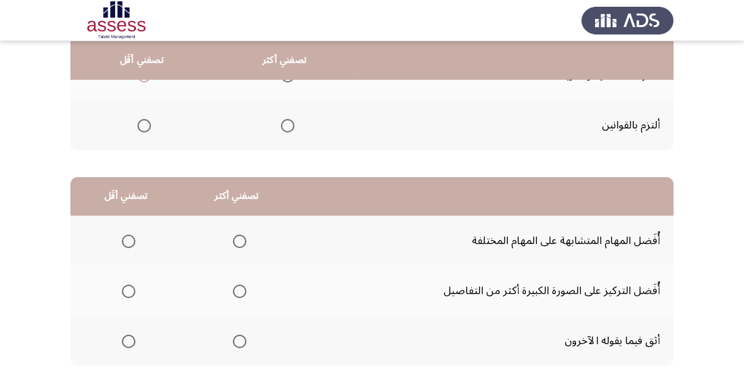
click at [122, 344] on span "Select an option" at bounding box center [129, 342] width 14 height 14
click at [122, 344] on input "Select an option" at bounding box center [129, 342] width 14 height 14
click at [245, 291] on span "Select an option" at bounding box center [240, 292] width 14 height 14
click at [245, 291] on input "Select an option" at bounding box center [240, 292] width 14 height 14
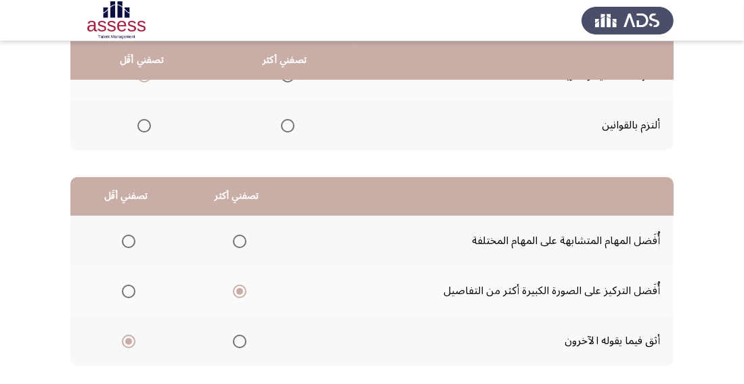
scroll to position [0, 0]
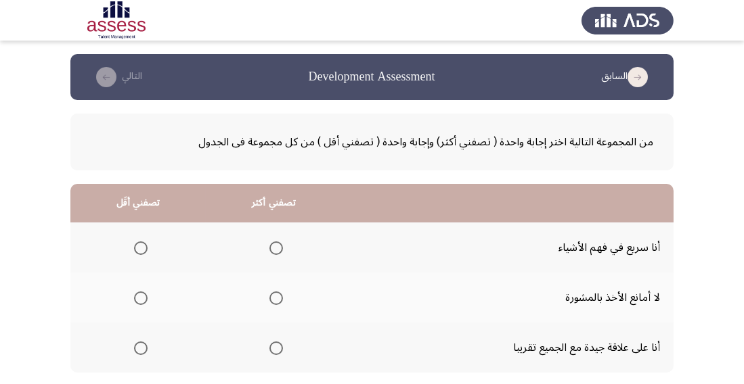
click at [279, 346] on span "Select an option" at bounding box center [276, 349] width 14 height 14
click at [279, 346] on input "Select an option" at bounding box center [276, 349] width 14 height 14
click at [275, 294] on span "Select an option" at bounding box center [276, 299] width 14 height 14
click at [275, 294] on input "Select an option" at bounding box center [276, 299] width 14 height 14
click at [276, 348] on span "Select an option" at bounding box center [276, 348] width 0 height 0
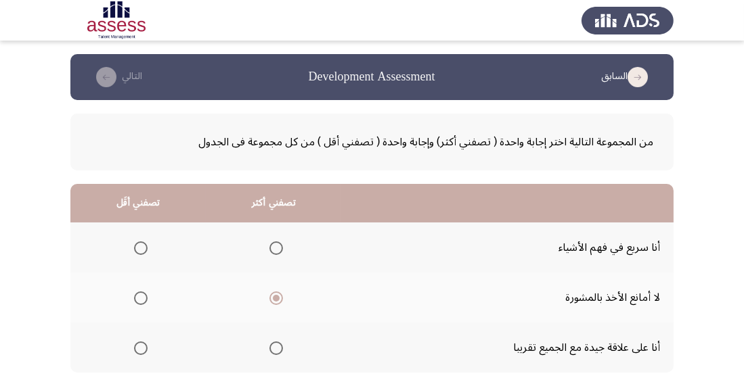
click at [273, 348] on input "Select an option" at bounding box center [276, 349] width 14 height 14
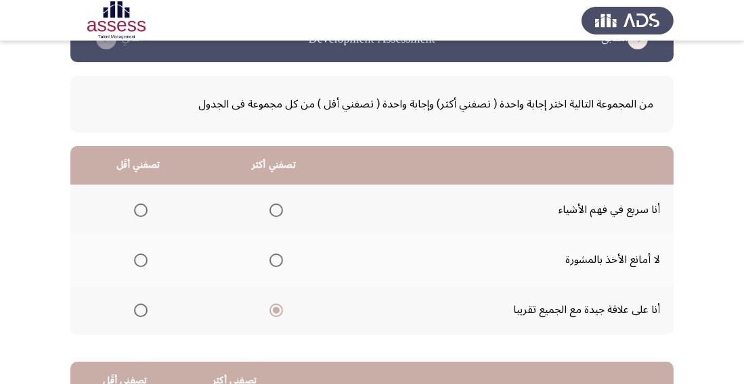
scroll to position [39, 0]
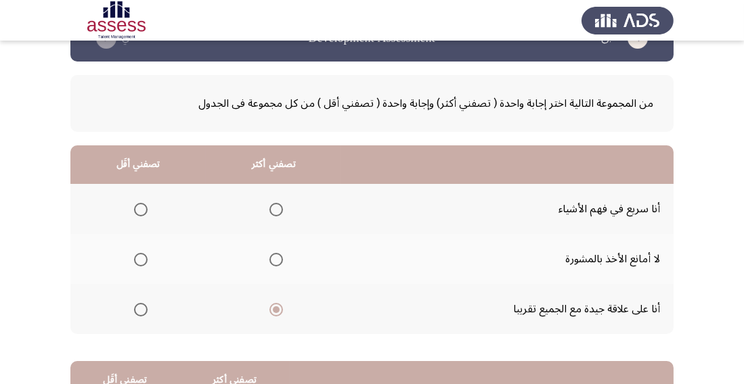
click at [141, 255] on span "Select an option" at bounding box center [141, 260] width 14 height 14
click at [141, 255] on input "Select an option" at bounding box center [141, 260] width 14 height 14
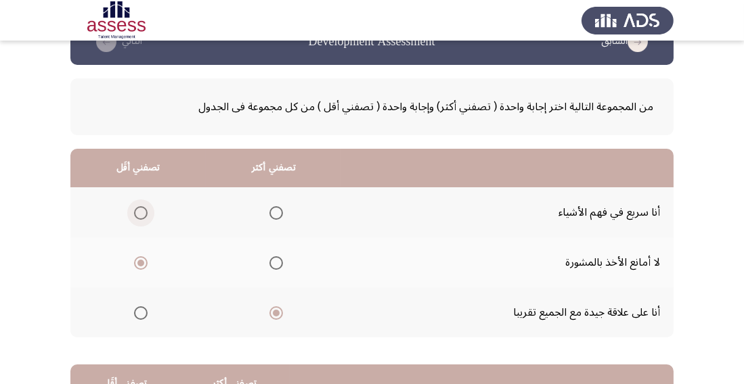
click at [139, 210] on span "Select an option" at bounding box center [141, 213] width 14 height 14
click at [139, 210] on input "Select an option" at bounding box center [141, 213] width 14 height 14
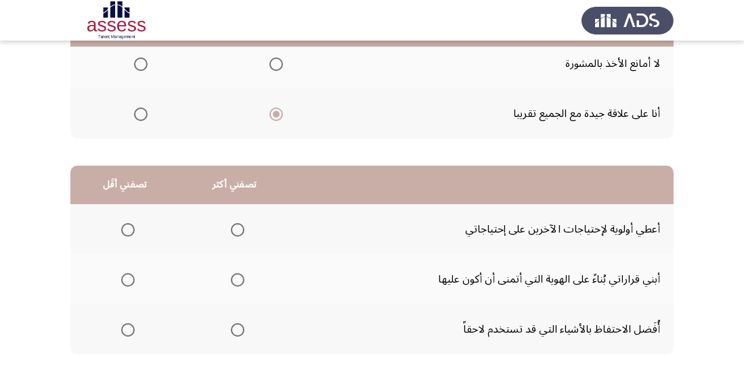
scroll to position [247, 0]
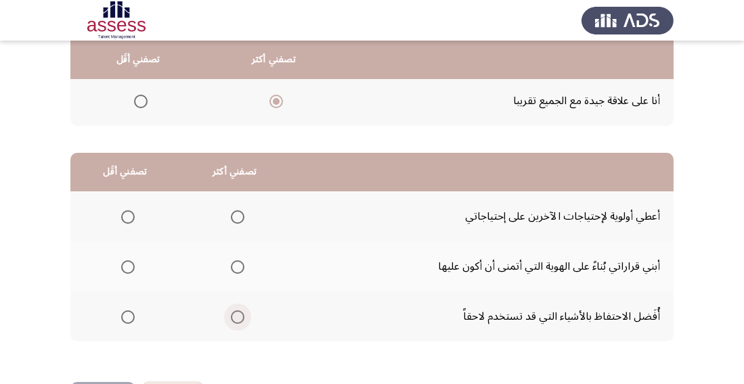
click at [235, 317] on span "Select an option" at bounding box center [238, 318] width 14 height 14
click at [235, 317] on input "Select an option" at bounding box center [238, 318] width 14 height 14
click at [131, 267] on span "Select an option" at bounding box center [128, 268] width 14 height 14
click at [131, 267] on input "Select an option" at bounding box center [128, 268] width 14 height 14
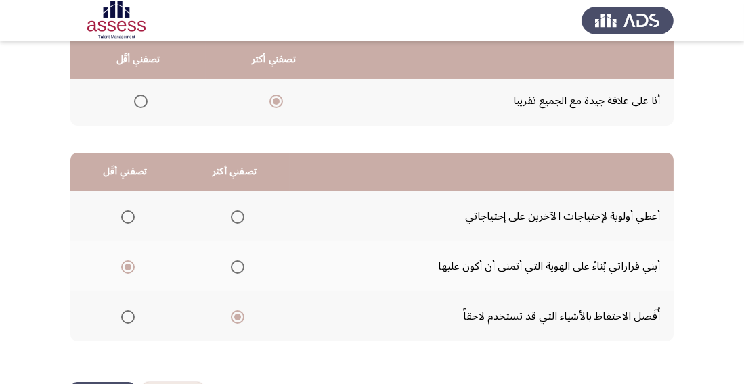
scroll to position [0, 0]
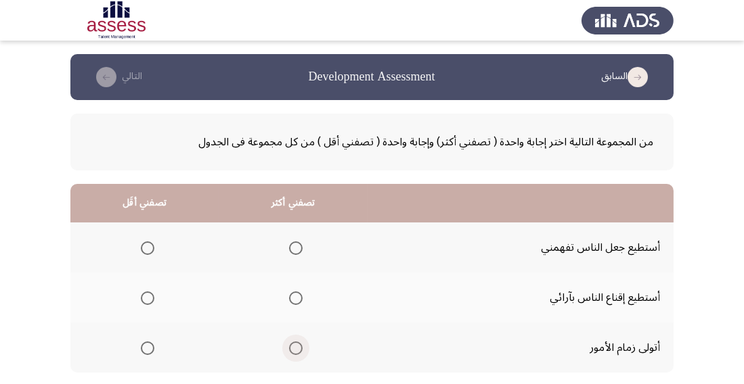
click at [299, 351] on span "Select an option" at bounding box center [296, 349] width 14 height 14
click at [299, 351] on input "Select an option" at bounding box center [296, 349] width 14 height 14
click at [146, 248] on span "Select an option" at bounding box center [148, 249] width 14 height 14
click at [146, 248] on input "Select an option" at bounding box center [148, 249] width 14 height 14
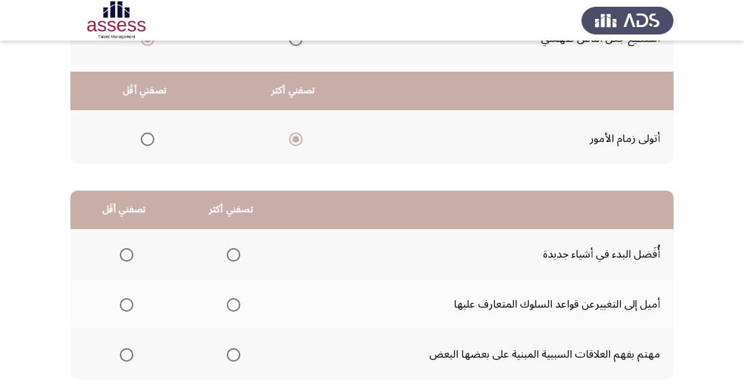
scroll to position [247, 0]
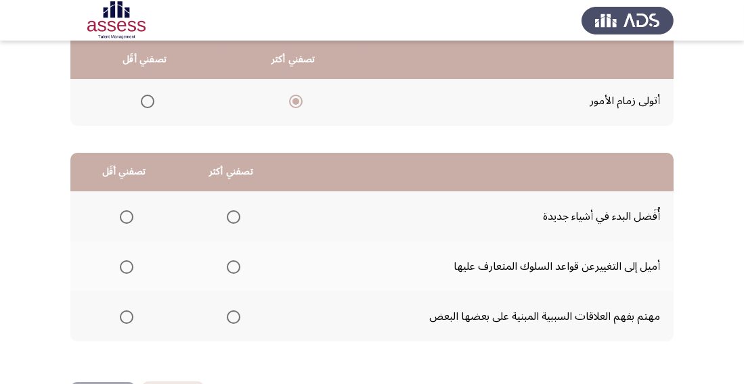
click at [236, 264] on span "Select an option" at bounding box center [234, 268] width 14 height 14
click at [236, 264] on input "Select an option" at bounding box center [234, 268] width 14 height 14
click at [125, 216] on span "Select an option" at bounding box center [127, 217] width 14 height 14
click at [125, 216] on input "Select an option" at bounding box center [127, 217] width 14 height 14
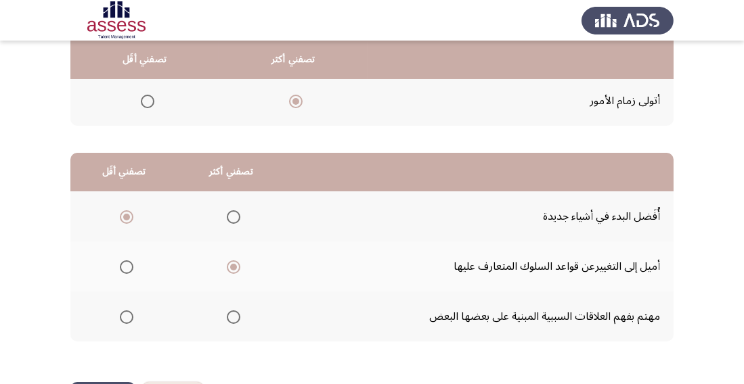
scroll to position [0, 0]
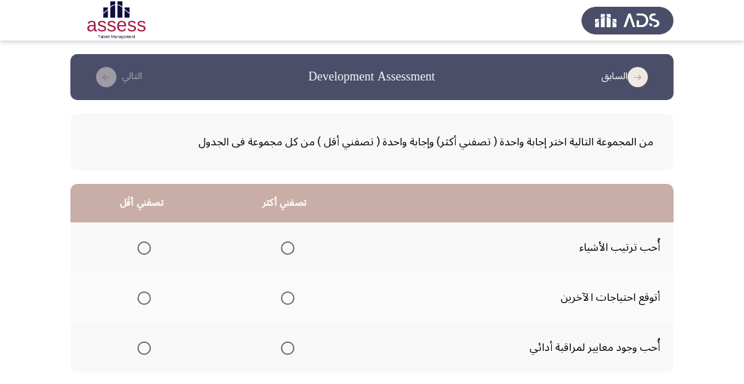
click at [286, 353] on span "Select an option" at bounding box center [288, 349] width 14 height 14
click at [286, 353] on input "Select an option" at bounding box center [288, 349] width 14 height 14
click at [148, 249] on span "Select an option" at bounding box center [144, 249] width 14 height 14
click at [148, 249] on input "Select an option" at bounding box center [144, 249] width 14 height 14
click at [147, 302] on span "Select an option" at bounding box center [144, 299] width 14 height 14
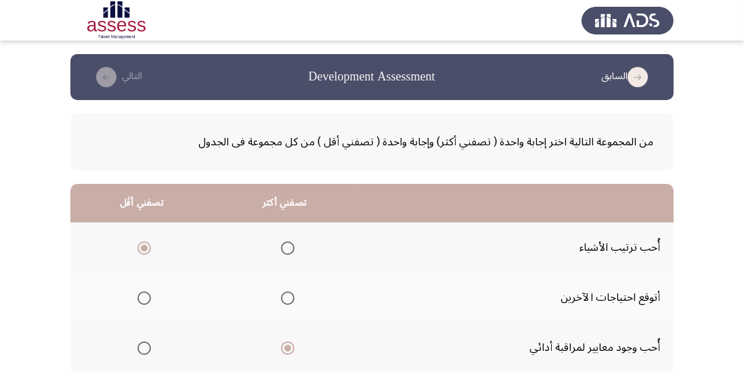
click at [147, 302] on input "Select an option" at bounding box center [144, 299] width 14 height 14
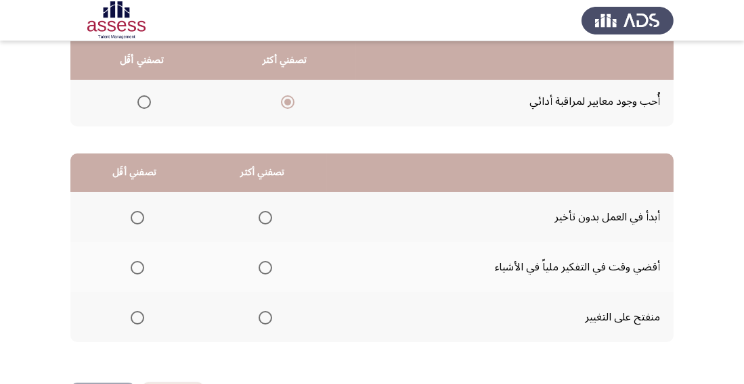
scroll to position [247, 0]
click at [265, 317] on span "Select an option" at bounding box center [265, 318] width 14 height 14
click at [265, 317] on input "Select an option" at bounding box center [265, 318] width 14 height 14
click at [137, 266] on span "Select an option" at bounding box center [138, 268] width 14 height 14
click at [137, 266] on input "Select an option" at bounding box center [138, 268] width 14 height 14
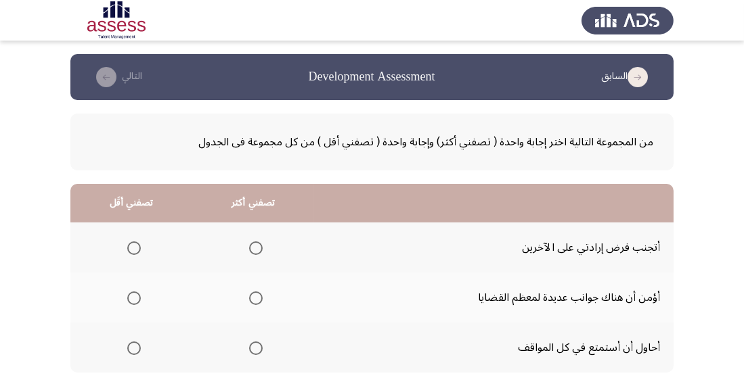
click at [254, 354] on span "Select an option" at bounding box center [256, 349] width 14 height 14
click at [254, 354] on input "Select an option" at bounding box center [256, 349] width 14 height 14
click at [133, 248] on span "Select an option" at bounding box center [134, 249] width 14 height 14
click at [133, 248] on input "Select an option" at bounding box center [134, 249] width 14 height 14
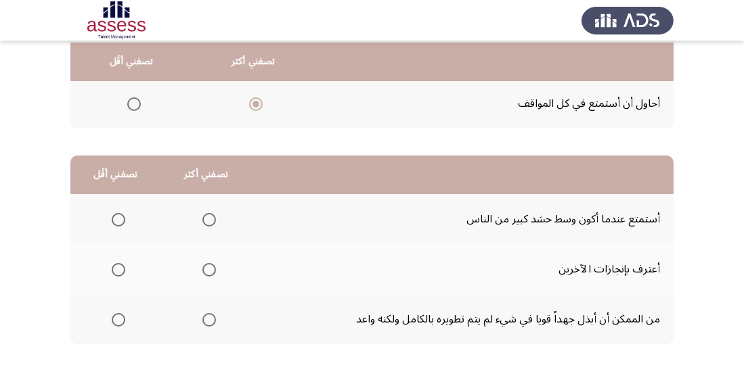
scroll to position [246, 0]
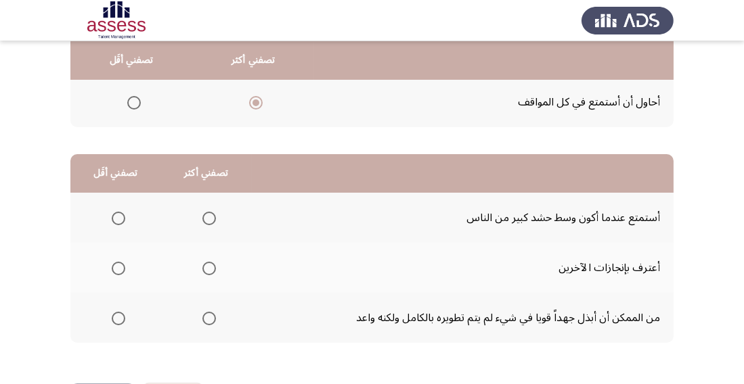
click at [208, 317] on span "Select an option" at bounding box center [209, 319] width 14 height 14
click at [208, 317] on input "Select an option" at bounding box center [209, 319] width 14 height 14
click at [117, 216] on span "Select an option" at bounding box center [119, 219] width 14 height 14
click at [117, 216] on input "Select an option" at bounding box center [119, 219] width 14 height 14
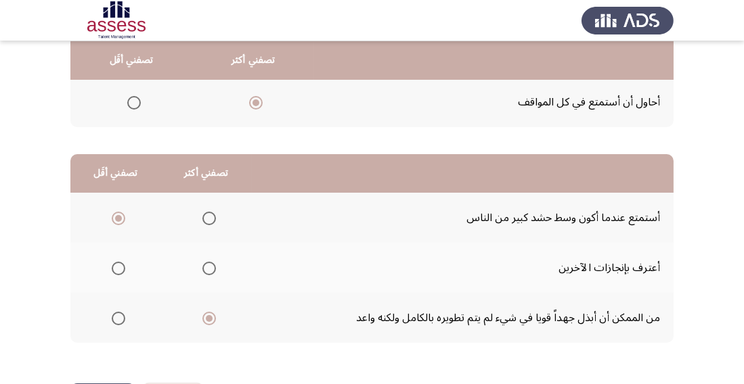
scroll to position [0, 0]
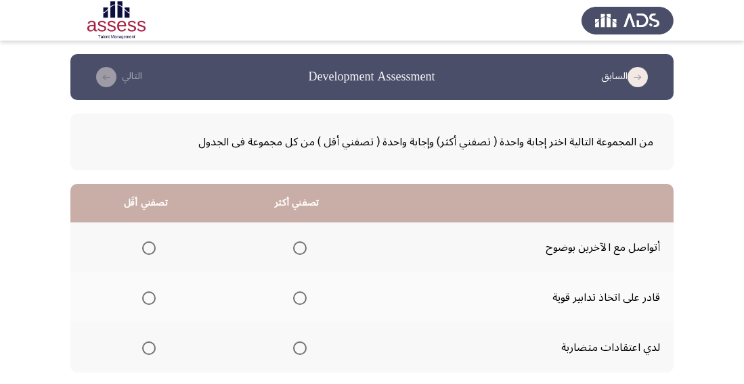
click at [298, 248] on span "Select an option" at bounding box center [300, 249] width 14 height 14
click at [298, 248] on input "Select an option" at bounding box center [300, 249] width 14 height 14
click at [148, 348] on span "Select an option" at bounding box center [149, 349] width 14 height 14
click at [148, 348] on input "Select an option" at bounding box center [149, 349] width 14 height 14
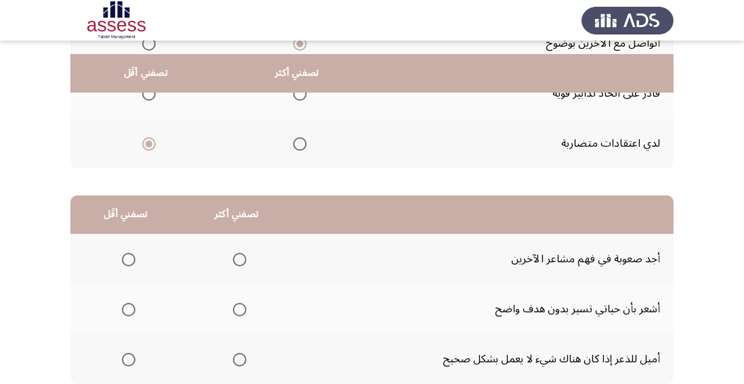
scroll to position [241, 0]
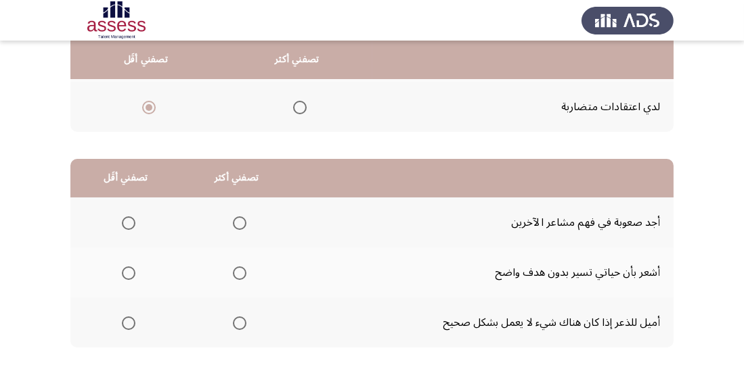
click at [233, 221] on span "Select an option" at bounding box center [240, 224] width 14 height 14
click at [233, 221] on input "Select an option" at bounding box center [240, 224] width 14 height 14
click at [127, 221] on span "Select an option" at bounding box center [129, 224] width 14 height 14
click at [127, 221] on input "Select an option" at bounding box center [129, 224] width 14 height 14
click at [233, 221] on span "Select an option" at bounding box center [240, 224] width 14 height 14
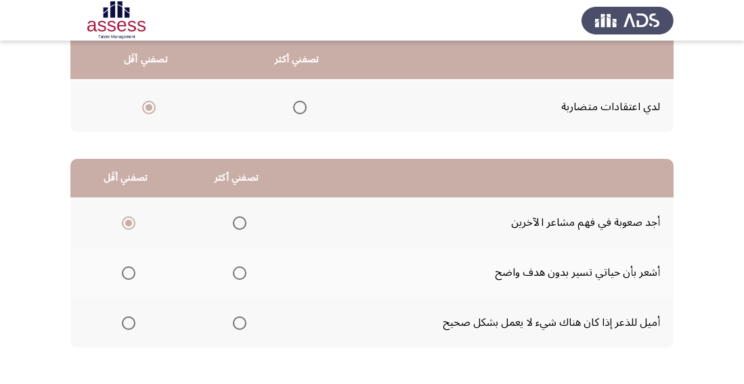
click at [233, 221] on input "Select an option" at bounding box center [240, 224] width 14 height 14
click at [131, 317] on span "Select an option" at bounding box center [129, 324] width 14 height 14
click at [131, 317] on input "Select an option" at bounding box center [129, 324] width 14 height 14
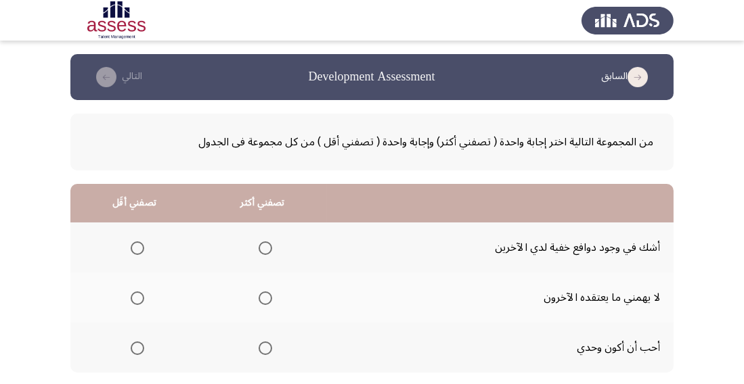
click at [138, 353] on span "Select an option" at bounding box center [138, 349] width 14 height 14
click at [138, 353] on input "Select an option" at bounding box center [138, 349] width 14 height 14
click at [263, 248] on span "Select an option" at bounding box center [265, 249] width 14 height 14
click at [263, 248] on input "Select an option" at bounding box center [265, 249] width 14 height 14
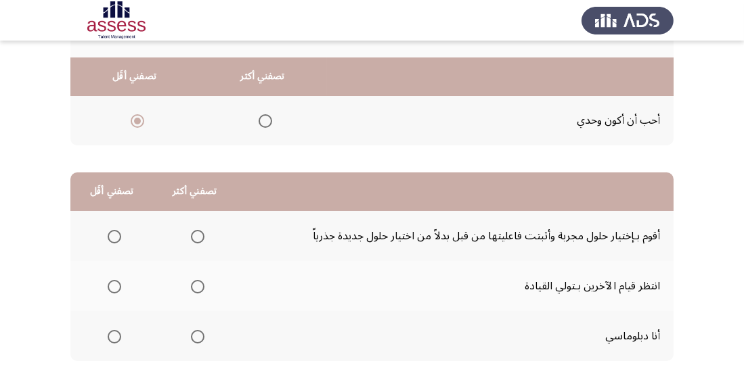
scroll to position [247, 0]
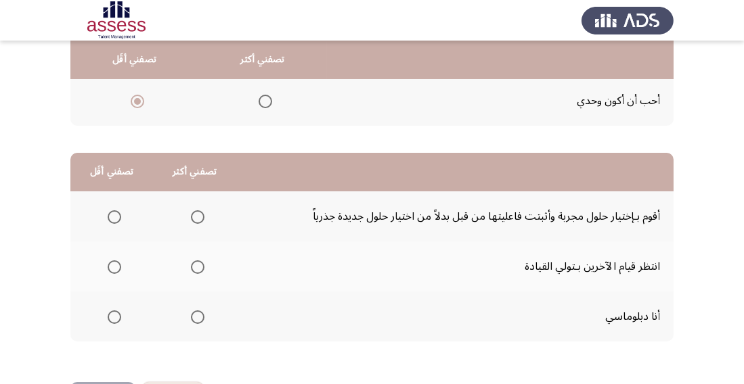
click at [200, 313] on span "Select an option" at bounding box center [198, 318] width 14 height 14
click at [200, 313] on input "Select an option" at bounding box center [198, 318] width 14 height 14
click at [112, 271] on span "Select an option" at bounding box center [115, 268] width 14 height 14
click at [112, 271] on input "Select an option" at bounding box center [115, 268] width 14 height 14
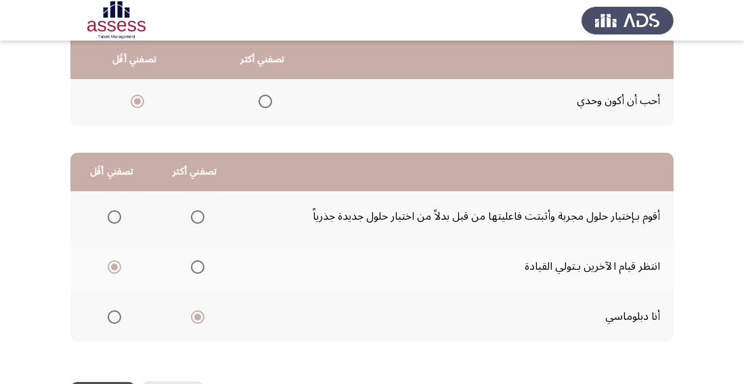
scroll to position [0, 0]
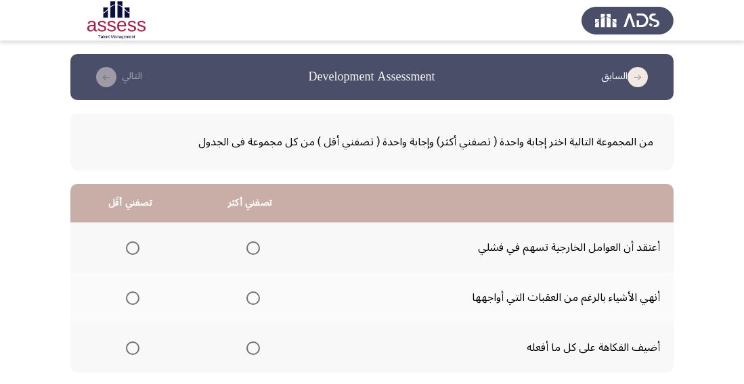
click at [257, 344] on span "Select an option" at bounding box center [253, 349] width 14 height 14
click at [257, 344] on input "Select an option" at bounding box center [253, 349] width 14 height 14
click at [139, 247] on span "Select an option" at bounding box center [133, 249] width 14 height 14
click at [139, 247] on input "Select an option" at bounding box center [133, 249] width 14 height 14
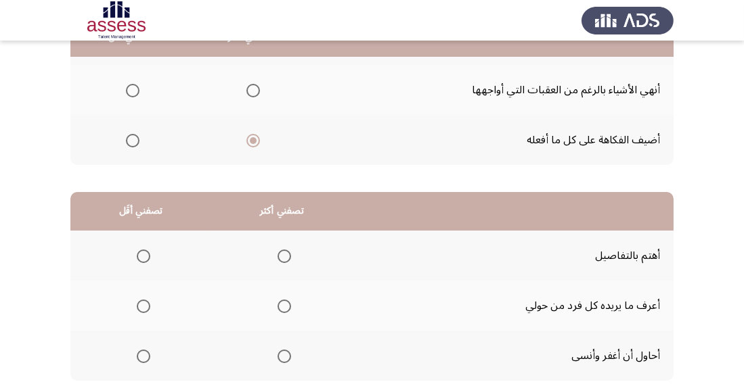
scroll to position [247, 0]
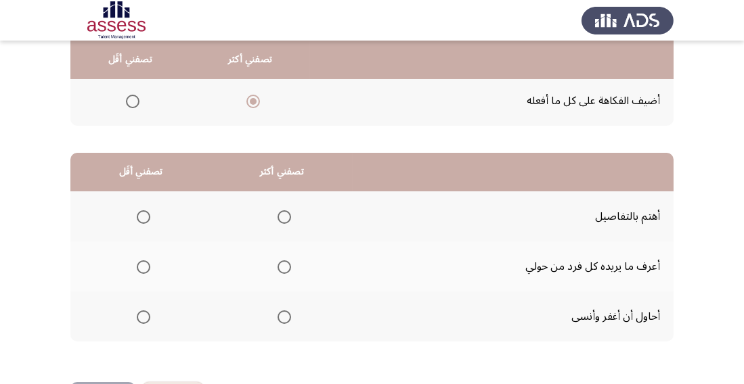
click at [287, 272] on span "Select an option" at bounding box center [284, 268] width 14 height 14
click at [287, 272] on input "Select an option" at bounding box center [284, 268] width 14 height 14
click at [143, 317] on span "Select an option" at bounding box center [143, 317] width 0 height 0
click at [143, 316] on input "Select an option" at bounding box center [144, 318] width 14 height 14
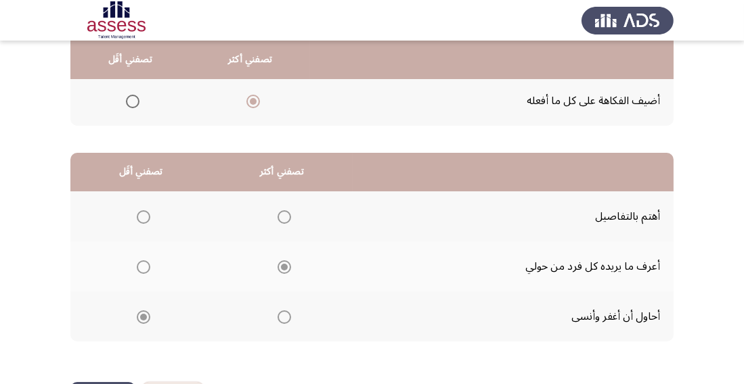
scroll to position [0, 0]
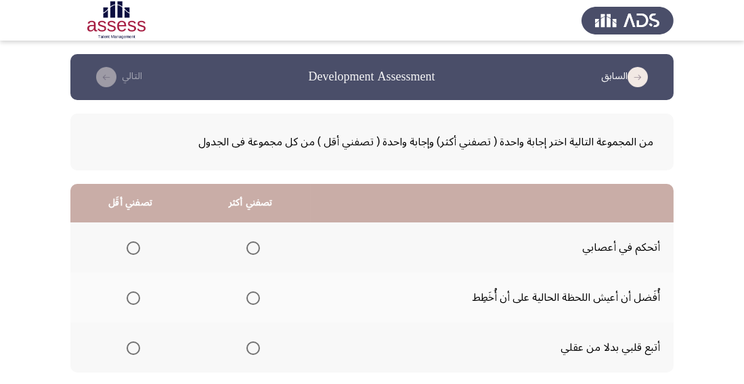
click at [256, 242] on span "Select an option" at bounding box center [253, 249] width 14 height 14
click at [256, 242] on input "Select an option" at bounding box center [253, 249] width 14 height 14
click at [132, 348] on span "Select an option" at bounding box center [134, 349] width 14 height 14
click at [132, 348] on input "Select an option" at bounding box center [134, 349] width 14 height 14
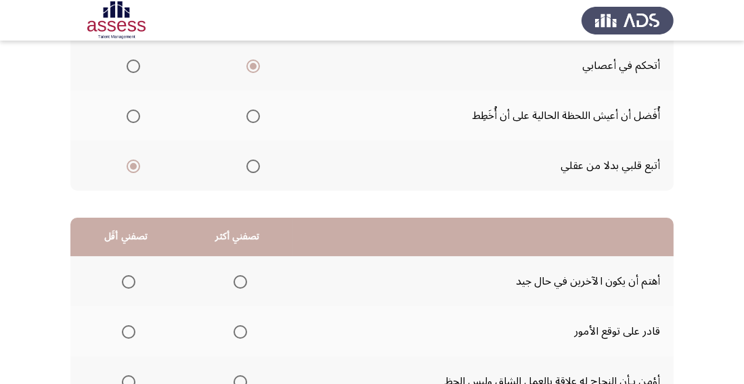
scroll to position [247, 0]
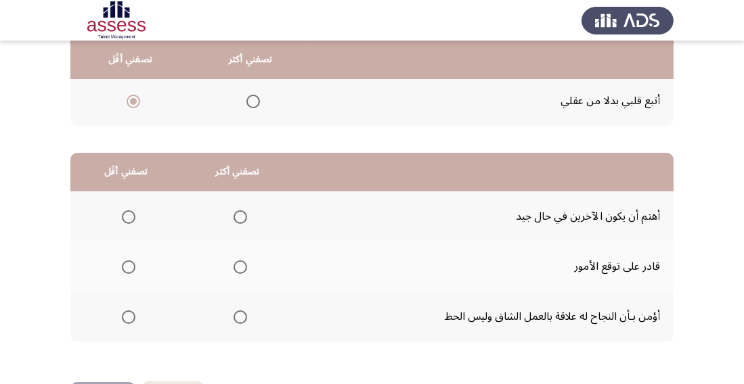
click at [235, 211] on span "Select an option" at bounding box center [240, 217] width 14 height 14
click at [235, 211] on input "Select an option" at bounding box center [240, 217] width 14 height 14
click at [126, 265] on span "Select an option" at bounding box center [129, 268] width 14 height 14
click at [126, 265] on input "Select an option" at bounding box center [129, 268] width 14 height 14
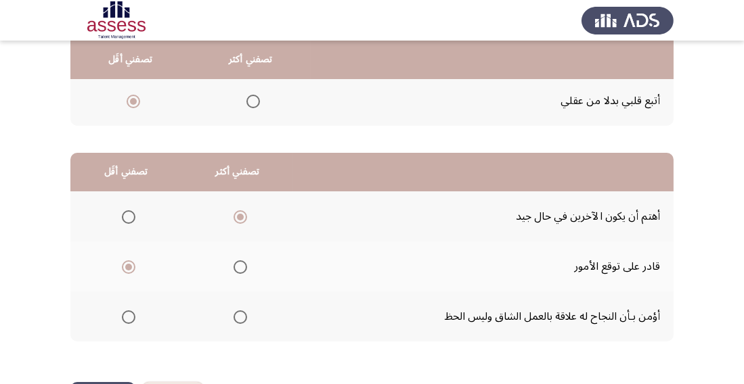
scroll to position [0, 0]
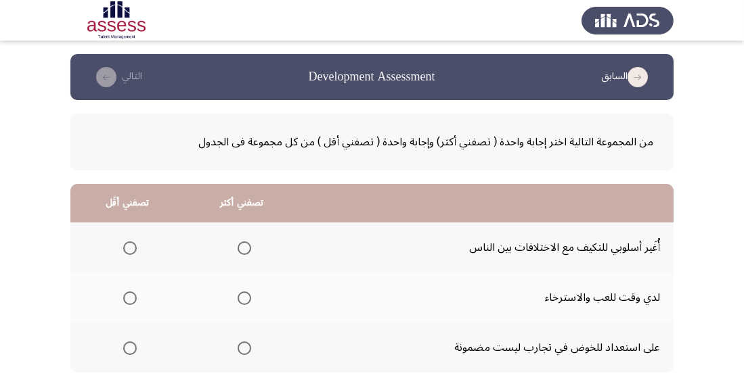
click at [243, 248] on span "Select an option" at bounding box center [245, 249] width 14 height 14
click at [243, 248] on input "Select an option" at bounding box center [245, 249] width 14 height 14
click at [123, 352] on span "Select an option" at bounding box center [130, 349] width 14 height 14
click at [123, 352] on input "Select an option" at bounding box center [130, 349] width 14 height 14
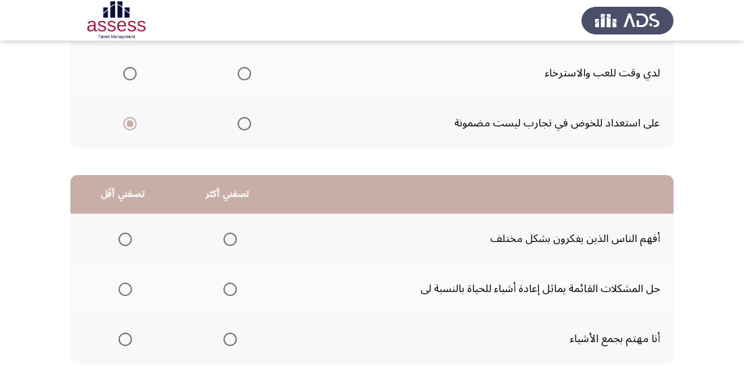
scroll to position [247, 0]
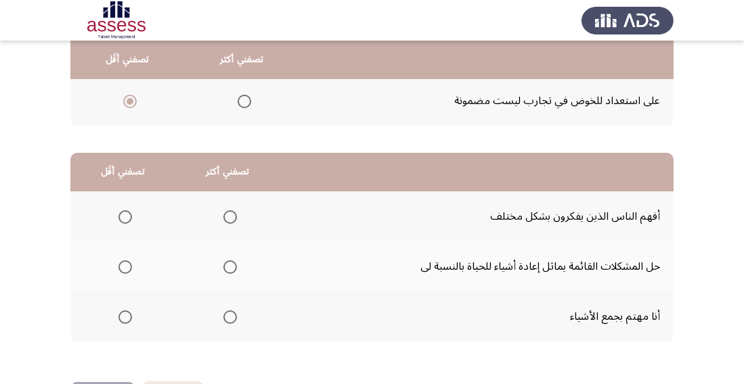
click at [227, 316] on span "Select an option" at bounding box center [230, 318] width 14 height 14
click at [227, 316] on input "Select an option" at bounding box center [230, 318] width 14 height 14
click at [129, 218] on span "Select an option" at bounding box center [125, 217] width 14 height 14
click at [129, 218] on input "Select an option" at bounding box center [125, 217] width 14 height 14
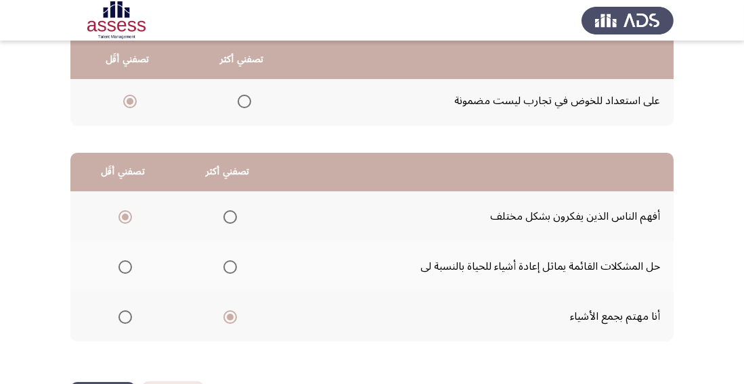
scroll to position [0, 0]
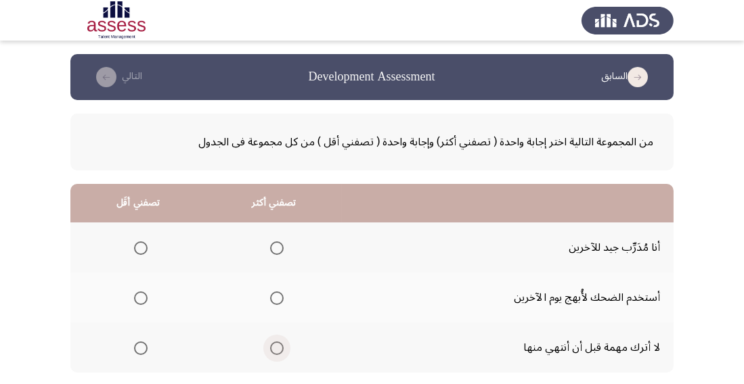
click at [281, 349] on span "Select an option" at bounding box center [277, 349] width 14 height 14
click at [281, 349] on input "Select an option" at bounding box center [277, 349] width 14 height 14
click at [137, 303] on span "Select an option" at bounding box center [141, 299] width 14 height 14
click at [137, 303] on input "Select an option" at bounding box center [141, 299] width 14 height 14
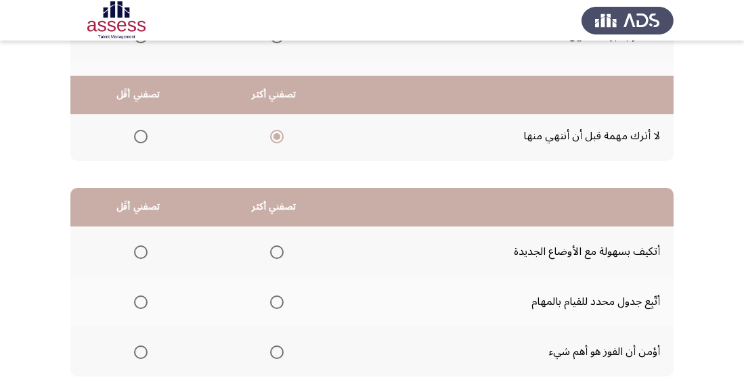
scroll to position [247, 0]
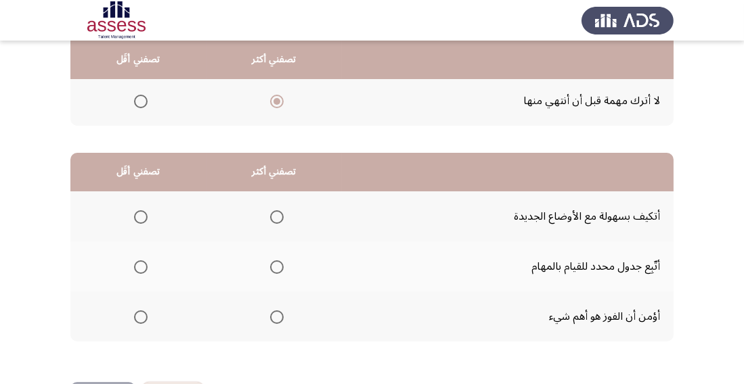
click at [281, 270] on span "Select an option" at bounding box center [277, 268] width 14 height 14
click at [281, 270] on input "Select an option" at bounding box center [277, 268] width 14 height 14
click at [145, 222] on span "Select an option" at bounding box center [141, 217] width 14 height 14
click at [145, 222] on input "Select an option" at bounding box center [141, 217] width 14 height 14
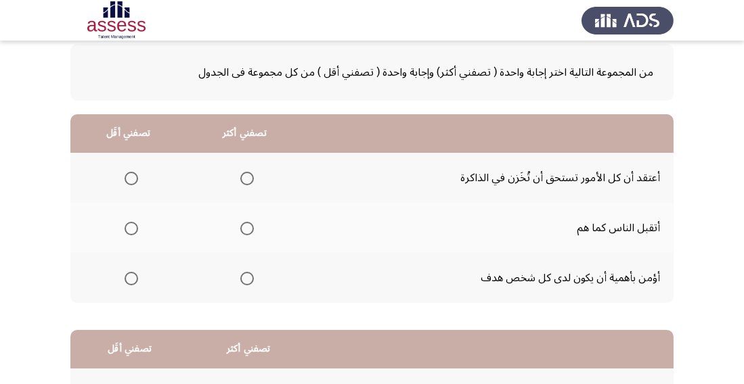
scroll to position [70, 0]
click at [247, 278] on span "Select an option" at bounding box center [247, 279] width 14 height 14
click at [247, 278] on input "Select an option" at bounding box center [247, 279] width 14 height 14
click at [127, 222] on span "Select an option" at bounding box center [132, 229] width 14 height 14
click at [127, 222] on input "Select an option" at bounding box center [132, 229] width 14 height 14
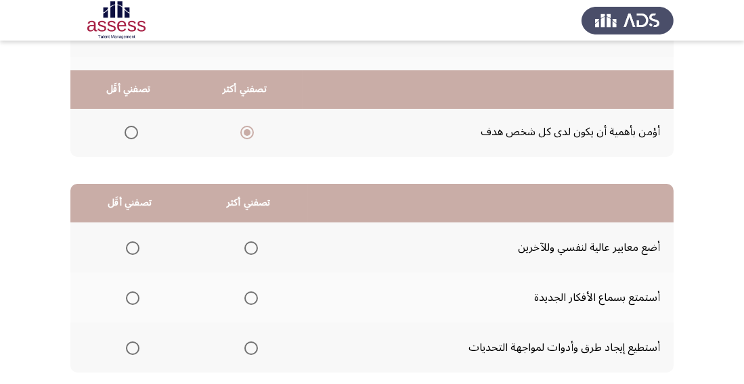
scroll to position [247, 0]
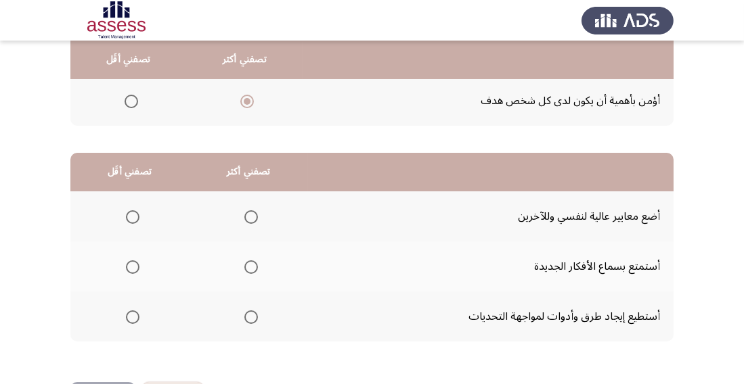
click at [251, 265] on span "Select an option" at bounding box center [251, 268] width 14 height 14
click at [251, 265] on input "Select an option" at bounding box center [251, 268] width 14 height 14
click at [133, 217] on span "Select an option" at bounding box center [133, 217] width 14 height 14
click at [133, 217] on input "Select an option" at bounding box center [133, 217] width 14 height 14
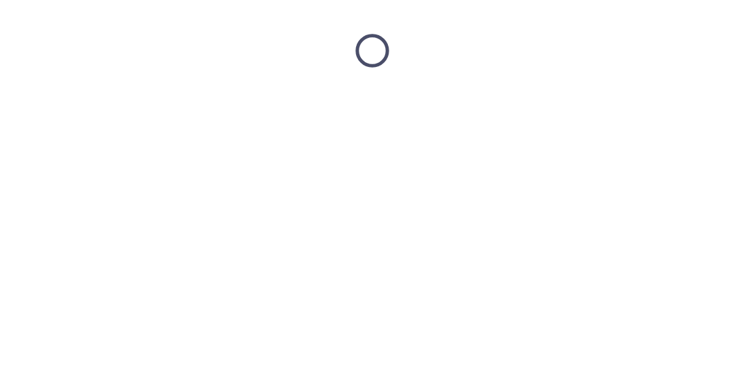
scroll to position [0, 0]
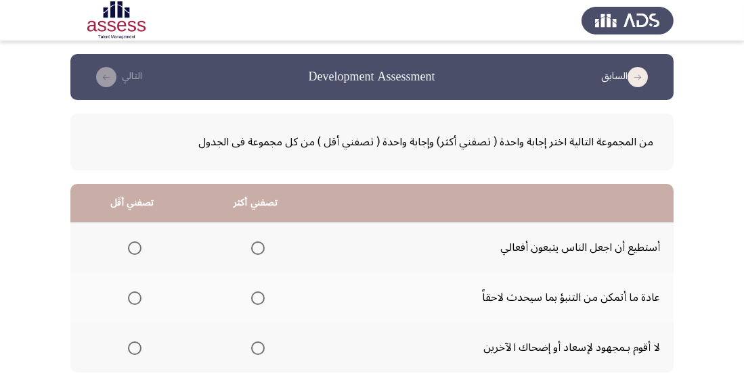
click at [257, 305] on span "Select an option" at bounding box center [258, 299] width 14 height 14
click at [257, 305] on input "Select an option" at bounding box center [258, 299] width 14 height 14
click at [135, 243] on span "Select an option" at bounding box center [135, 249] width 14 height 14
click at [135, 243] on input "Select an option" at bounding box center [135, 249] width 14 height 14
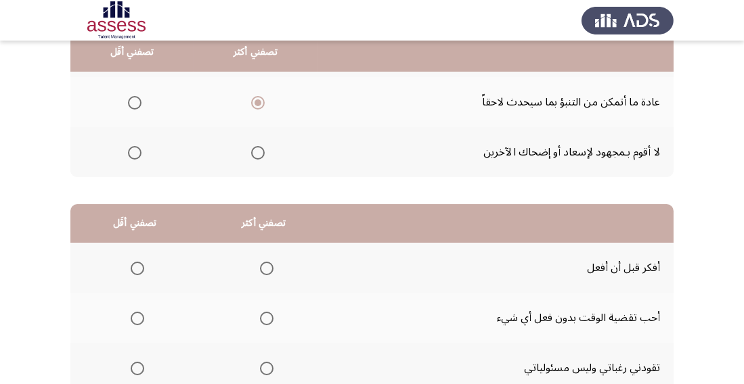
scroll to position [247, 0]
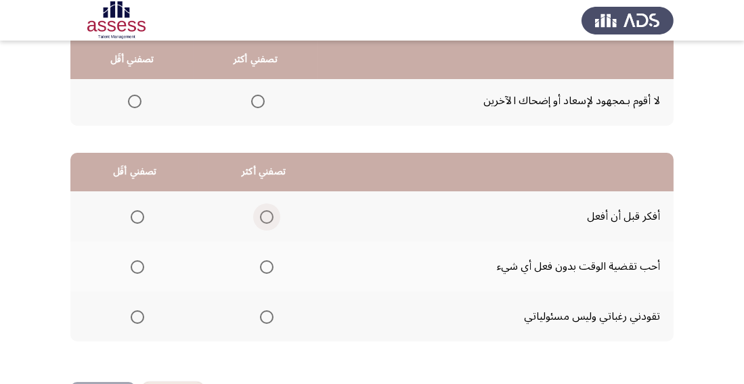
click at [261, 212] on span "Select an option" at bounding box center [267, 217] width 14 height 14
click at [261, 212] on input "Select an option" at bounding box center [267, 217] width 14 height 14
click at [141, 314] on span "Select an option" at bounding box center [138, 318] width 14 height 14
click at [141, 314] on input "Select an option" at bounding box center [138, 318] width 14 height 14
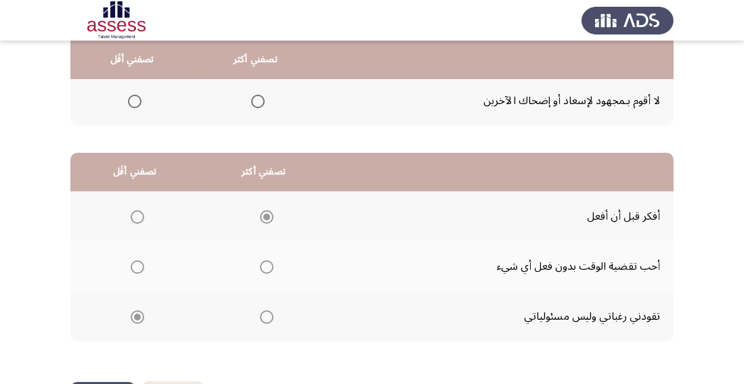
scroll to position [0, 0]
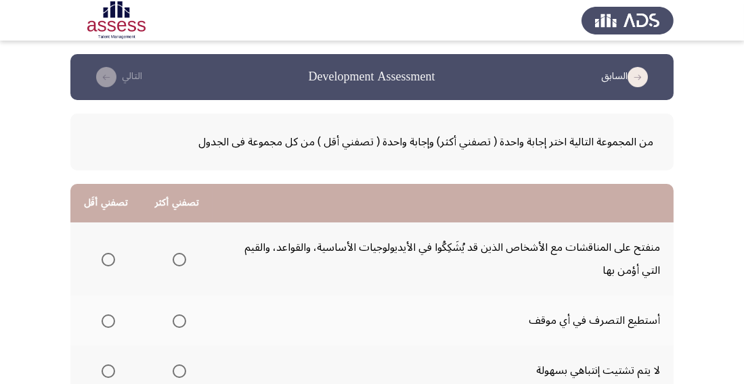
click at [179, 366] on span "Select an option" at bounding box center [180, 372] width 14 height 14
click at [179, 366] on input "Select an option" at bounding box center [180, 372] width 14 height 14
click at [102, 262] on span "Select an option" at bounding box center [109, 260] width 14 height 14
click at [102, 262] on input "Select an option" at bounding box center [109, 260] width 14 height 14
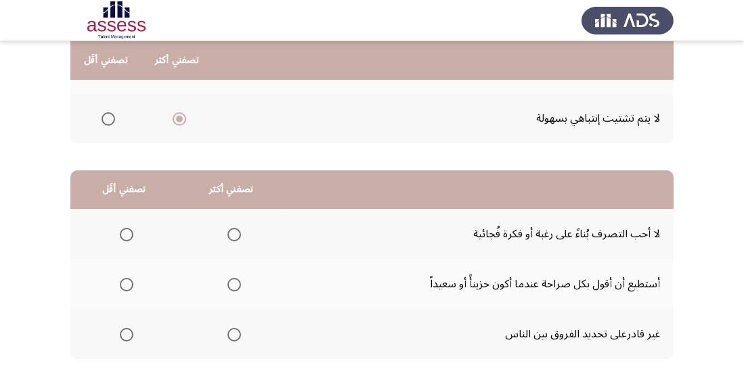
scroll to position [270, 0]
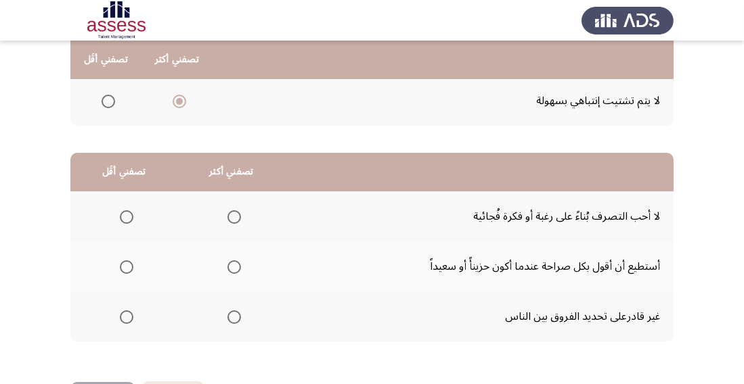
click at [235, 271] on span "Select an option" at bounding box center [234, 268] width 14 height 14
click at [235, 271] on input "Select an option" at bounding box center [234, 268] width 14 height 14
click at [126, 321] on span "Select an option" at bounding box center [127, 318] width 14 height 14
click at [126, 321] on input "Select an option" at bounding box center [127, 318] width 14 height 14
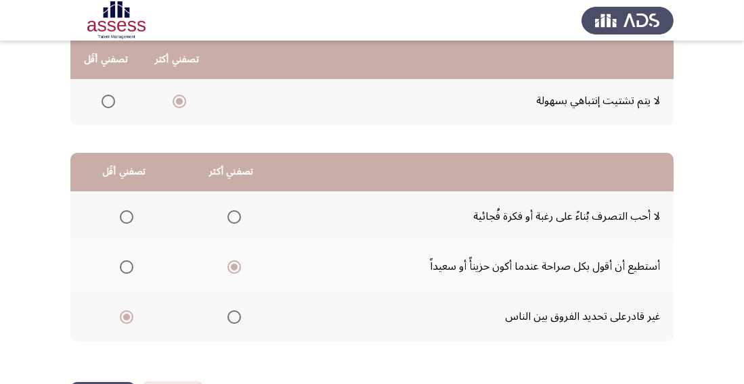
scroll to position [0, 0]
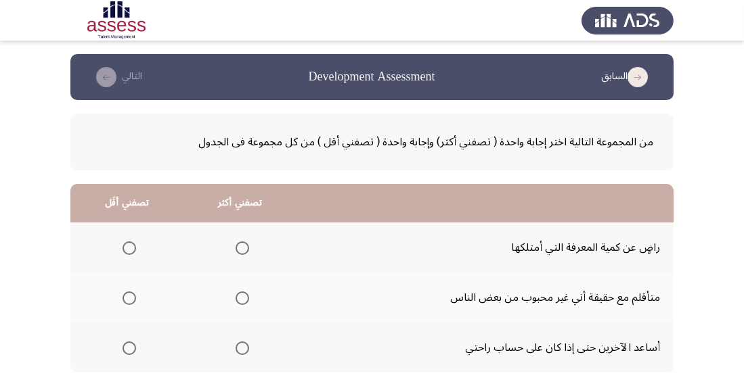
click at [241, 348] on span "Select an option" at bounding box center [242, 349] width 14 height 14
click at [241, 348] on input "Select an option" at bounding box center [242, 349] width 14 height 14
click at [129, 298] on span "Select an option" at bounding box center [129, 298] width 0 height 0
click at [129, 298] on input "Select an option" at bounding box center [129, 299] width 14 height 14
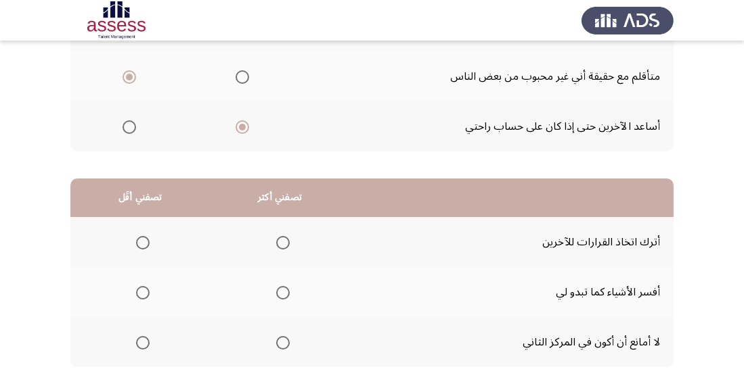
scroll to position [236, 0]
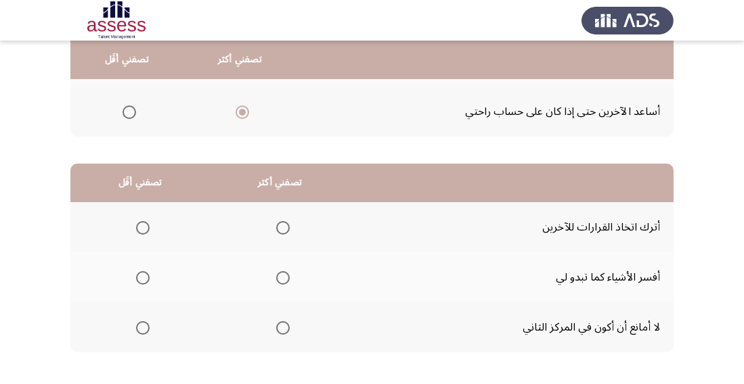
click at [288, 327] on span "Select an option" at bounding box center [283, 328] width 14 height 14
click at [288, 327] on input "Select an option" at bounding box center [283, 328] width 14 height 14
click at [284, 279] on span "Select an option" at bounding box center [283, 278] width 14 height 14
click at [284, 279] on input "Select an option" at bounding box center [283, 278] width 14 height 14
click at [144, 227] on span "Select an option" at bounding box center [143, 228] width 14 height 14
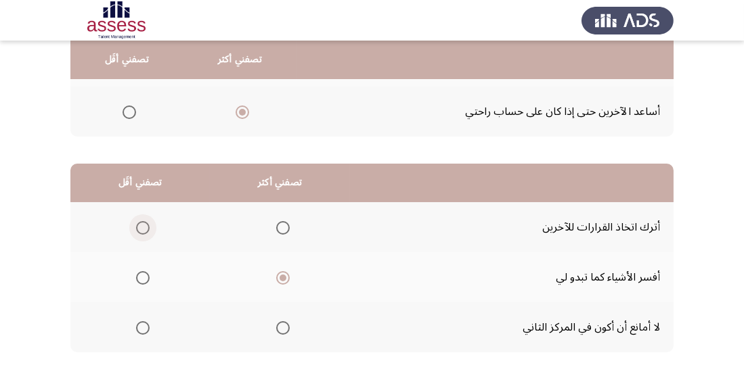
click at [144, 227] on input "Select an option" at bounding box center [143, 228] width 14 height 14
click at [144, 332] on span "Select an option" at bounding box center [143, 328] width 14 height 14
click at [144, 332] on input "Select an option" at bounding box center [143, 328] width 14 height 14
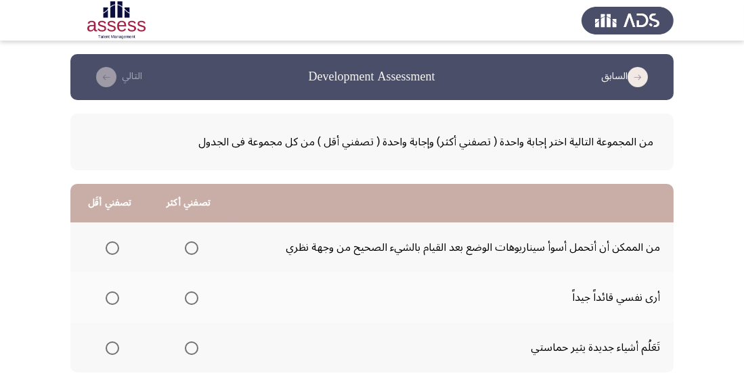
click at [192, 246] on span "Select an option" at bounding box center [192, 249] width 14 height 14
click at [192, 246] on input "Select an option" at bounding box center [192, 249] width 14 height 14
click at [112, 348] on span "Select an option" at bounding box center [112, 348] width 0 height 0
click at [112, 348] on input "Select an option" at bounding box center [113, 349] width 14 height 14
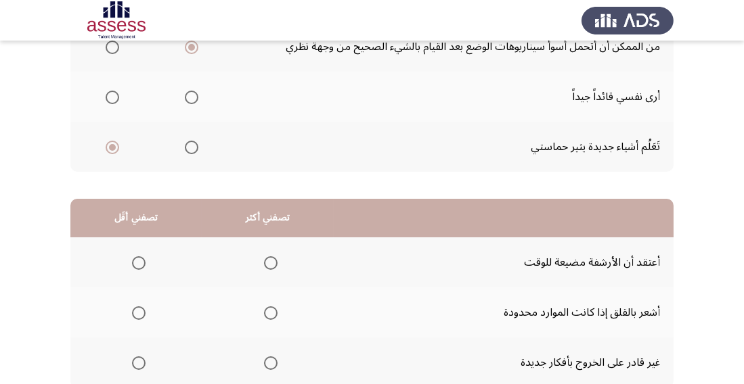
scroll to position [247, 0]
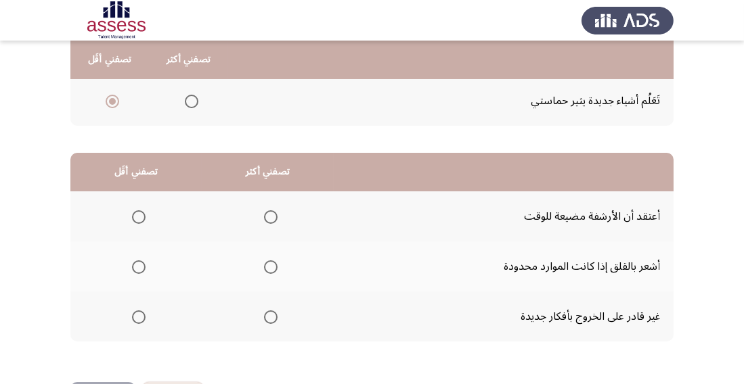
click at [141, 313] on span "Select an option" at bounding box center [139, 318] width 14 height 14
click at [141, 313] on input "Select an option" at bounding box center [139, 318] width 14 height 14
click at [273, 263] on span "Select an option" at bounding box center [271, 268] width 14 height 14
click at [273, 263] on input "Select an option" at bounding box center [271, 268] width 14 height 14
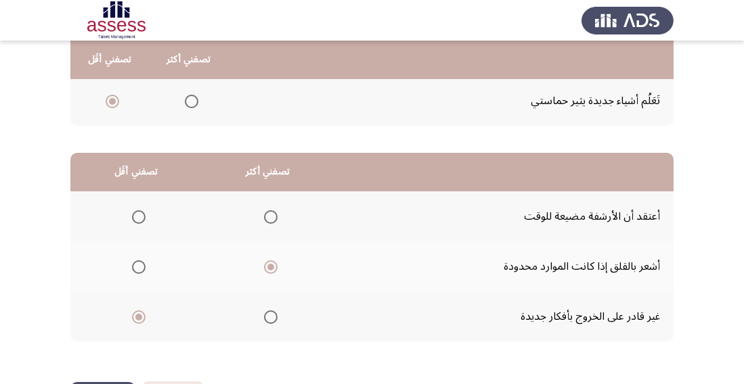
scroll to position [0, 0]
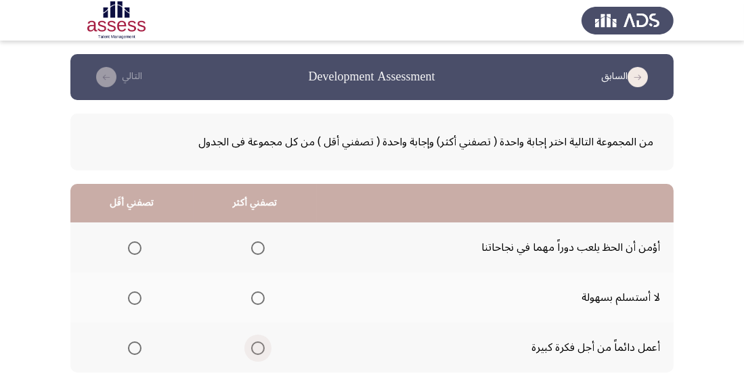
click at [260, 351] on span "Select an option" at bounding box center [258, 349] width 14 height 14
click at [260, 351] on input "Select an option" at bounding box center [258, 349] width 14 height 14
click at [150, 248] on th at bounding box center [131, 248] width 123 height 50
click at [133, 249] on span "Select an option" at bounding box center [135, 249] width 14 height 14
click at [133, 249] on input "Select an option" at bounding box center [135, 249] width 14 height 14
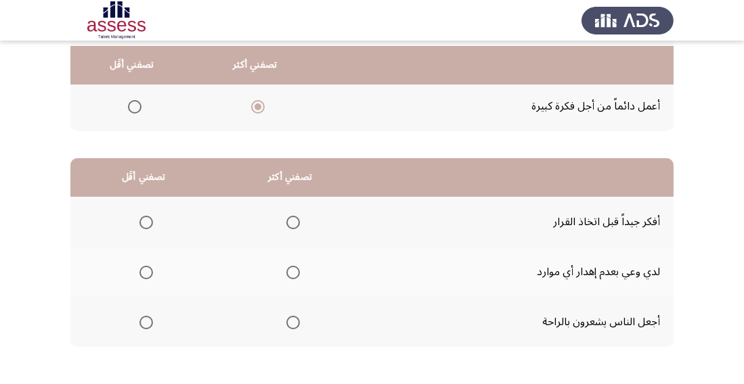
scroll to position [247, 0]
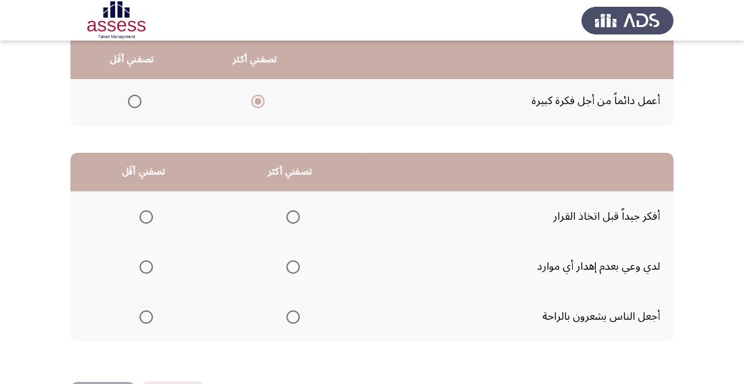
click at [293, 270] on span "Select an option" at bounding box center [293, 268] width 14 height 14
click at [293, 270] on input "Select an option" at bounding box center [293, 268] width 14 height 14
click at [150, 315] on span "Select an option" at bounding box center [146, 318] width 14 height 14
click at [150, 315] on input "Select an option" at bounding box center [146, 318] width 14 height 14
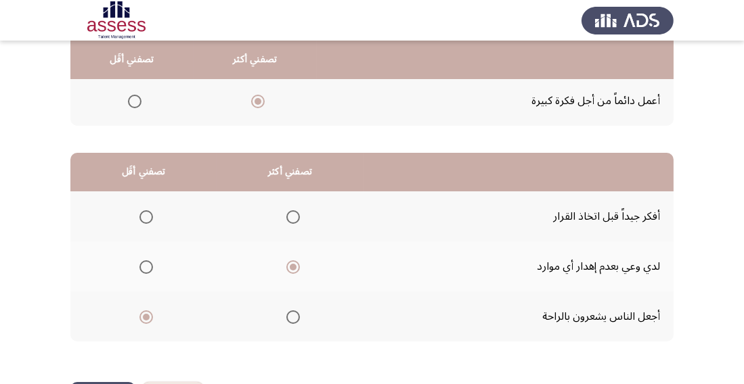
scroll to position [0, 0]
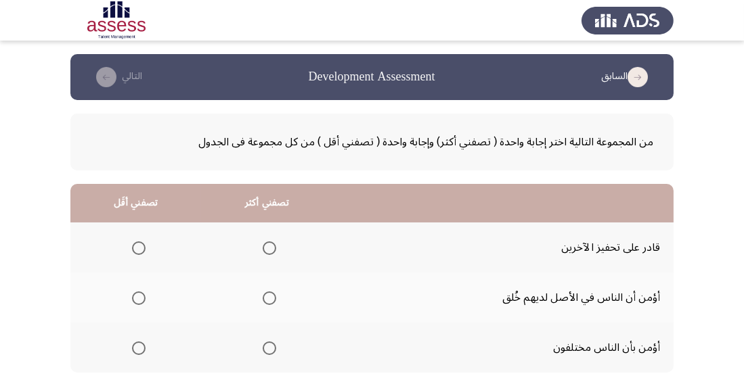
click at [267, 247] on span "Select an option" at bounding box center [270, 249] width 14 height 14
click at [267, 247] on input "Select an option" at bounding box center [270, 249] width 14 height 14
click at [140, 297] on span "Select an option" at bounding box center [139, 299] width 14 height 14
click at [140, 297] on input "Select an option" at bounding box center [139, 299] width 14 height 14
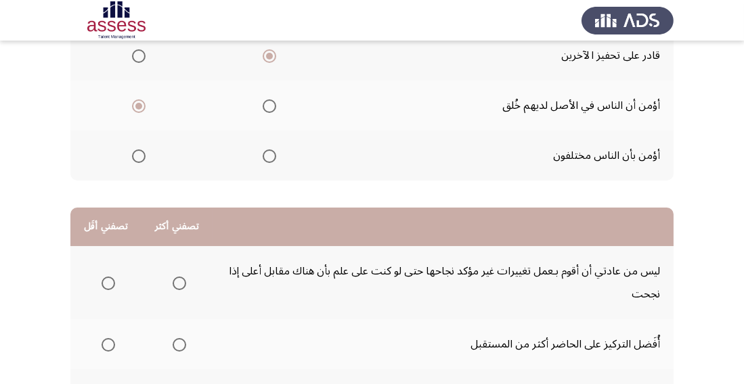
scroll to position [270, 0]
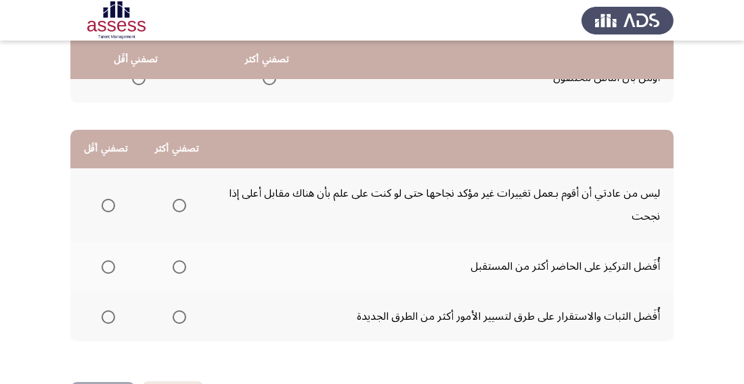
click at [113, 202] on span "Select an option" at bounding box center [109, 206] width 14 height 14
click at [113, 202] on input "Select an option" at bounding box center [109, 206] width 14 height 14
click at [179, 312] on span "Select an option" at bounding box center [180, 318] width 14 height 14
click at [179, 312] on input "Select an option" at bounding box center [180, 318] width 14 height 14
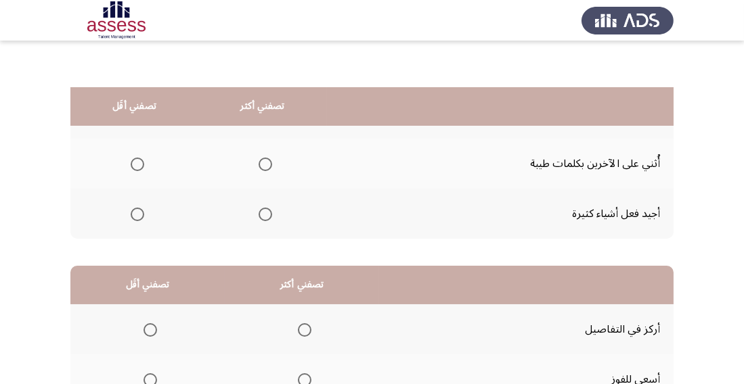
scroll to position [95, 0]
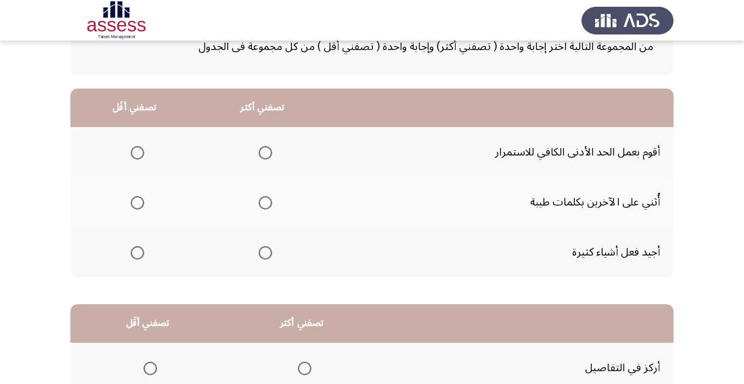
click at [265, 258] on span "Select an option" at bounding box center [265, 253] width 14 height 14
click at [265, 258] on input "Select an option" at bounding box center [265, 253] width 14 height 14
click at [138, 148] on span "Select an option" at bounding box center [138, 153] width 14 height 14
click at [138, 148] on input "Select an option" at bounding box center [138, 153] width 14 height 14
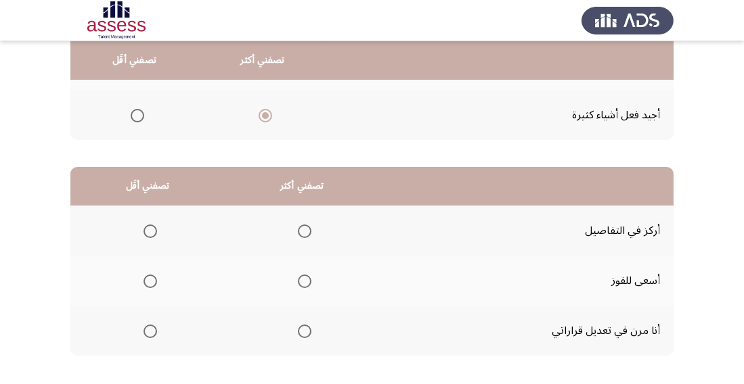
scroll to position [233, 0]
click at [301, 277] on span "Select an option" at bounding box center [305, 281] width 14 height 14
click at [301, 277] on input "Select an option" at bounding box center [305, 281] width 14 height 14
click at [148, 330] on span "Select an option" at bounding box center [150, 331] width 14 height 14
click at [148, 330] on input "Select an option" at bounding box center [150, 331] width 14 height 14
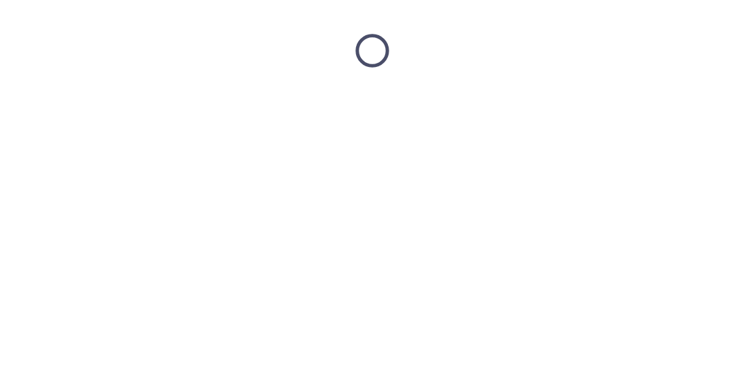
scroll to position [0, 0]
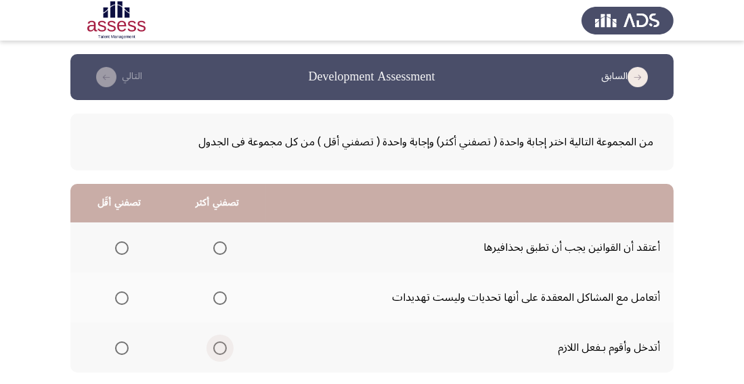
click at [219, 348] on span "Select an option" at bounding box center [220, 349] width 14 height 14
click at [219, 348] on input "Select an option" at bounding box center [220, 349] width 14 height 14
click at [120, 244] on span "Select an option" at bounding box center [122, 249] width 14 height 14
click at [120, 244] on input "Select an option" at bounding box center [122, 249] width 14 height 14
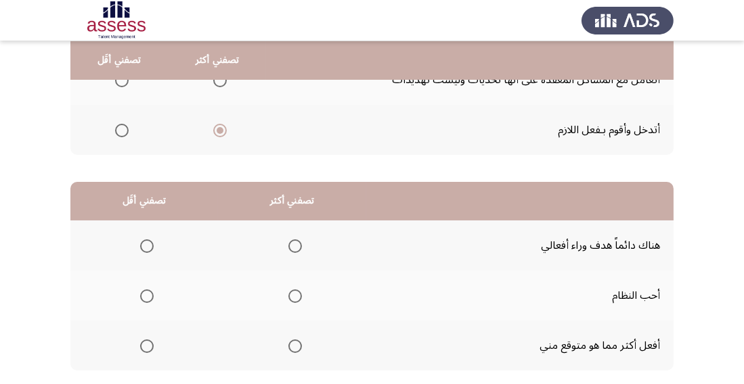
scroll to position [247, 0]
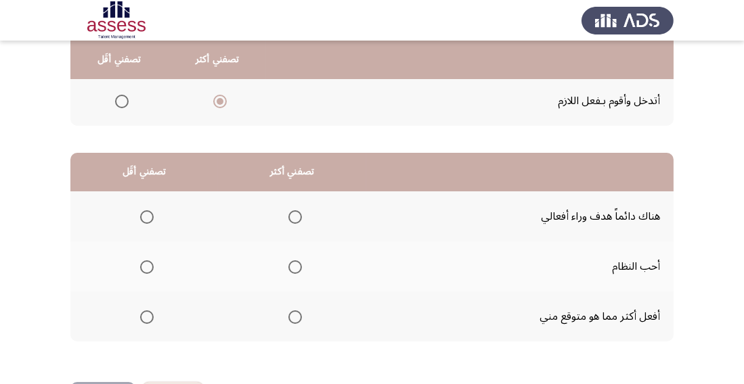
click at [300, 317] on span "Select an option" at bounding box center [295, 318] width 14 height 14
click at [300, 317] on input "Select an option" at bounding box center [295, 318] width 14 height 14
click at [150, 263] on span "Select an option" at bounding box center [147, 268] width 14 height 14
click at [150, 263] on input "Select an option" at bounding box center [147, 268] width 14 height 14
click at [150, 222] on span "Select an option" at bounding box center [147, 217] width 14 height 14
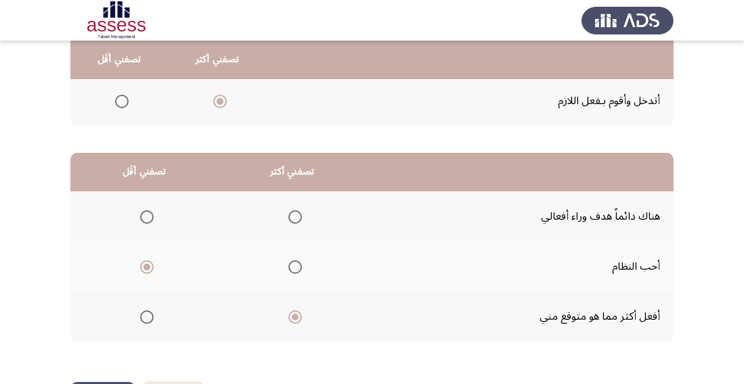
click at [150, 222] on input "Select an option" at bounding box center [147, 217] width 14 height 14
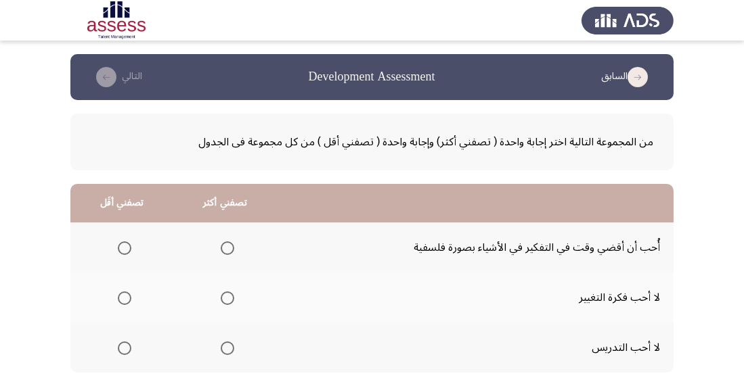
click at [129, 342] on span "Select an option" at bounding box center [125, 349] width 14 height 14
click at [129, 342] on input "Select an option" at bounding box center [125, 349] width 14 height 14
click at [230, 244] on span "Select an option" at bounding box center [228, 249] width 14 height 14
click at [230, 244] on input "Select an option" at bounding box center [228, 249] width 14 height 14
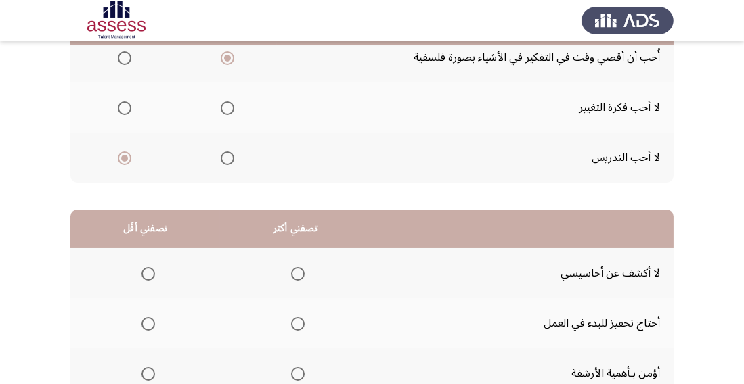
scroll to position [247, 0]
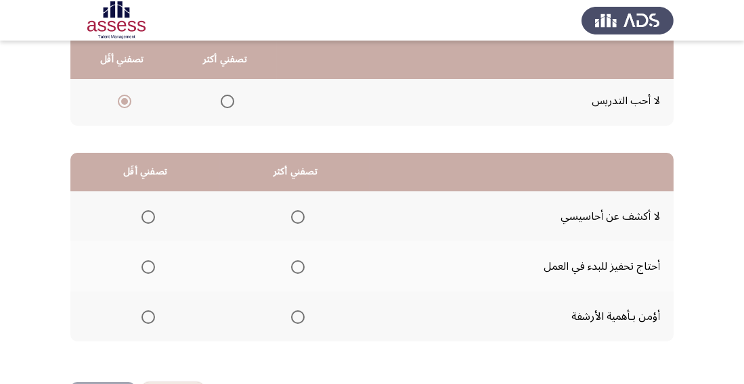
click at [298, 211] on span "Select an option" at bounding box center [298, 217] width 14 height 14
click at [298, 211] on input "Select an option" at bounding box center [298, 217] width 14 height 14
click at [148, 321] on span "Select an option" at bounding box center [148, 318] width 14 height 14
click at [148, 321] on input "Select an option" at bounding box center [148, 318] width 14 height 14
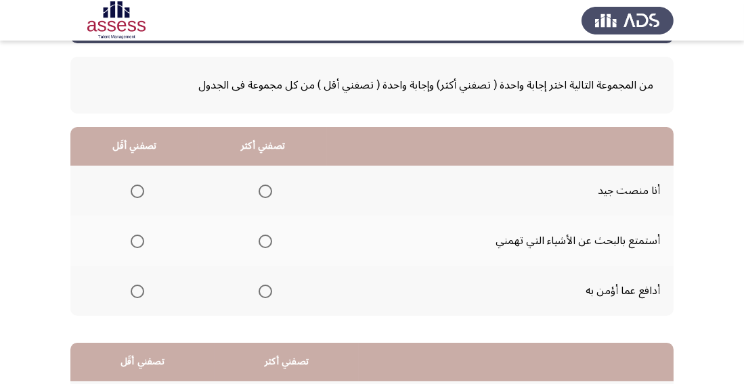
scroll to position [75, 0]
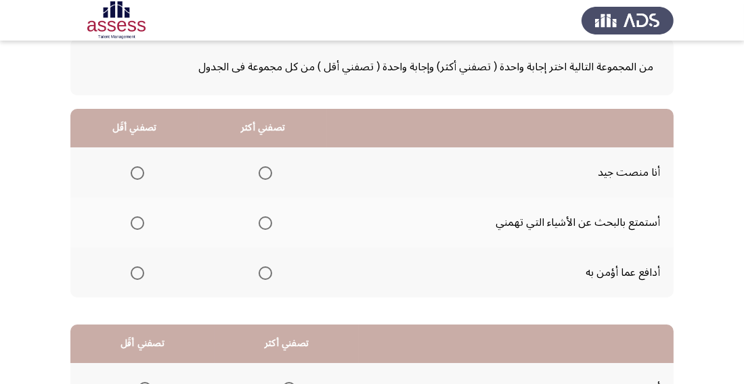
click at [263, 271] on span "Select an option" at bounding box center [265, 274] width 14 height 14
click at [263, 271] on input "Select an option" at bounding box center [265, 274] width 14 height 14
click at [136, 172] on span "Select an option" at bounding box center [138, 173] width 14 height 14
click at [136, 172] on input "Select an option" at bounding box center [138, 173] width 14 height 14
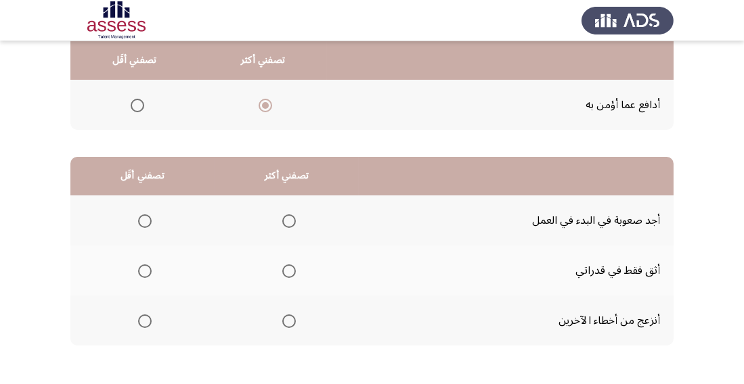
scroll to position [244, 0]
click at [145, 325] on span "Select an option" at bounding box center [145, 321] width 14 height 14
click at [145, 325] on input "Select an option" at bounding box center [145, 321] width 14 height 14
click at [286, 268] on span "Select an option" at bounding box center [289, 271] width 14 height 14
click at [286, 268] on input "Select an option" at bounding box center [289, 271] width 14 height 14
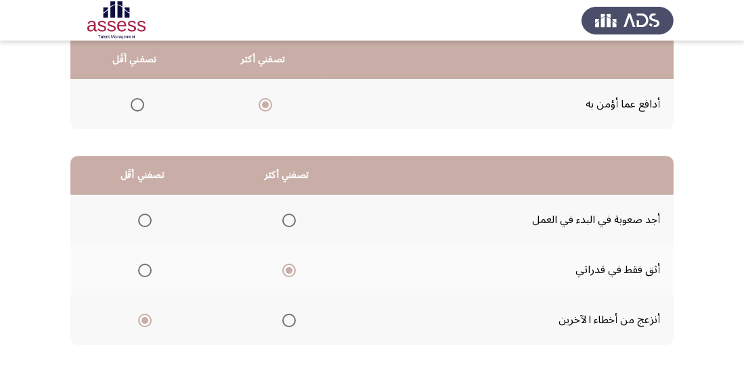
scroll to position [247, 0]
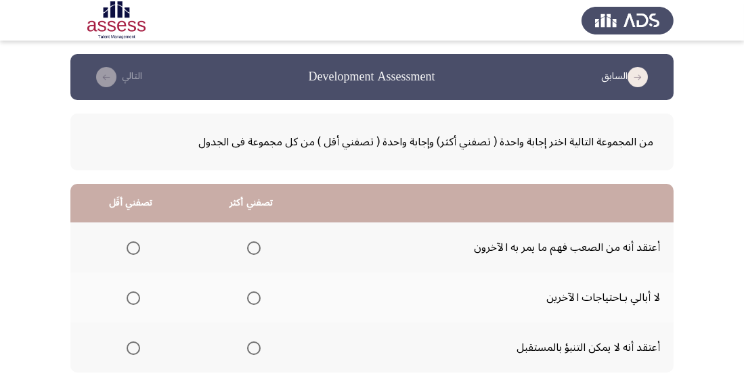
click at [136, 304] on span "Select an option" at bounding box center [134, 299] width 14 height 14
click at [136, 304] on input "Select an option" at bounding box center [134, 299] width 14 height 14
click at [254, 344] on span "Select an option" at bounding box center [254, 349] width 14 height 14
click at [254, 344] on input "Select an option" at bounding box center [254, 349] width 14 height 14
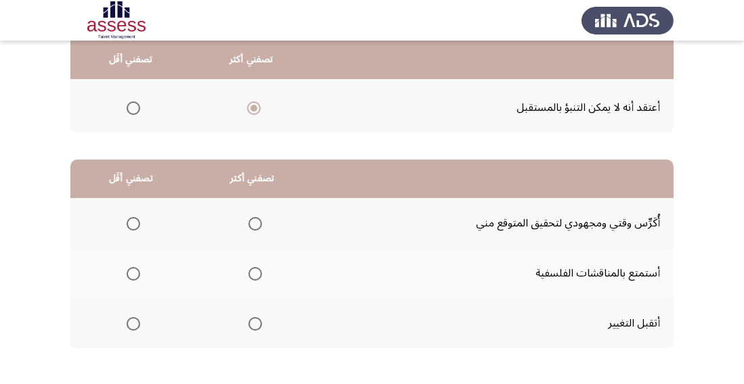
scroll to position [240, 0]
click at [259, 319] on span "Select an option" at bounding box center [255, 324] width 14 height 14
click at [259, 319] on input "Select an option" at bounding box center [255, 324] width 14 height 14
click at [127, 228] on span "Select an option" at bounding box center [134, 224] width 14 height 14
click at [127, 228] on input "Select an option" at bounding box center [134, 224] width 14 height 14
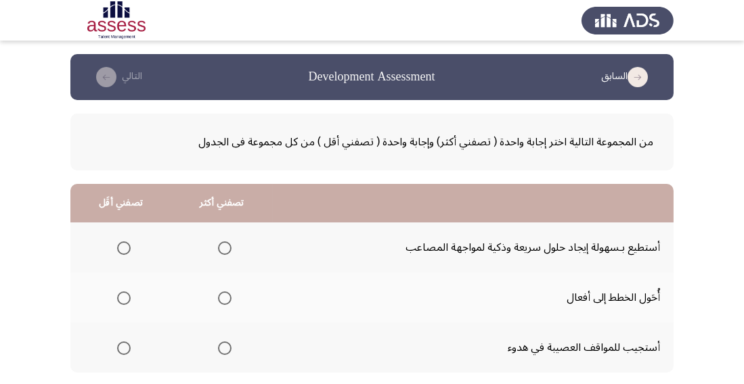
click at [228, 342] on span "Select an option" at bounding box center [225, 349] width 14 height 14
click at [228, 342] on input "Select an option" at bounding box center [225, 349] width 14 height 14
click at [122, 247] on span "Select an option" at bounding box center [124, 249] width 14 height 14
click at [122, 247] on input "Select an option" at bounding box center [124, 249] width 14 height 14
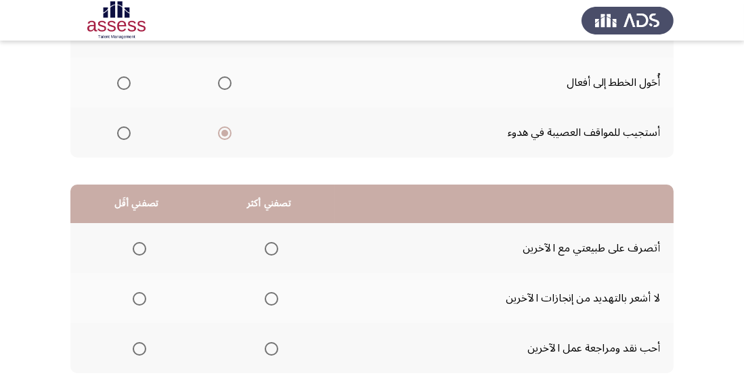
scroll to position [247, 0]
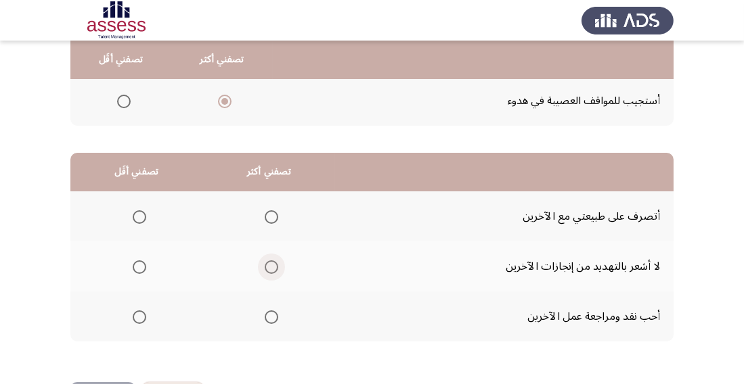
click at [275, 269] on span "Select an option" at bounding box center [272, 268] width 14 height 14
click at [275, 269] on input "Select an option" at bounding box center [272, 268] width 14 height 14
click at [143, 315] on span "Select an option" at bounding box center [140, 318] width 14 height 14
click at [143, 315] on input "Select an option" at bounding box center [140, 318] width 14 height 14
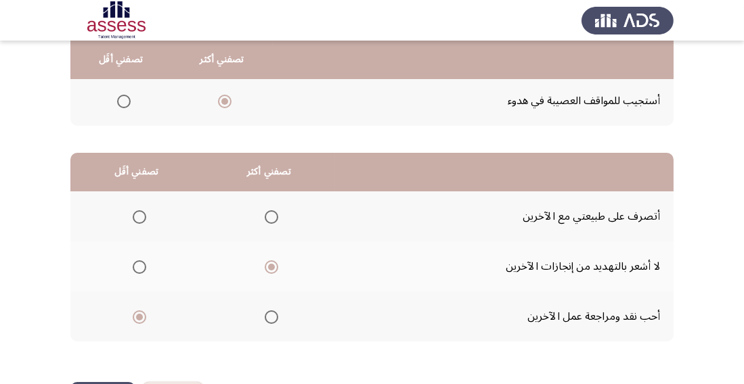
scroll to position [0, 0]
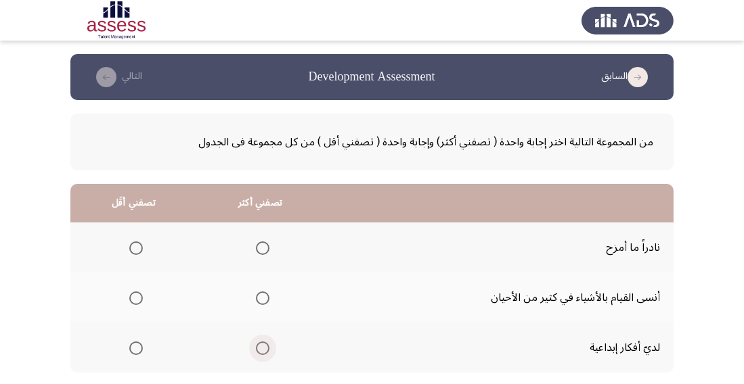
click at [266, 347] on span "Select an option" at bounding box center [263, 349] width 14 height 14
click at [266, 347] on input "Select an option" at bounding box center [263, 349] width 14 height 14
click at [133, 299] on span "Select an option" at bounding box center [136, 299] width 14 height 14
click at [133, 299] on input "Select an option" at bounding box center [136, 299] width 14 height 14
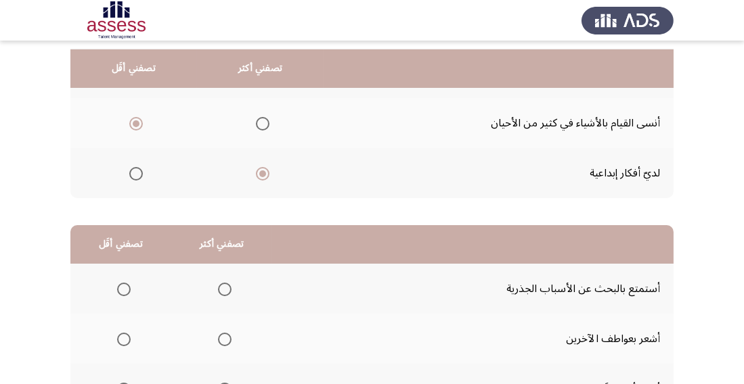
scroll to position [211, 0]
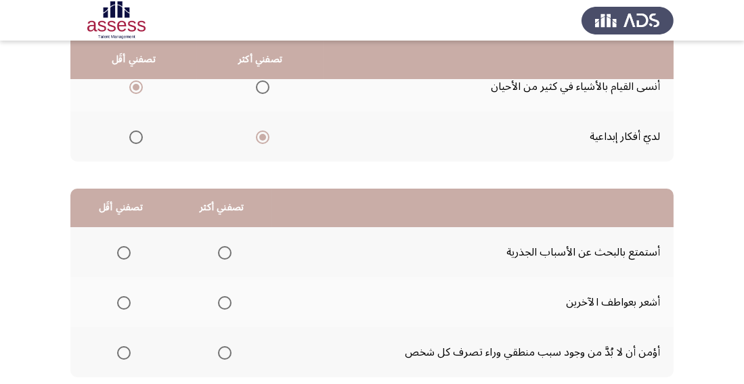
click at [227, 351] on span "Select an option" at bounding box center [225, 353] width 14 height 14
click at [227, 351] on input "Select an option" at bounding box center [225, 353] width 14 height 14
click at [122, 257] on span "Select an option" at bounding box center [124, 253] width 14 height 14
click at [122, 257] on input "Select an option" at bounding box center [124, 253] width 14 height 14
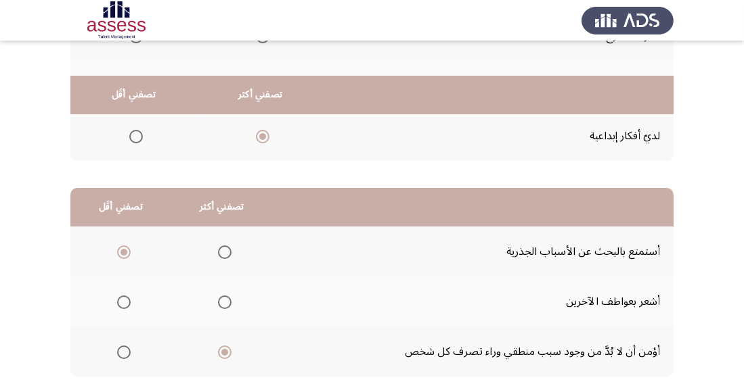
scroll to position [247, 0]
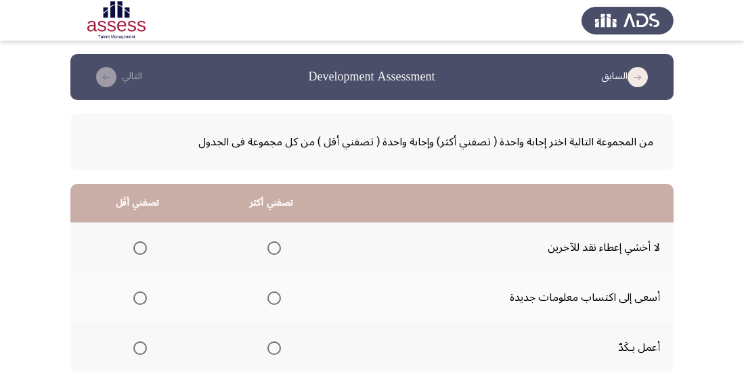
click at [277, 296] on span "Select an option" at bounding box center [274, 299] width 14 height 14
click at [277, 296] on input "Select an option" at bounding box center [274, 299] width 14 height 14
click at [135, 245] on span "Select an option" at bounding box center [140, 249] width 14 height 14
click at [135, 245] on input "Select an option" at bounding box center [140, 249] width 14 height 14
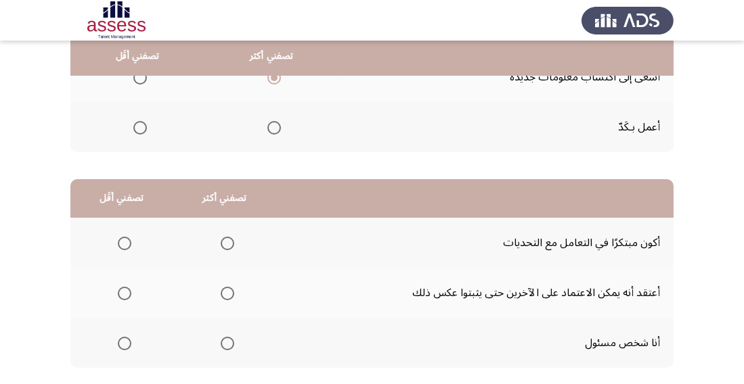
scroll to position [221, 0]
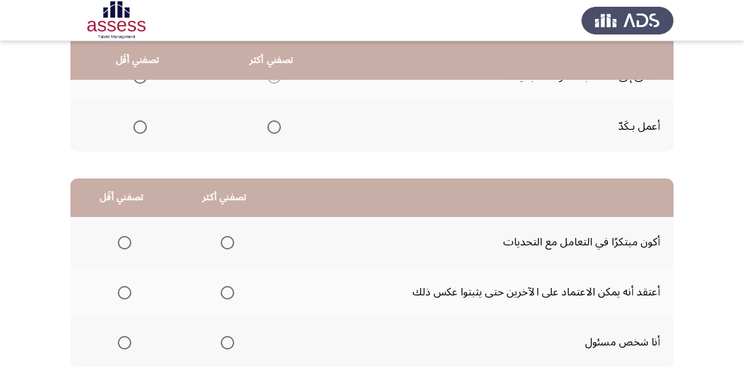
click at [231, 248] on span "Select an option" at bounding box center [228, 243] width 14 height 14
click at [231, 248] on input "Select an option" at bounding box center [228, 243] width 14 height 14
click at [122, 298] on span "Select an option" at bounding box center [125, 293] width 14 height 14
click at [122, 298] on input "Select an option" at bounding box center [125, 293] width 14 height 14
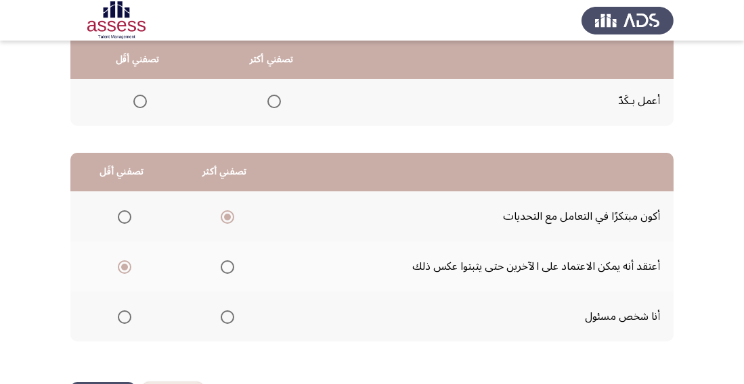
scroll to position [247, 0]
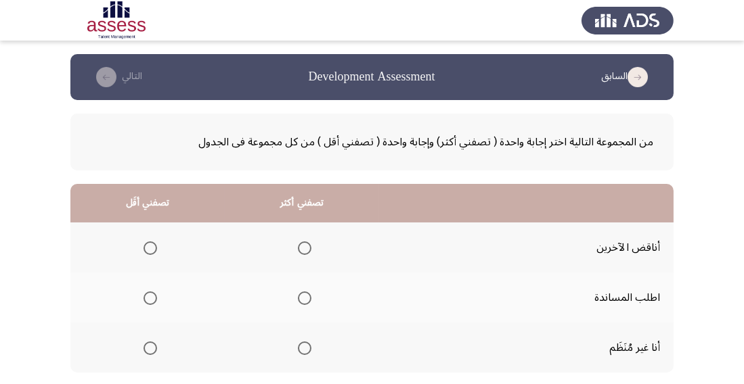
click at [302, 298] on span "Select an option" at bounding box center [305, 299] width 14 height 14
click at [302, 298] on input "Select an option" at bounding box center [305, 299] width 14 height 14
click at [154, 346] on span "Select an option" at bounding box center [150, 349] width 14 height 14
click at [154, 346] on input "Select an option" at bounding box center [150, 349] width 14 height 14
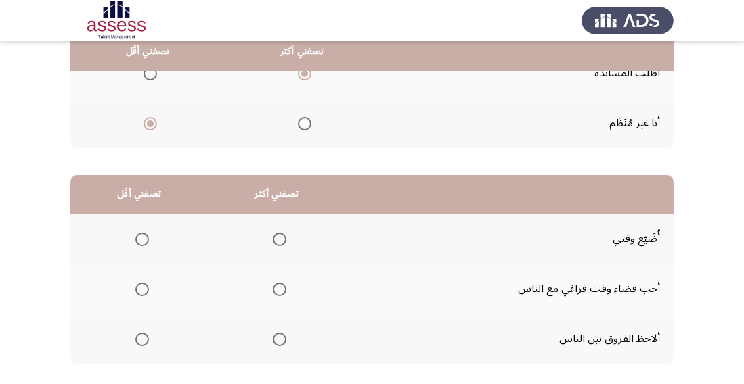
scroll to position [247, 0]
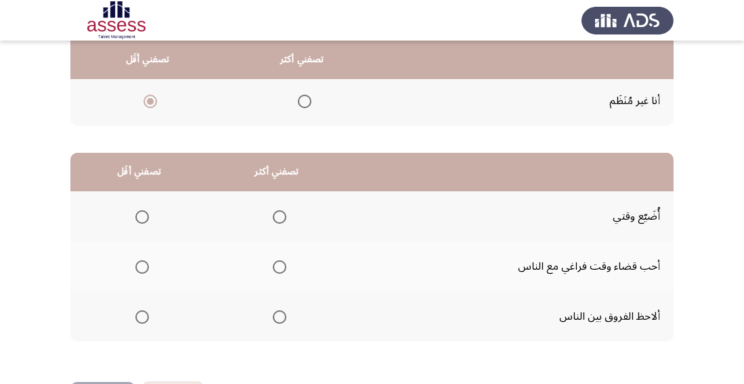
click at [282, 270] on span "Select an option" at bounding box center [280, 268] width 14 height 14
click at [282, 270] on input "Select an option" at bounding box center [280, 268] width 14 height 14
click at [143, 217] on span "Select an option" at bounding box center [142, 217] width 14 height 14
click at [143, 217] on input "Select an option" at bounding box center [142, 217] width 14 height 14
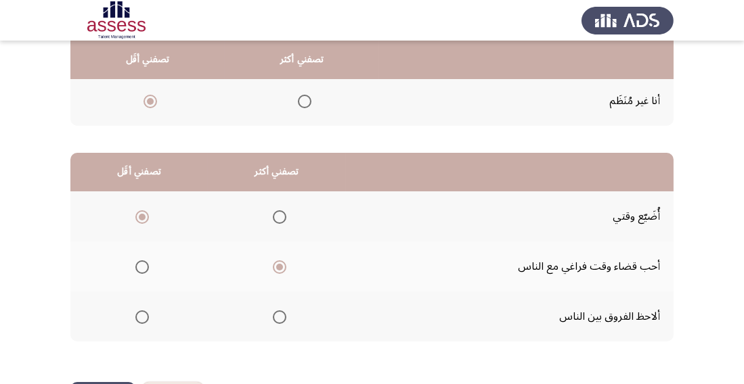
scroll to position [0, 0]
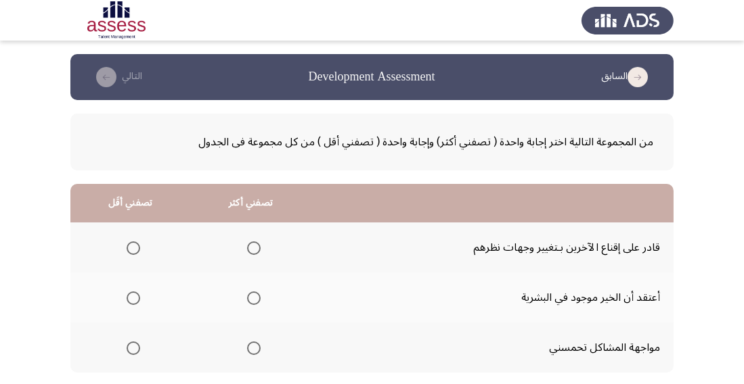
click at [257, 293] on span "Select an option" at bounding box center [254, 299] width 14 height 14
click at [257, 293] on input "Select an option" at bounding box center [254, 299] width 14 height 14
click at [134, 353] on span "Select an option" at bounding box center [134, 349] width 14 height 14
click at [134, 353] on input "Select an option" at bounding box center [134, 349] width 14 height 14
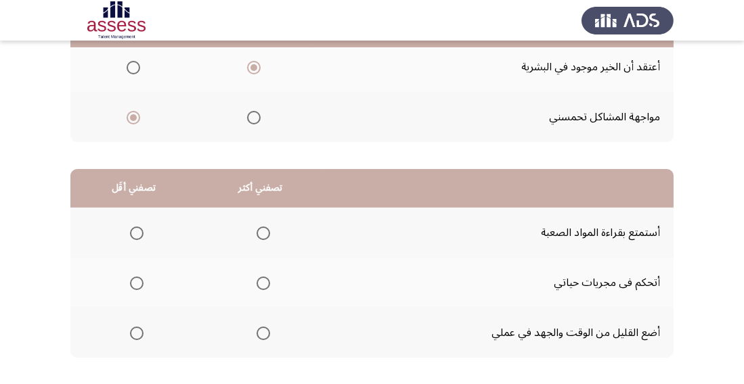
scroll to position [247, 0]
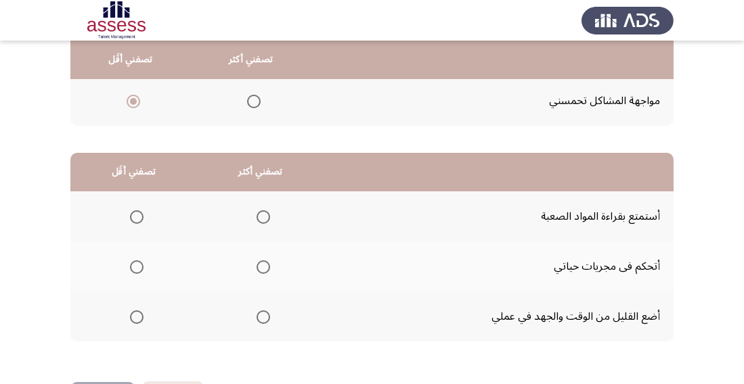
click at [137, 317] on span "Select an option" at bounding box center [137, 317] width 0 height 0
click at [136, 316] on input "Select an option" at bounding box center [137, 318] width 14 height 14
click at [266, 261] on span "Select an option" at bounding box center [263, 268] width 14 height 14
click at [266, 261] on input "Select an option" at bounding box center [263, 268] width 14 height 14
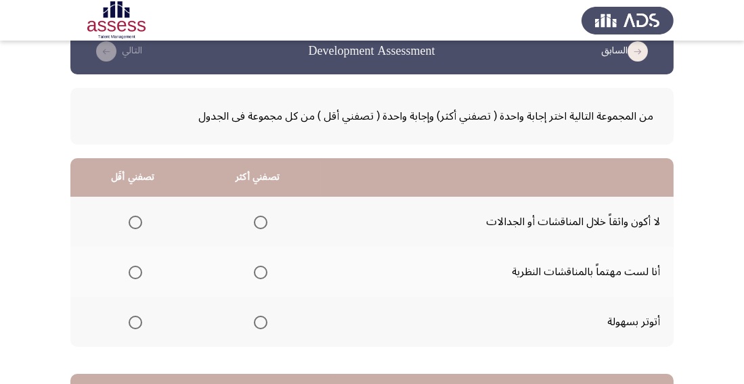
scroll to position [26, 0]
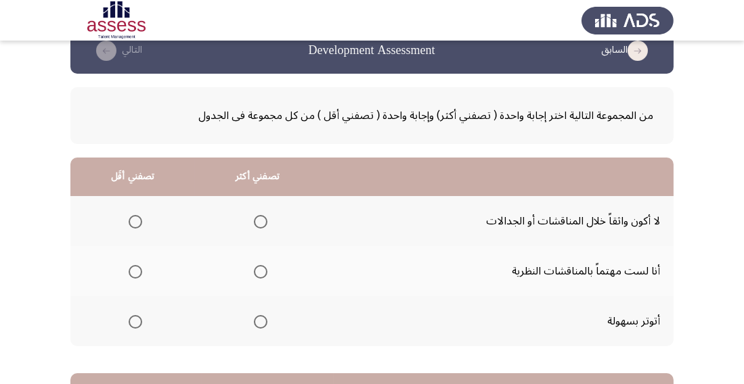
click at [263, 319] on span "Select an option" at bounding box center [261, 322] width 14 height 14
click at [263, 319] on input "Select an option" at bounding box center [261, 322] width 14 height 14
click at [138, 215] on span "Select an option" at bounding box center [136, 222] width 14 height 14
click at [138, 215] on input "Select an option" at bounding box center [136, 222] width 14 height 14
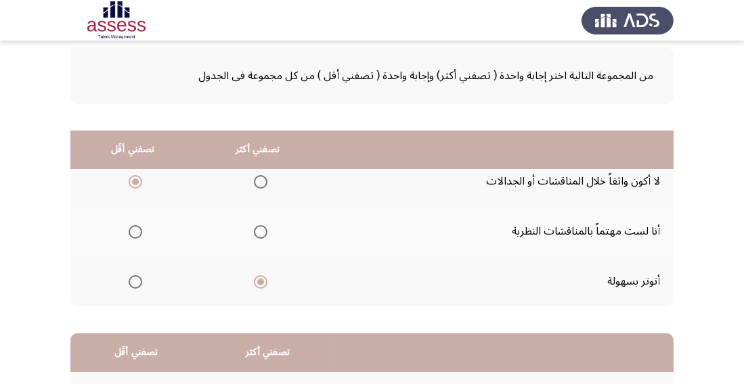
scroll to position [247, 0]
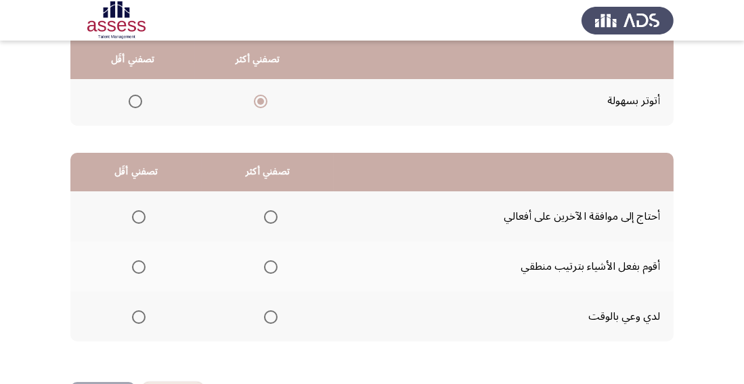
click at [265, 318] on span "Select an option" at bounding box center [271, 318] width 14 height 14
click at [265, 318] on input "Select an option" at bounding box center [271, 318] width 14 height 14
click at [150, 210] on th at bounding box center [135, 217] width 131 height 50
click at [138, 216] on span "Select an option" at bounding box center [139, 217] width 14 height 14
click at [138, 216] on input "Select an option" at bounding box center [139, 217] width 14 height 14
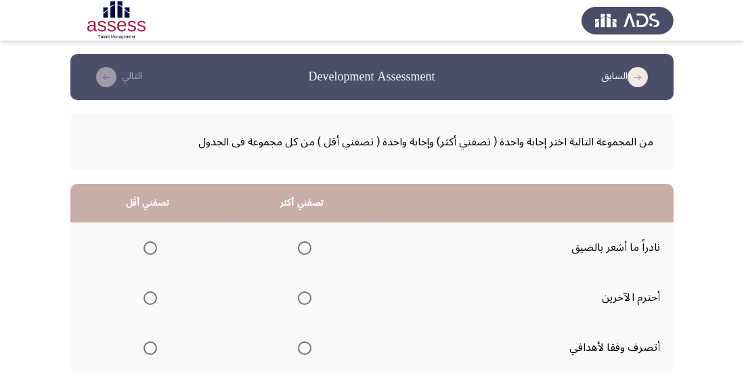
click at [298, 300] on span "Select an option" at bounding box center [305, 299] width 14 height 14
click at [298, 300] on input "Select an option" at bounding box center [305, 299] width 14 height 14
click at [149, 248] on span "Select an option" at bounding box center [150, 249] width 14 height 14
click at [149, 248] on input "Select an option" at bounding box center [150, 249] width 14 height 14
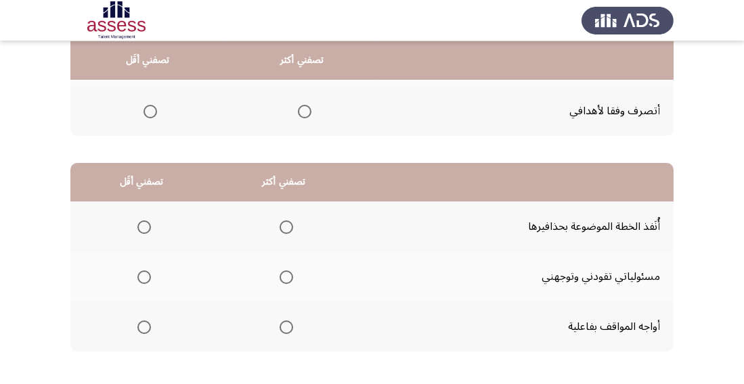
scroll to position [238, 0]
click at [286, 324] on span "Select an option" at bounding box center [286, 327] width 14 height 14
click at [286, 324] on input "Select an option" at bounding box center [286, 327] width 14 height 14
click at [147, 275] on span "Select an option" at bounding box center [144, 277] width 14 height 14
click at [147, 275] on input "Select an option" at bounding box center [144, 277] width 14 height 14
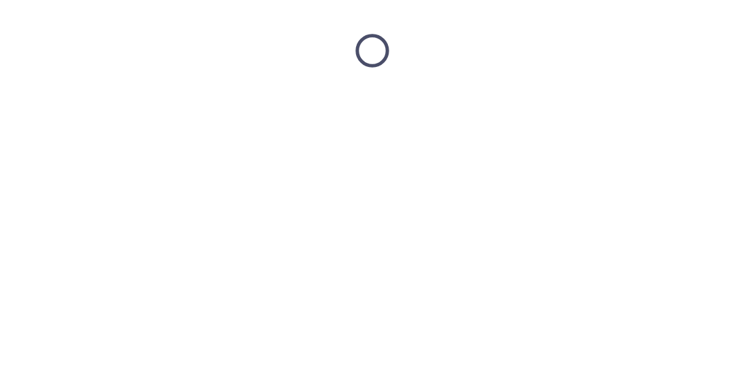
scroll to position [0, 0]
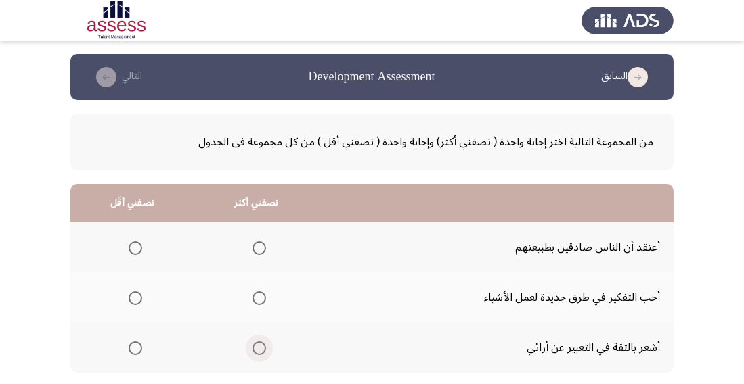
click at [263, 347] on span "Select an option" at bounding box center [259, 349] width 14 height 14
click at [263, 347] on input "Select an option" at bounding box center [259, 349] width 14 height 14
click at [132, 242] on span "Select an option" at bounding box center [136, 249] width 14 height 14
click at [132, 242] on input "Select an option" at bounding box center [136, 249] width 14 height 14
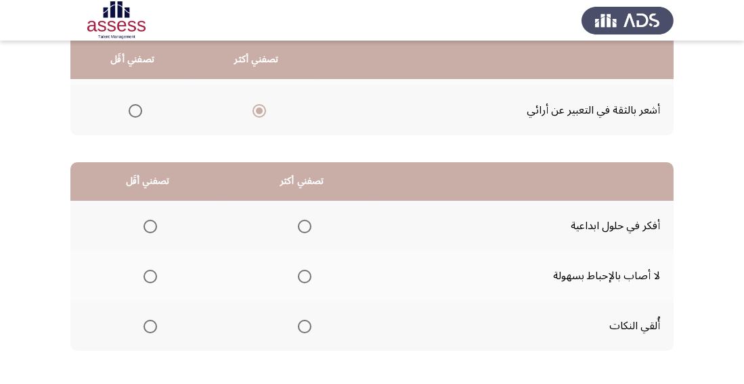
scroll to position [237, 0]
click at [301, 275] on span "Select an option" at bounding box center [305, 278] width 14 height 14
click at [301, 275] on input "Select an option" at bounding box center [305, 278] width 14 height 14
click at [146, 321] on span "Select an option" at bounding box center [150, 328] width 14 height 14
click at [146, 321] on input "Select an option" at bounding box center [150, 328] width 14 height 14
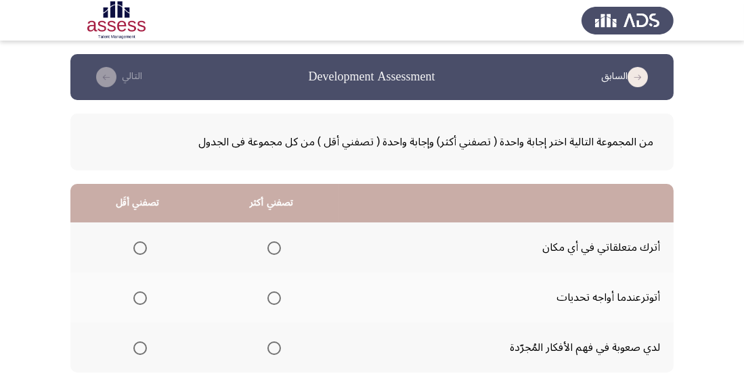
click at [267, 301] on span "Select an option" at bounding box center [274, 299] width 14 height 14
click at [267, 301] on input "Select an option" at bounding box center [274, 299] width 14 height 14
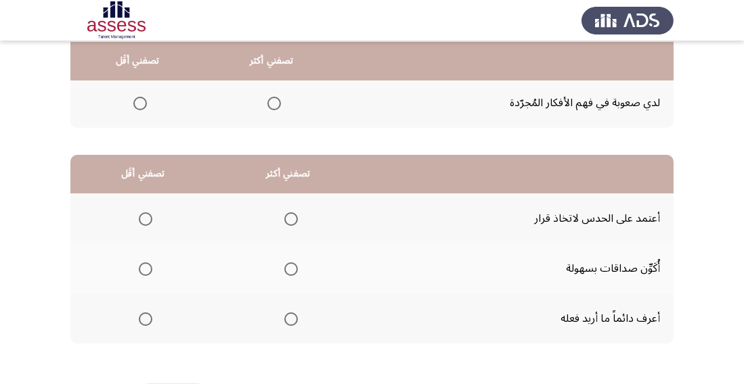
scroll to position [247, 0]
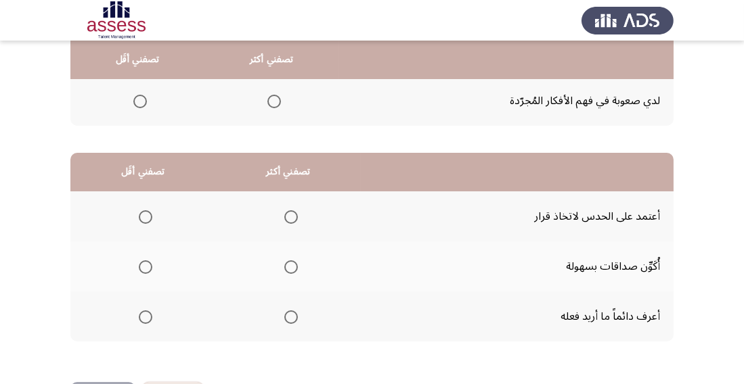
click at [291, 317] on span "Select an option" at bounding box center [291, 317] width 0 height 0
click at [290, 316] on input "Select an option" at bounding box center [291, 318] width 14 height 14
click at [150, 214] on span "Select an option" at bounding box center [146, 217] width 14 height 14
click at [150, 214] on input "Select an option" at bounding box center [146, 217] width 14 height 14
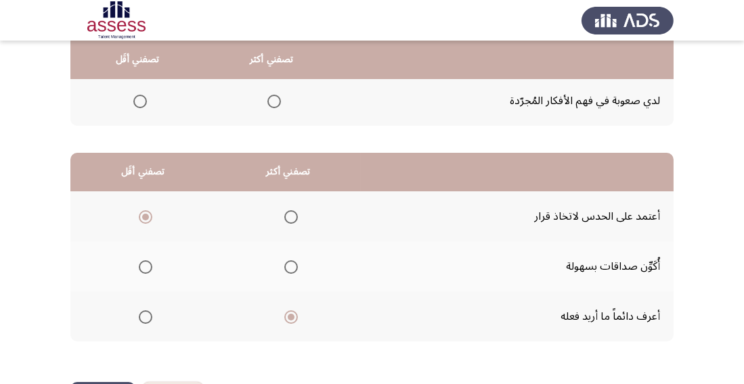
scroll to position [0, 0]
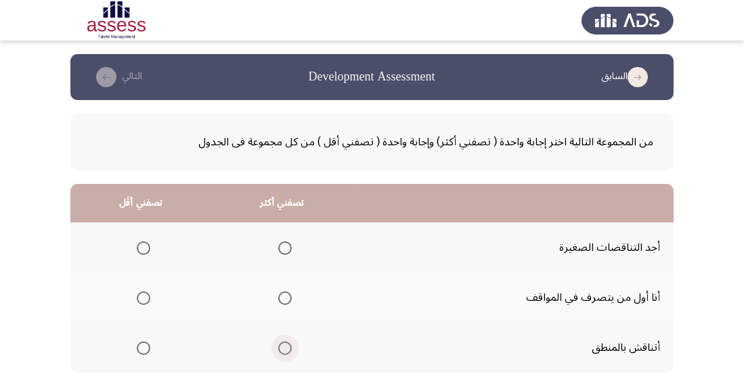
click at [282, 349] on span "Select an option" at bounding box center [285, 349] width 14 height 14
click at [282, 349] on input "Select an option" at bounding box center [285, 349] width 14 height 14
click at [145, 242] on span "Select an option" at bounding box center [144, 249] width 14 height 14
click at [145, 242] on input "Select an option" at bounding box center [144, 249] width 14 height 14
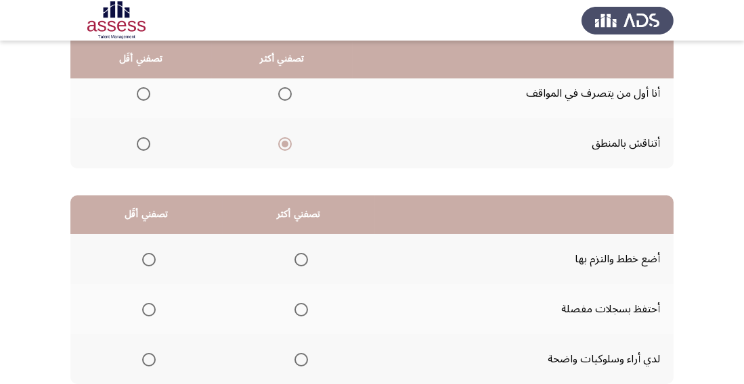
scroll to position [247, 0]
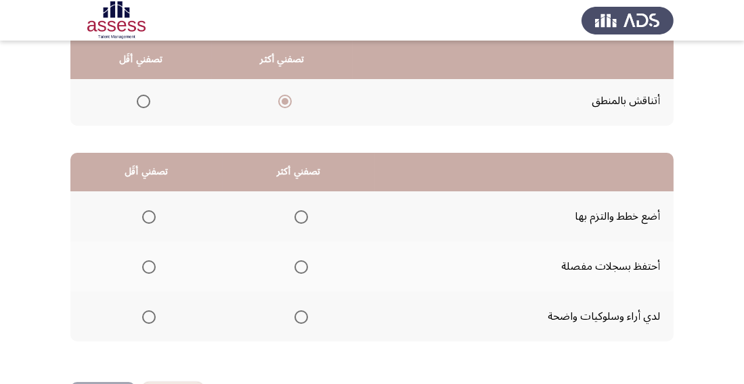
click at [294, 319] on span "Select an option" at bounding box center [301, 318] width 14 height 14
click at [294, 319] on input "Select an option" at bounding box center [301, 318] width 14 height 14
click at [299, 216] on span "Select an option" at bounding box center [301, 217] width 14 height 14
click at [299, 216] on input "Select an option" at bounding box center [301, 217] width 14 height 14
click at [146, 265] on span "Select an option" at bounding box center [149, 268] width 14 height 14
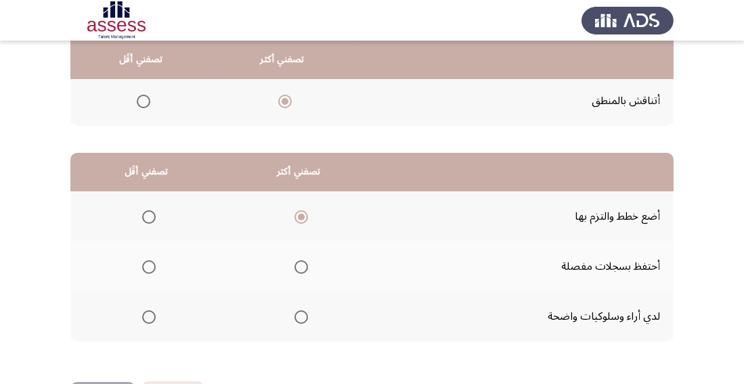
click at [146, 265] on input "Select an option" at bounding box center [149, 268] width 14 height 14
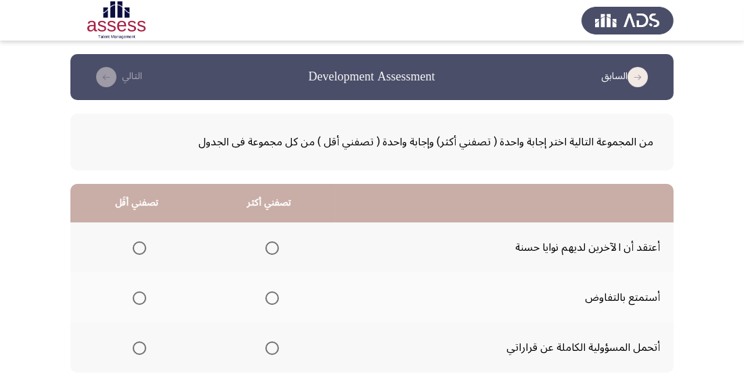
click at [275, 343] on span "Select an option" at bounding box center [272, 349] width 14 height 14
click at [275, 343] on input "Select an option" at bounding box center [272, 349] width 14 height 14
click at [144, 292] on span "Select an option" at bounding box center [140, 299] width 14 height 14
click at [144, 292] on input "Select an option" at bounding box center [140, 299] width 14 height 14
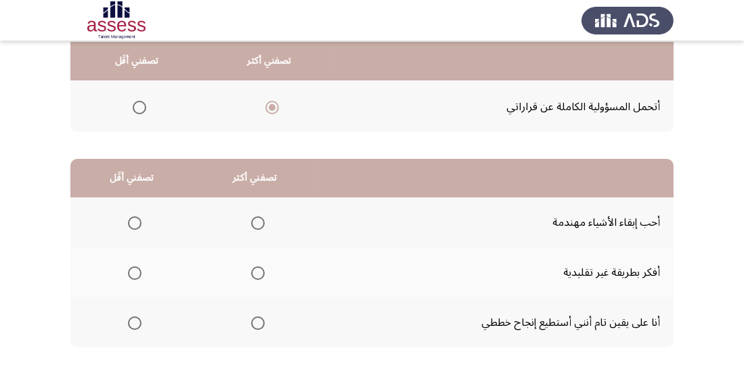
scroll to position [242, 0]
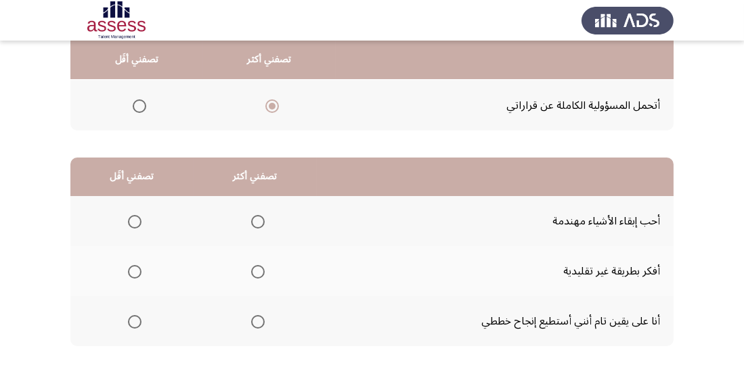
click at [251, 319] on span "Select an option" at bounding box center [258, 322] width 14 height 14
click at [251, 319] on input "Select an option" at bounding box center [258, 322] width 14 height 14
click at [137, 273] on span "Select an option" at bounding box center [135, 272] width 14 height 14
click at [137, 273] on input "Select an option" at bounding box center [135, 272] width 14 height 14
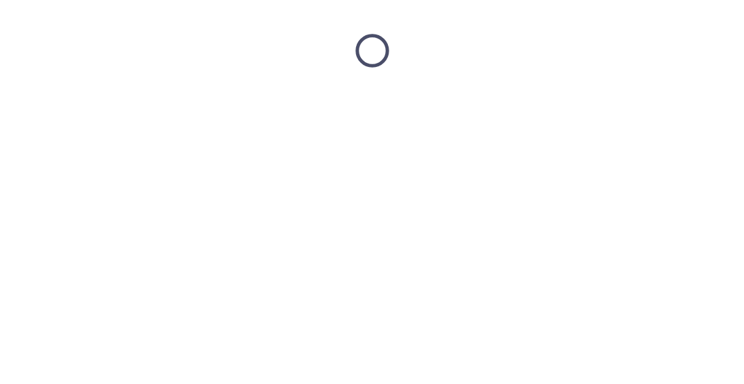
scroll to position [0, 0]
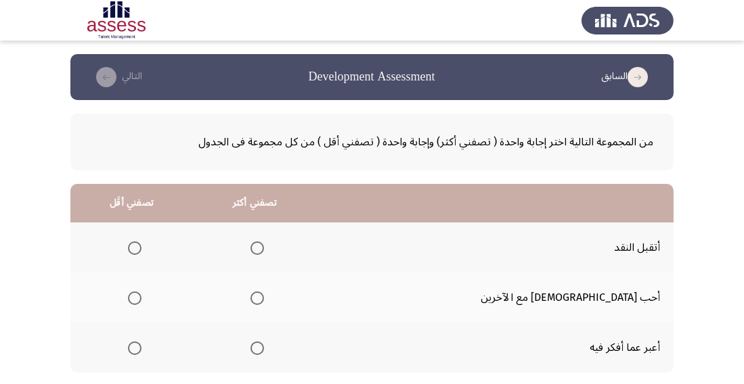
click at [264, 301] on span "Select an option" at bounding box center [257, 299] width 14 height 14
click at [264, 301] on input "Select an option" at bounding box center [257, 299] width 14 height 14
click at [141, 249] on span "Select an option" at bounding box center [135, 249] width 14 height 14
click at [141, 249] on input "Select an option" at bounding box center [135, 249] width 14 height 14
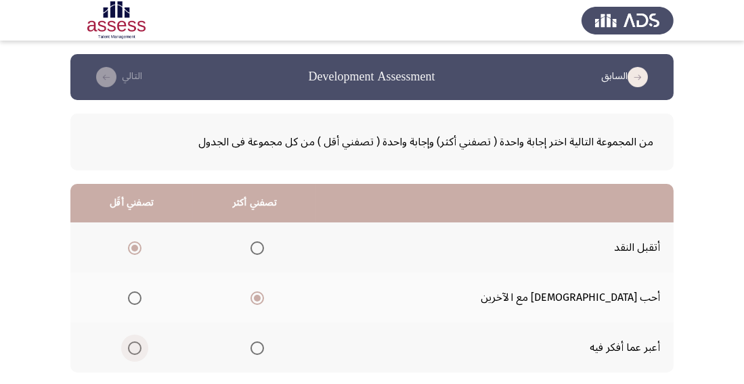
click at [141, 343] on span "Select an option" at bounding box center [135, 349] width 14 height 14
click at [141, 343] on input "Select an option" at bounding box center [135, 349] width 14 height 14
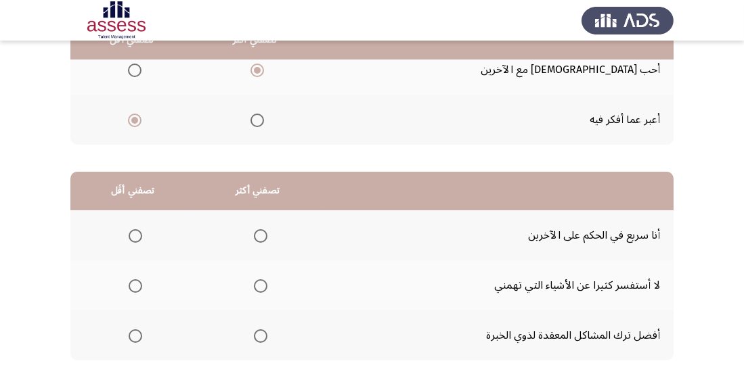
scroll to position [230, 0]
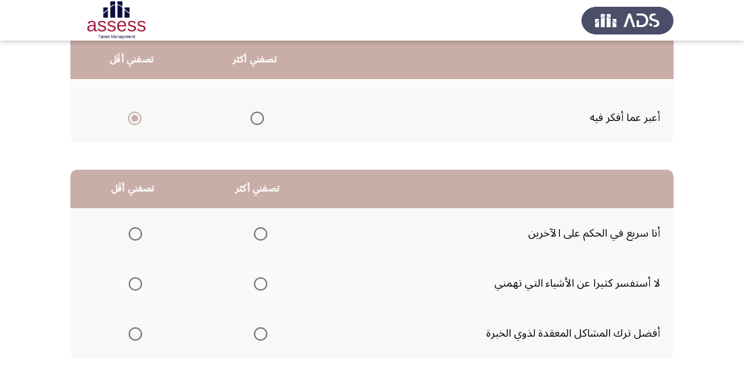
click at [259, 288] on span "Select an option" at bounding box center [261, 284] width 14 height 14
click at [259, 288] on input "Select an option" at bounding box center [261, 284] width 14 height 14
click at [140, 332] on span "Select an option" at bounding box center [136, 335] width 14 height 14
click at [140, 332] on input "Select an option" at bounding box center [136, 335] width 14 height 14
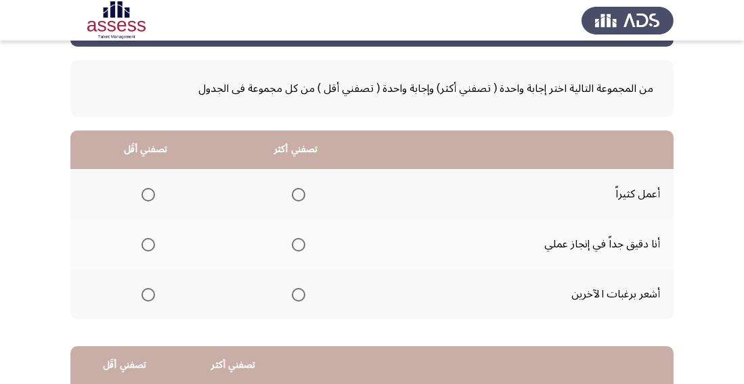
scroll to position [54, 0]
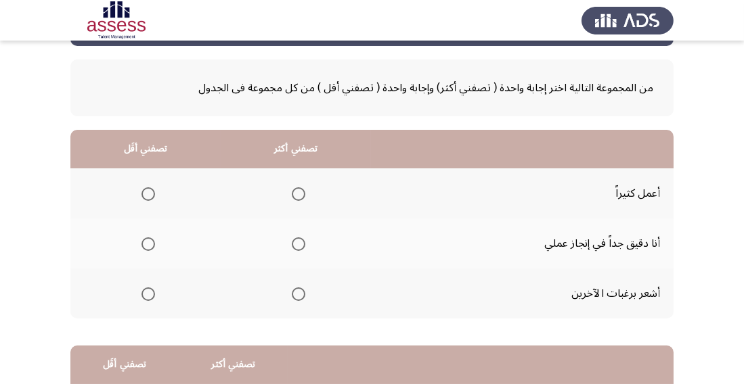
click at [292, 298] on span "Select an option" at bounding box center [299, 295] width 14 height 14
click at [292, 298] on input "Select an option" at bounding box center [299, 295] width 14 height 14
click at [148, 244] on span "Select an option" at bounding box center [148, 245] width 14 height 14
click at [148, 244] on input "Select an option" at bounding box center [148, 245] width 14 height 14
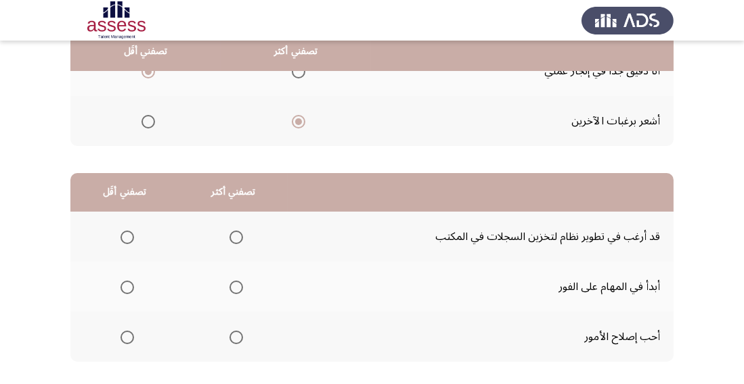
scroll to position [231, 0]
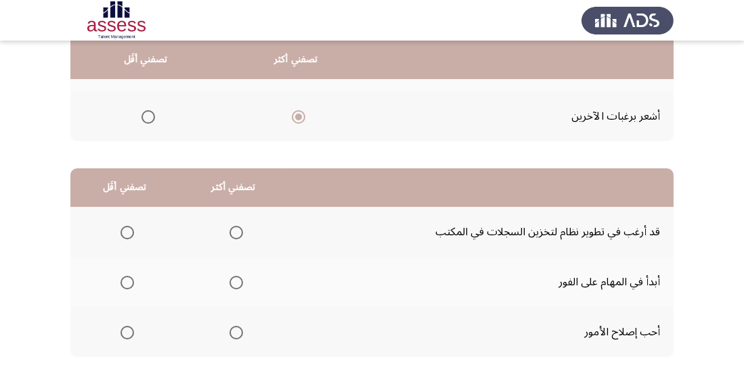
click at [224, 335] on label "Select an option" at bounding box center [233, 333] width 19 height 14
click at [229, 335] on input "Select an option" at bounding box center [236, 333] width 14 height 14
click at [131, 236] on span "Select an option" at bounding box center [127, 233] width 14 height 14
click at [131, 236] on input "Select an option" at bounding box center [127, 233] width 14 height 14
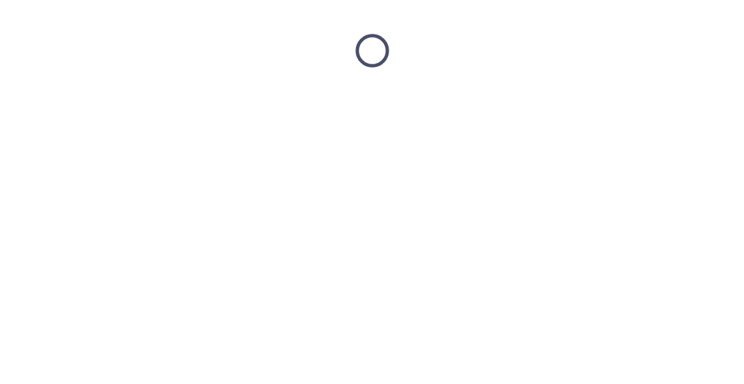
scroll to position [0, 0]
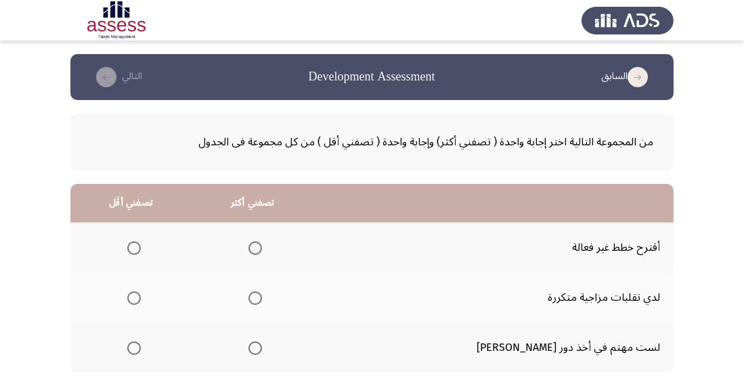
click at [262, 304] on span "Select an option" at bounding box center [255, 299] width 14 height 14
click at [262, 304] on input "Select an option" at bounding box center [255, 299] width 14 height 14
click at [141, 346] on span "Select an option" at bounding box center [134, 349] width 14 height 14
click at [141, 346] on input "Select an option" at bounding box center [134, 349] width 14 height 14
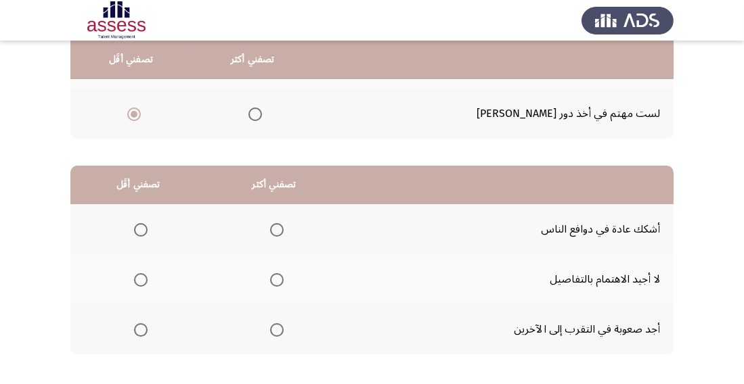
scroll to position [247, 0]
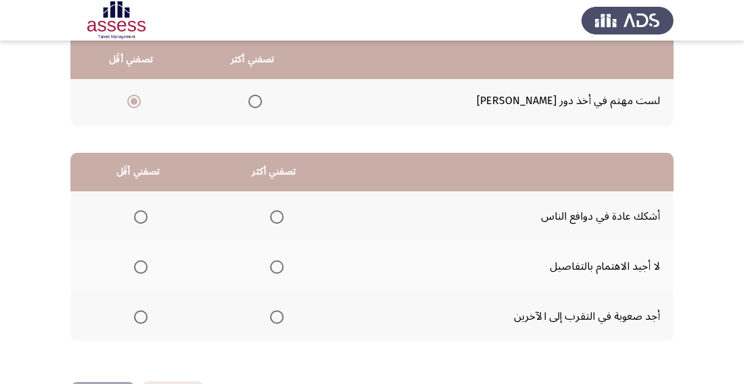
click at [141, 318] on span "Select an option" at bounding box center [141, 318] width 14 height 14
click at [141, 318] on input "Select an option" at bounding box center [141, 318] width 14 height 14
click at [288, 215] on th at bounding box center [274, 217] width 136 height 50
click at [279, 223] on span "Select an option" at bounding box center [277, 217] width 14 height 14
click at [279, 223] on input "Select an option" at bounding box center [277, 217] width 14 height 14
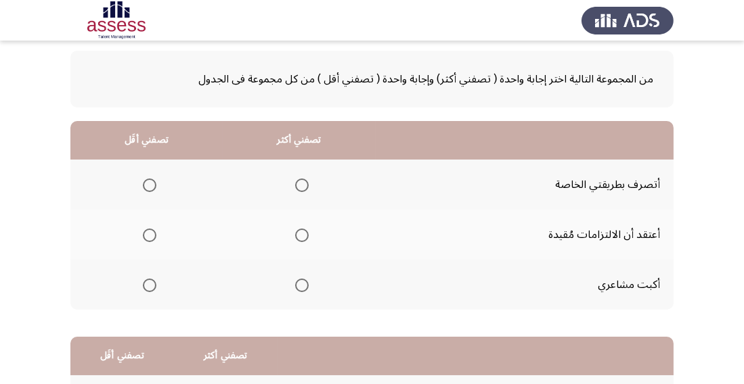
scroll to position [64, 0]
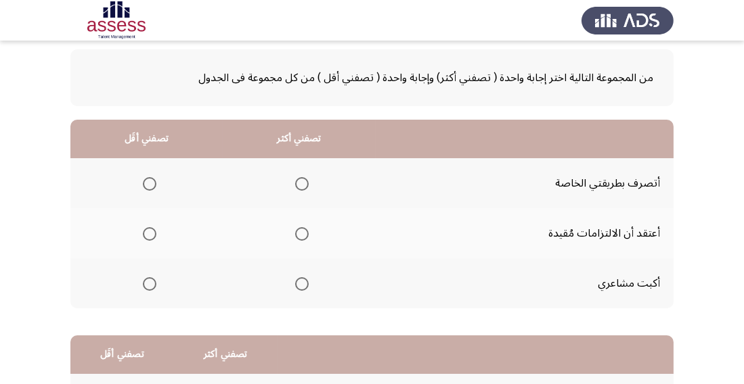
click at [305, 177] on span "Select an option" at bounding box center [302, 184] width 14 height 14
click at [305, 177] on input "Select an option" at bounding box center [302, 184] width 14 height 14
click at [152, 288] on span "Select an option" at bounding box center [150, 284] width 14 height 14
click at [152, 288] on input "Select an option" at bounding box center [150, 284] width 14 height 14
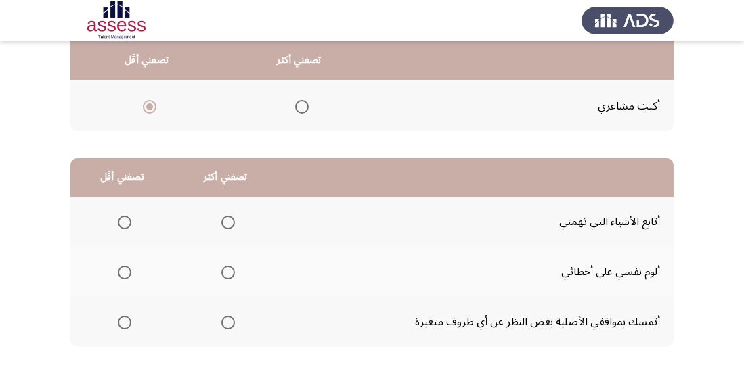
scroll to position [242, 0]
click at [226, 271] on span "Select an option" at bounding box center [228, 272] width 14 height 14
click at [226, 271] on input "Select an option" at bounding box center [228, 272] width 14 height 14
click at [129, 320] on span "Select an option" at bounding box center [125, 322] width 14 height 14
click at [129, 320] on input "Select an option" at bounding box center [125, 322] width 14 height 14
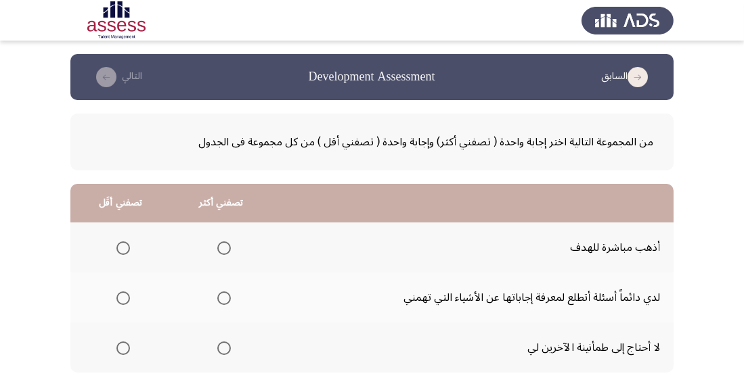
click at [219, 302] on span "Select an option" at bounding box center [224, 299] width 14 height 14
click at [219, 302] on input "Select an option" at bounding box center [224, 299] width 14 height 14
click at [127, 346] on span "Select an option" at bounding box center [123, 349] width 14 height 14
click at [127, 346] on input "Select an option" at bounding box center [123, 349] width 14 height 14
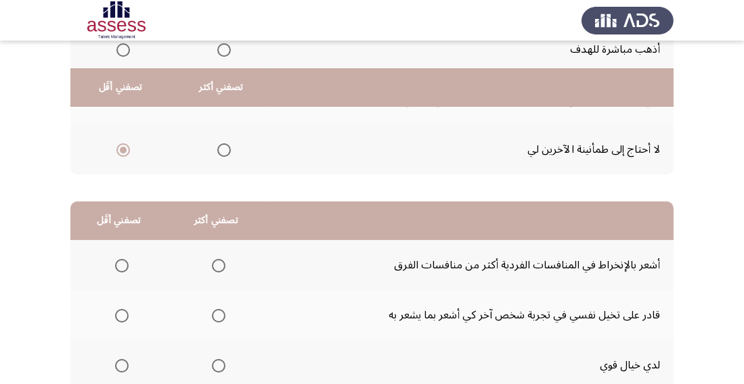
scroll to position [231, 0]
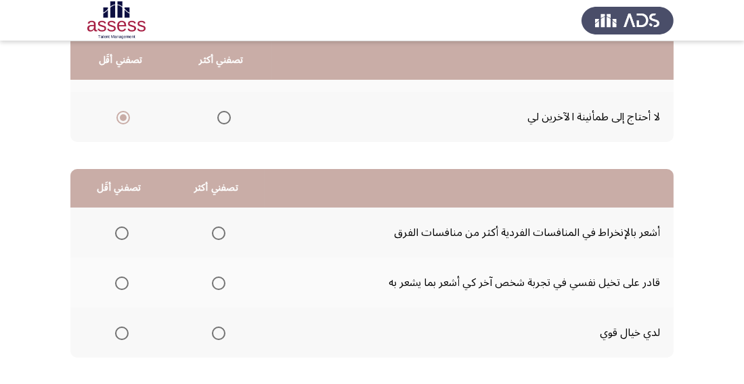
click at [212, 338] on span "Select an option" at bounding box center [219, 334] width 14 height 14
click at [212, 338] on input "Select an option" at bounding box center [219, 334] width 14 height 14
click at [125, 281] on span "Select an option" at bounding box center [122, 284] width 14 height 14
click at [125, 281] on input "Select an option" at bounding box center [122, 284] width 14 height 14
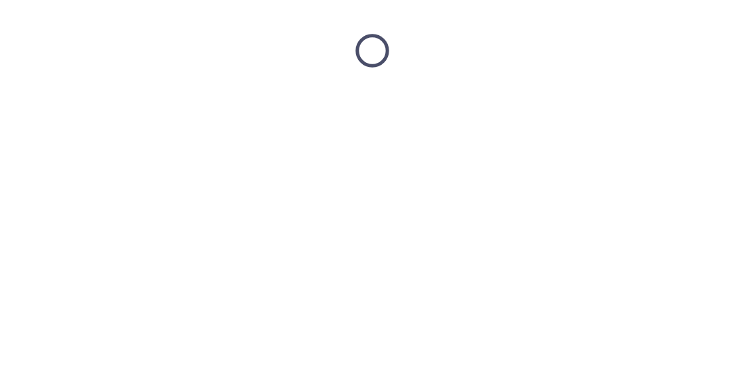
scroll to position [0, 0]
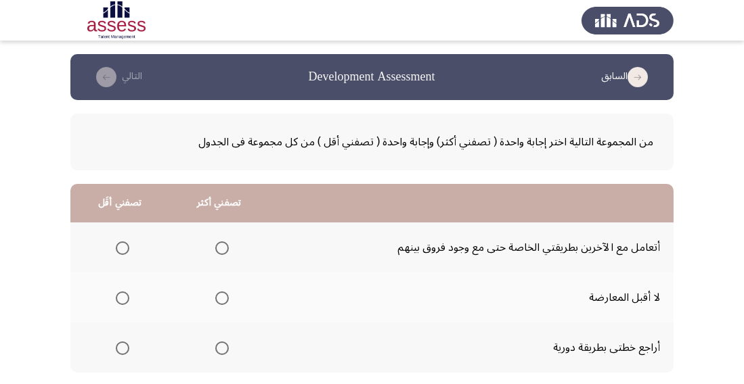
click at [216, 352] on span "Select an option" at bounding box center [222, 349] width 14 height 14
click at [216, 352] on input "Select an option" at bounding box center [222, 349] width 14 height 14
click at [127, 294] on span "Select an option" at bounding box center [123, 299] width 14 height 14
click at [127, 294] on input "Select an option" at bounding box center [123, 299] width 14 height 14
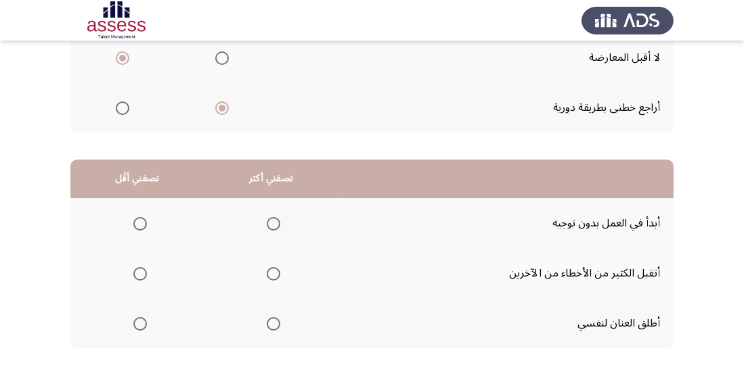
scroll to position [247, 0]
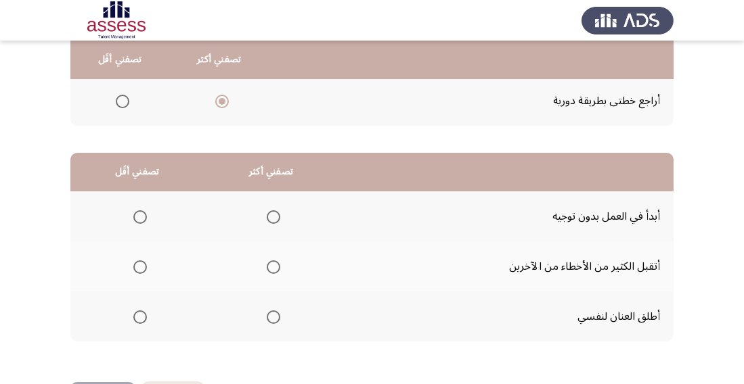
click at [275, 318] on span "Select an option" at bounding box center [274, 318] width 14 height 14
click at [275, 318] on input "Select an option" at bounding box center [274, 318] width 14 height 14
click at [141, 261] on span "Select an option" at bounding box center [140, 268] width 14 height 14
click at [141, 261] on input "Select an option" at bounding box center [140, 268] width 14 height 14
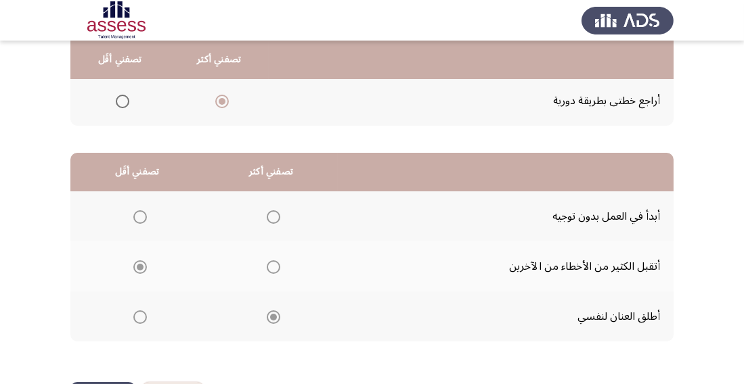
scroll to position [0, 0]
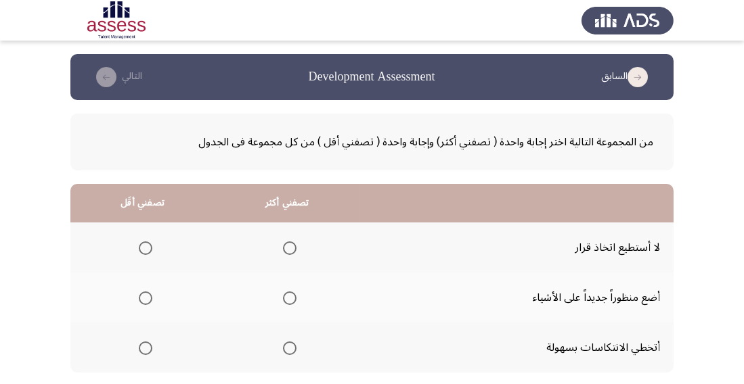
click at [283, 352] on span "Select an option" at bounding box center [290, 349] width 14 height 14
click at [283, 352] on input "Select an option" at bounding box center [290, 349] width 14 height 14
click at [144, 248] on span "Select an option" at bounding box center [146, 249] width 14 height 14
click at [144, 248] on input "Select an option" at bounding box center [146, 249] width 14 height 14
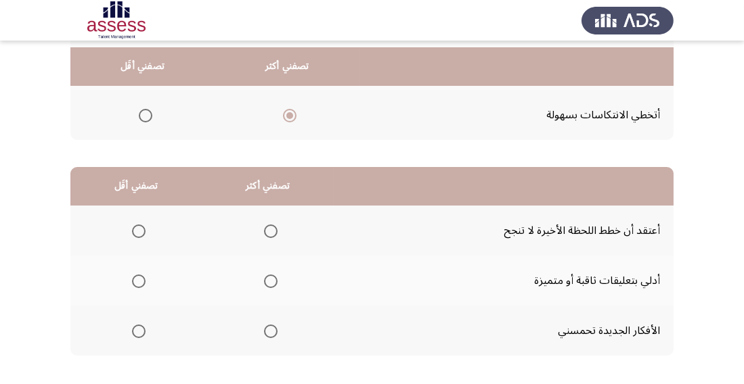
scroll to position [247, 0]
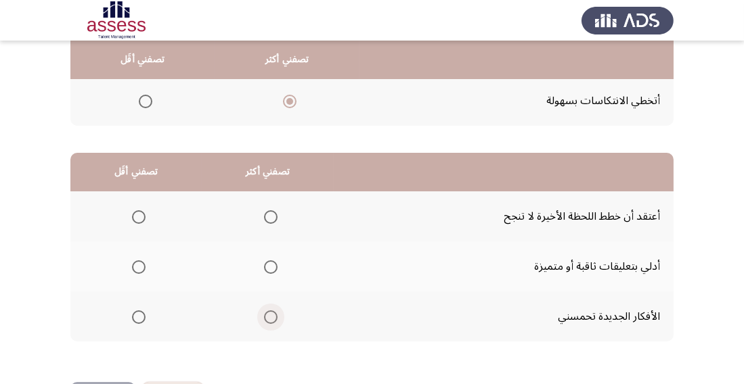
click at [271, 317] on span "Select an option" at bounding box center [271, 318] width 14 height 14
click at [271, 317] on input "Select an option" at bounding box center [271, 318] width 14 height 14
click at [138, 215] on span "Select an option" at bounding box center [139, 217] width 14 height 14
click at [138, 215] on input "Select an option" at bounding box center [139, 217] width 14 height 14
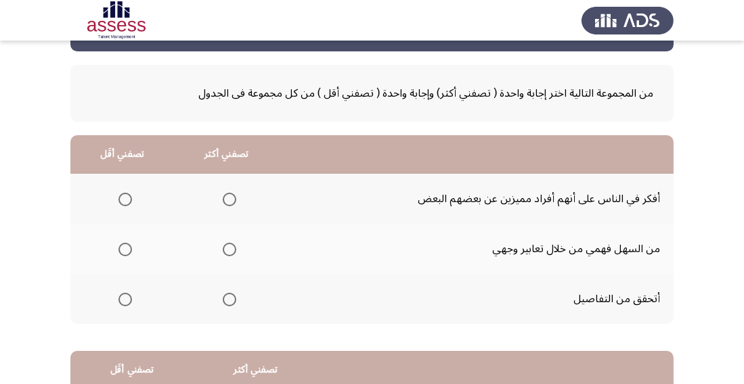
scroll to position [51, 0]
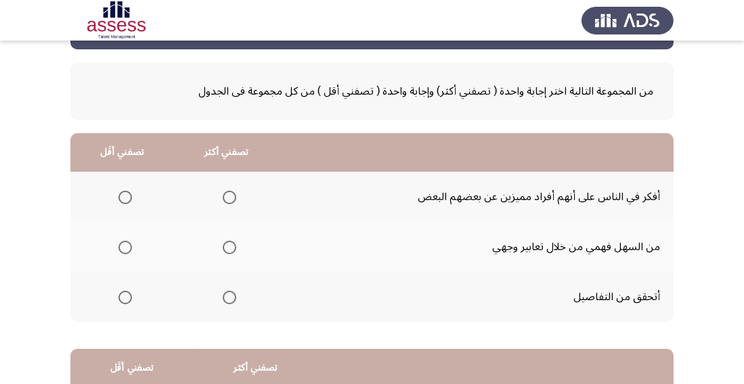
click at [229, 249] on span "Select an option" at bounding box center [230, 248] width 14 height 14
click at [229, 249] on input "Select an option" at bounding box center [230, 248] width 14 height 14
click at [125, 292] on span "Select an option" at bounding box center [125, 298] width 14 height 14
click at [125, 292] on input "Select an option" at bounding box center [125, 298] width 14 height 14
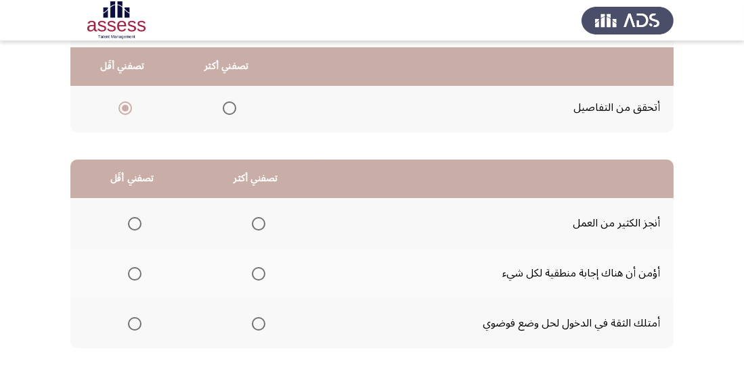
scroll to position [247, 0]
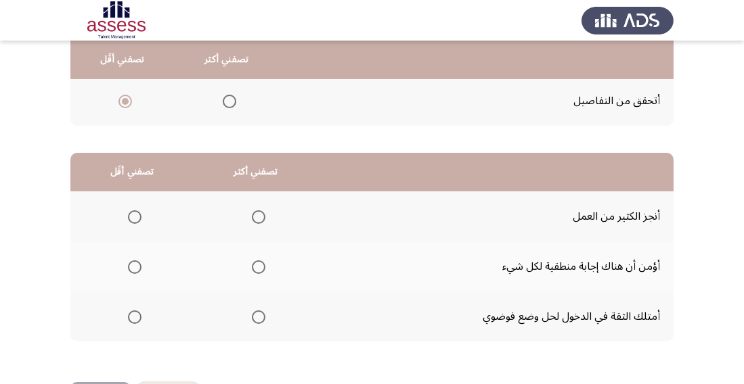
click at [261, 315] on span "Select an option" at bounding box center [259, 318] width 14 height 14
click at [261, 315] on input "Select an option" at bounding box center [259, 318] width 14 height 14
click at [136, 271] on span "Select an option" at bounding box center [135, 268] width 14 height 14
click at [136, 271] on input "Select an option" at bounding box center [135, 268] width 14 height 14
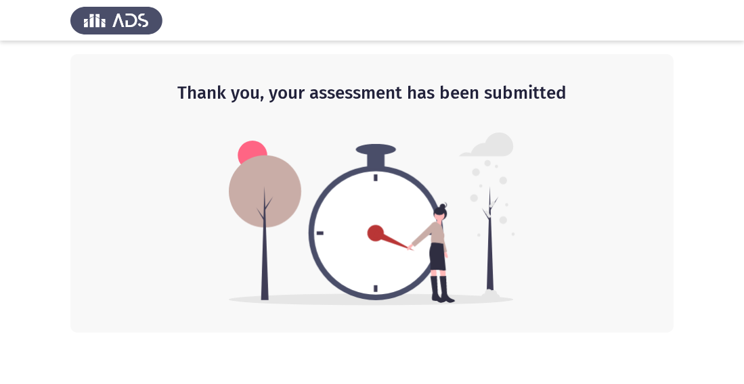
scroll to position [0, 0]
click at [742, 167] on app-default-page "Thank you, your assessment has been submitted" at bounding box center [372, 166] width 744 height 333
click at [741, 173] on app-default-page "Thank you, your assessment has been submitted" at bounding box center [372, 166] width 744 height 333
